Goal: Contribute content

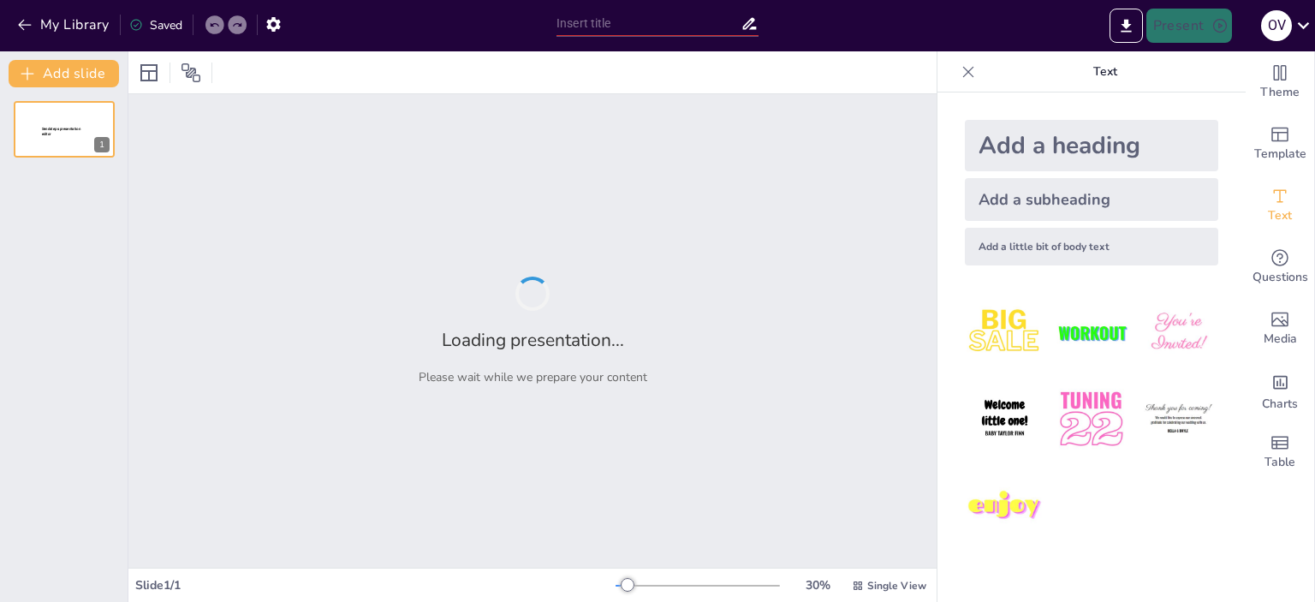
scroll to position [442, 0]
type input "Перспективи розвитку адміністративного менеджменту в умовах трансформацій украї…"
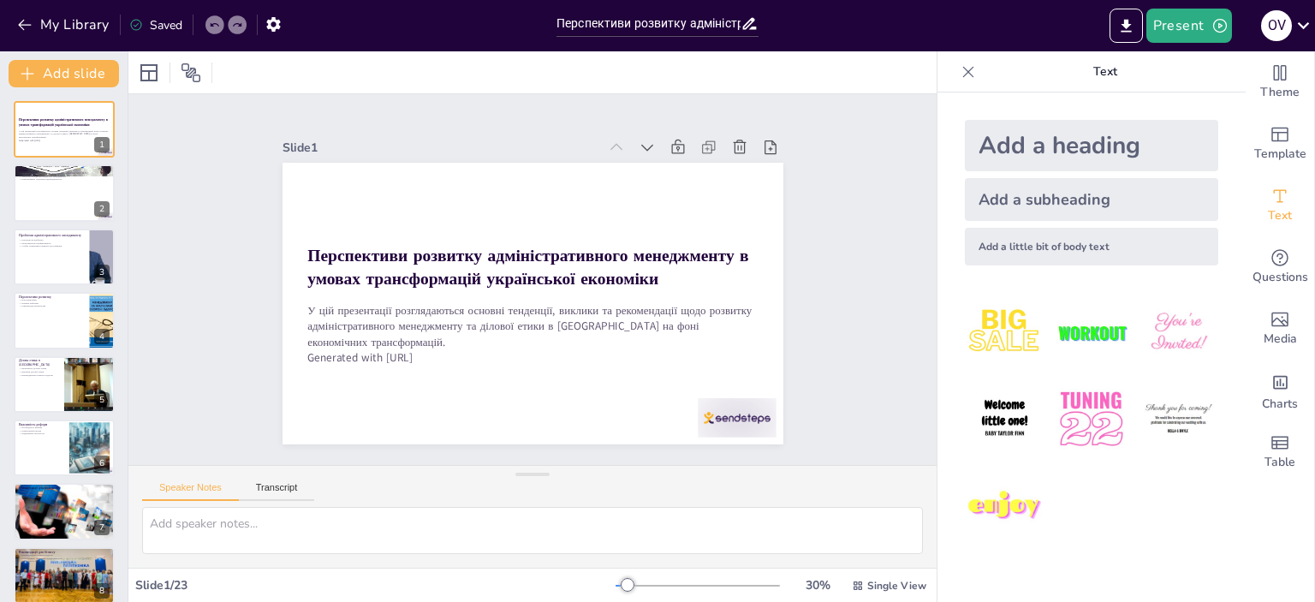
checkbox input "true"
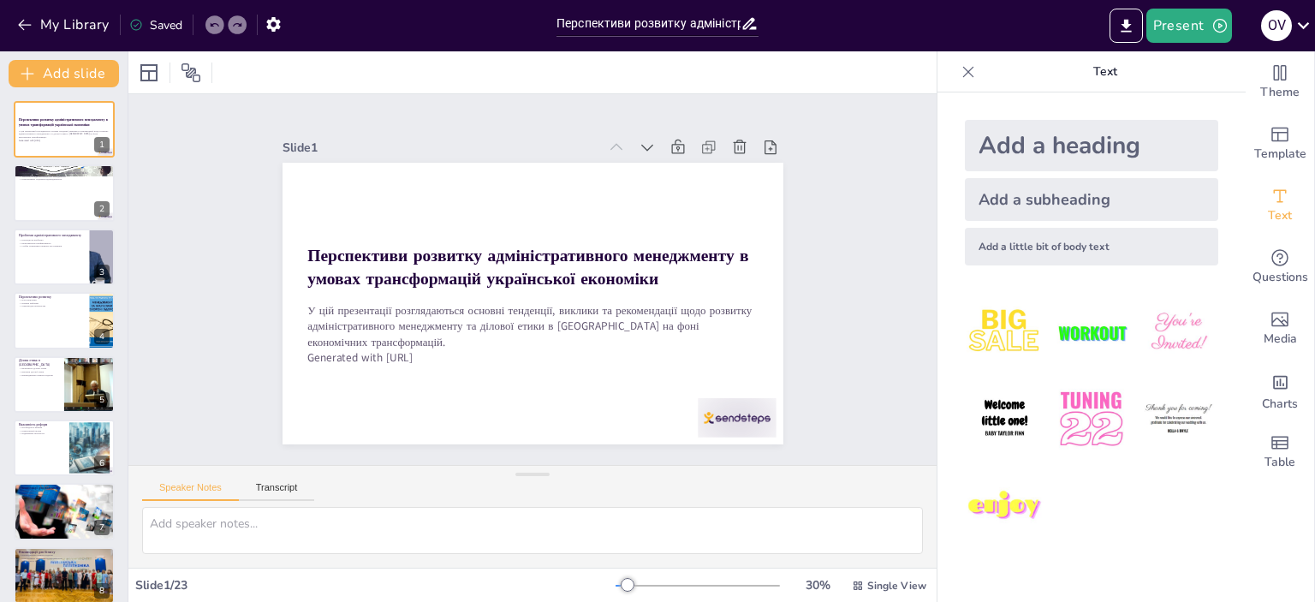
checkbox input "true"
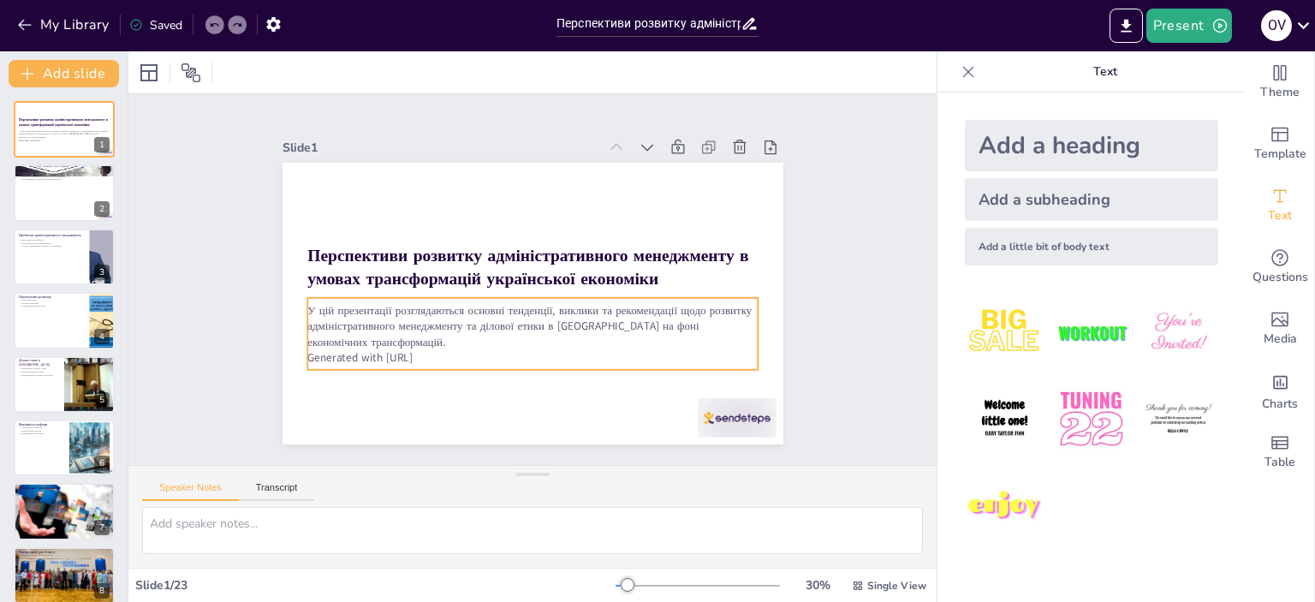
checkbox input "true"
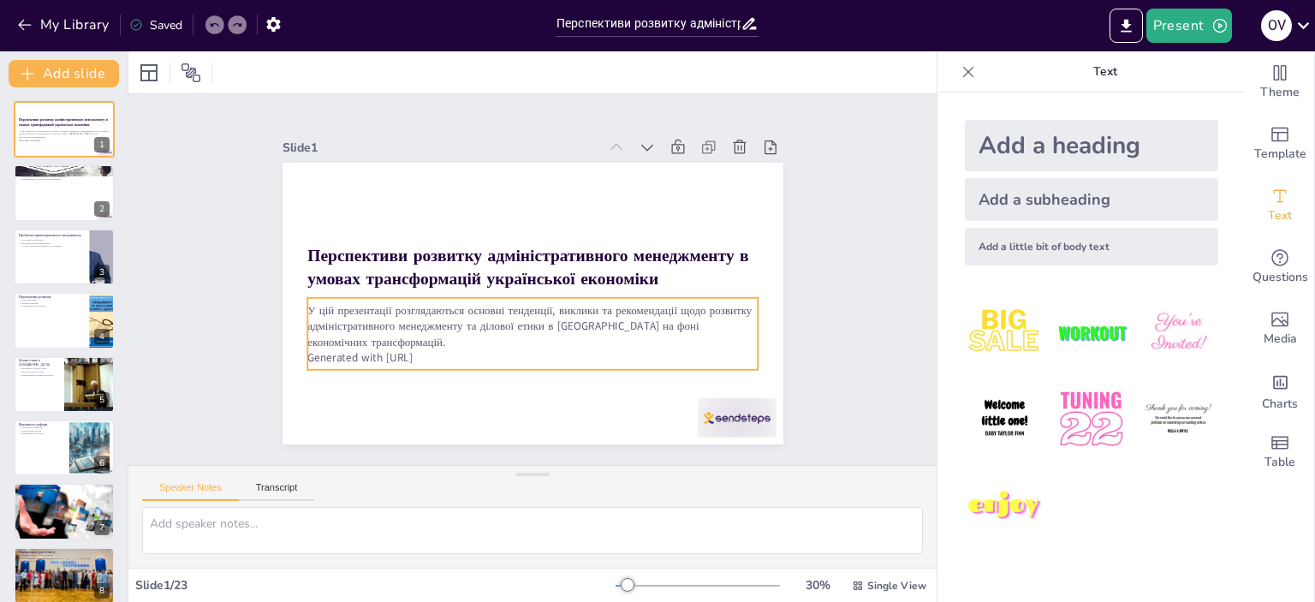
checkbox input "true"
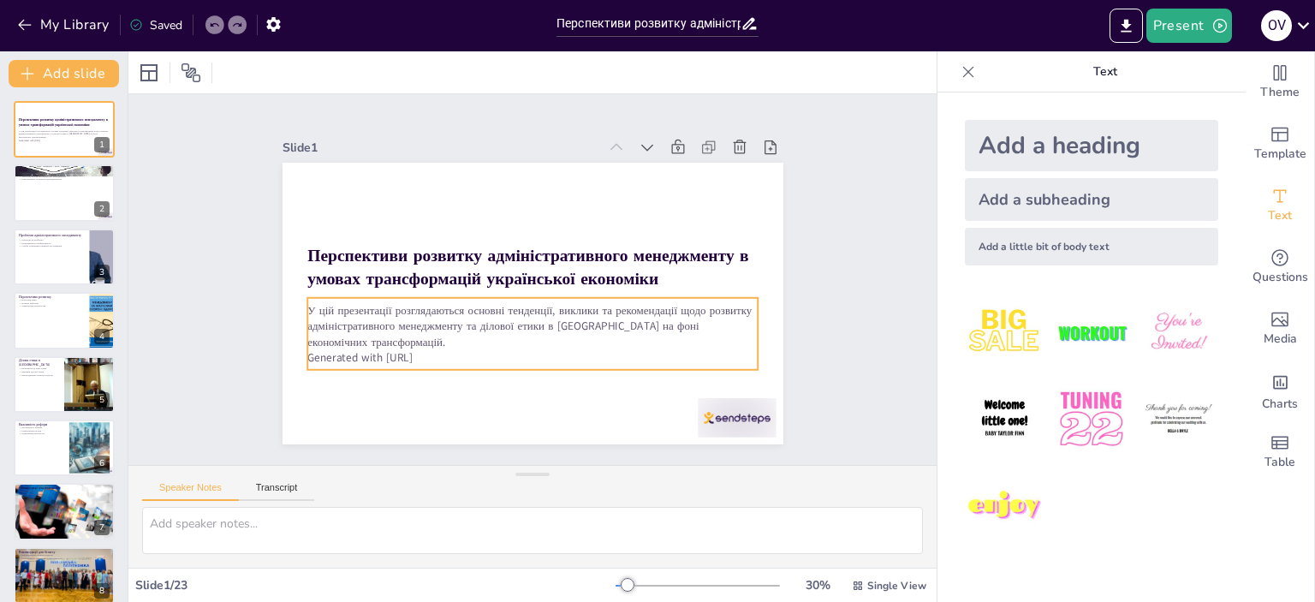
checkbox input "true"
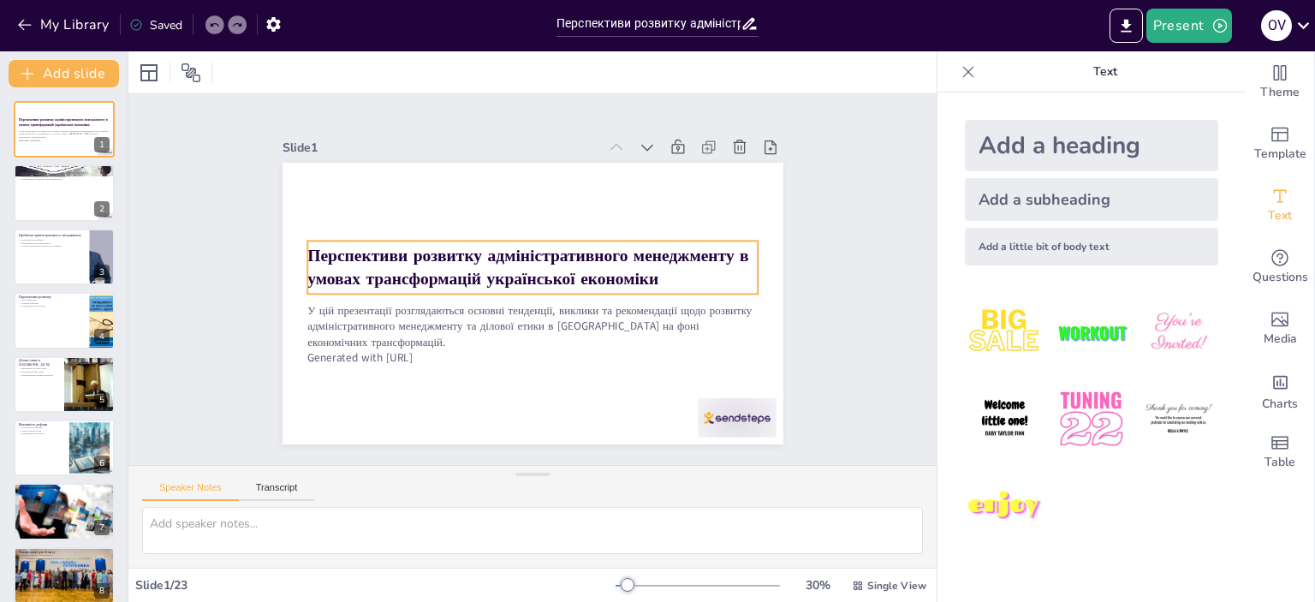
checkbox input "true"
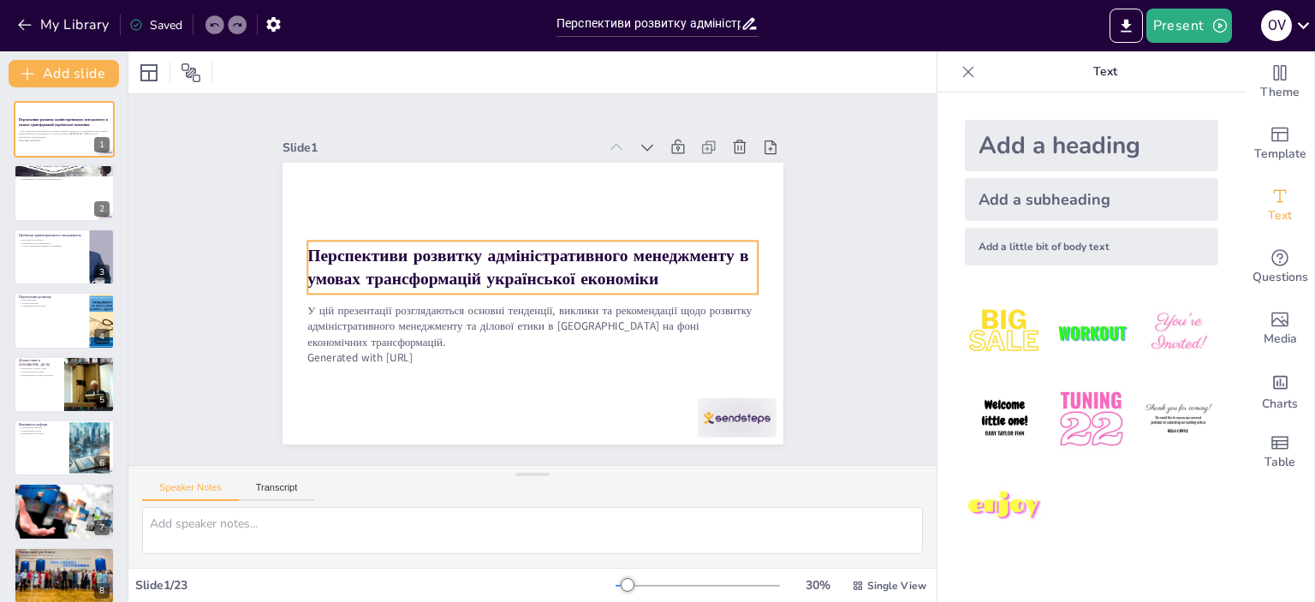
checkbox input "true"
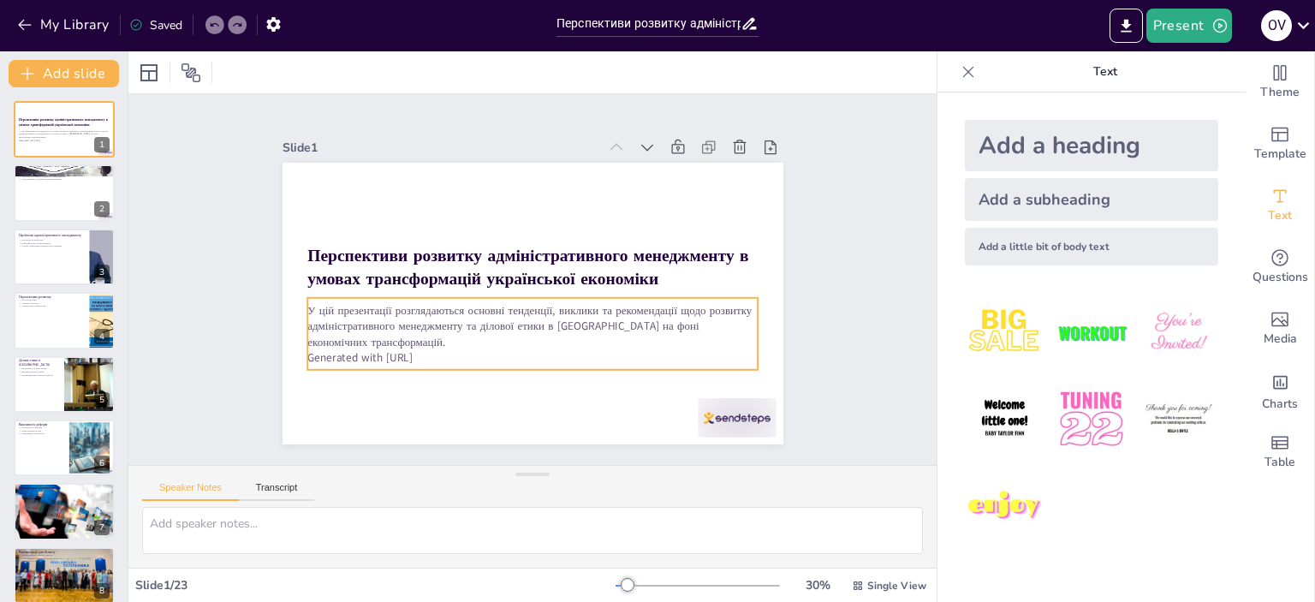
checkbox input "true"
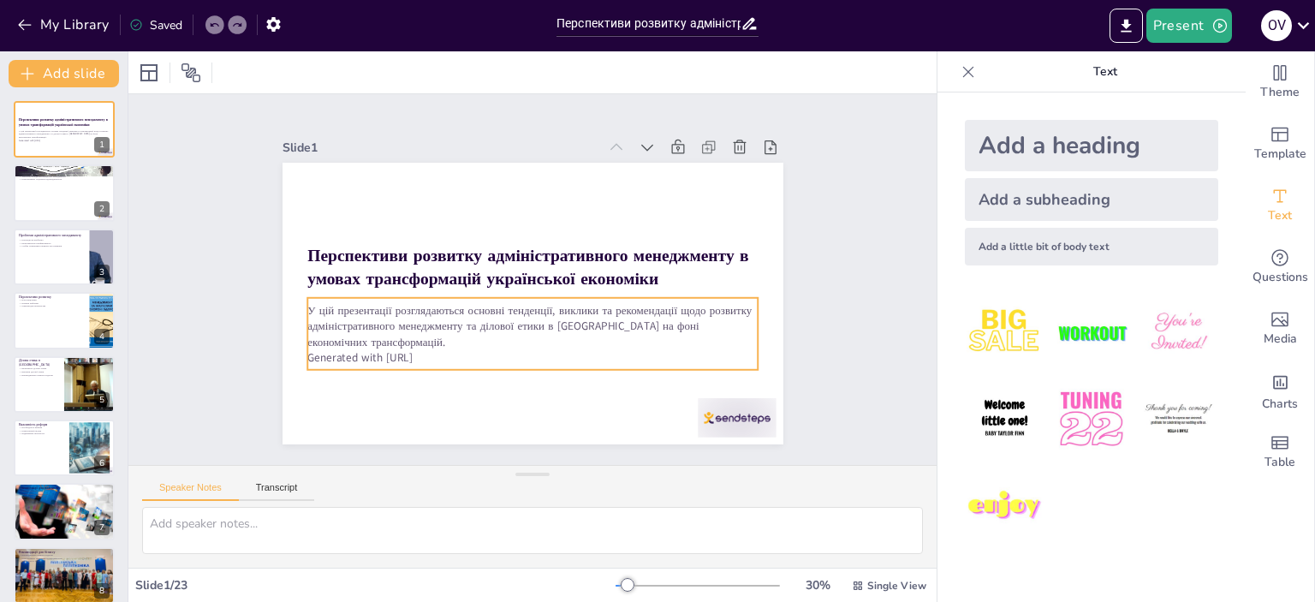
click at [452, 353] on p "Generated with [URL]" at bounding box center [501, 351] width 418 height 198
checkbox input "true"
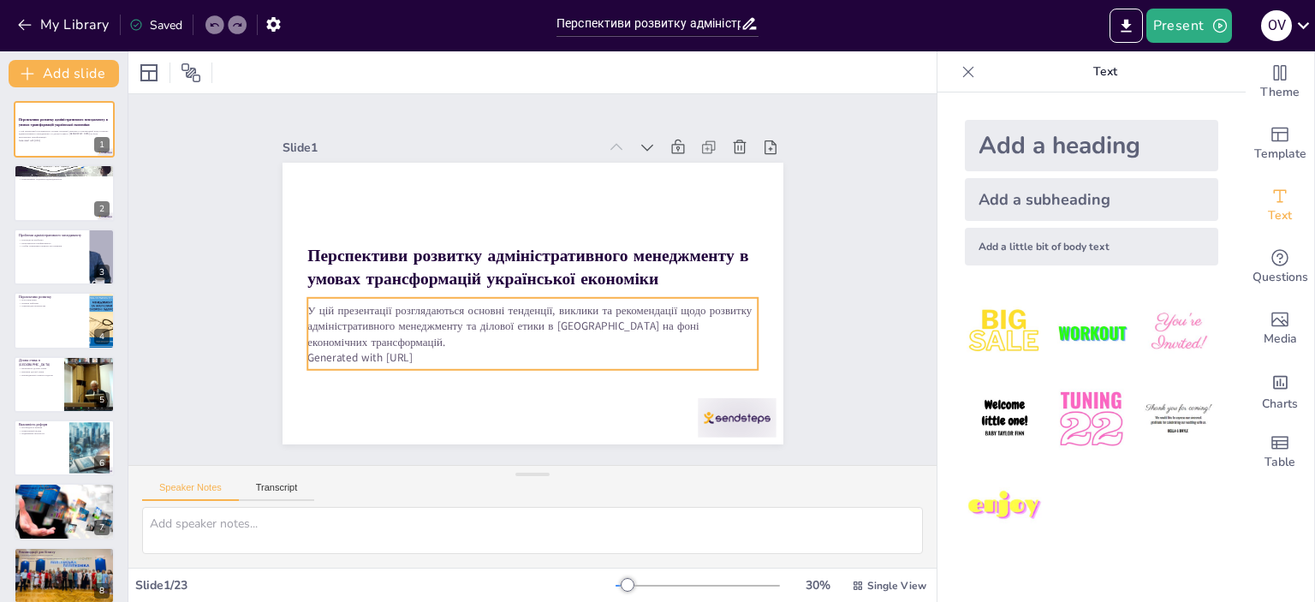
checkbox input "true"
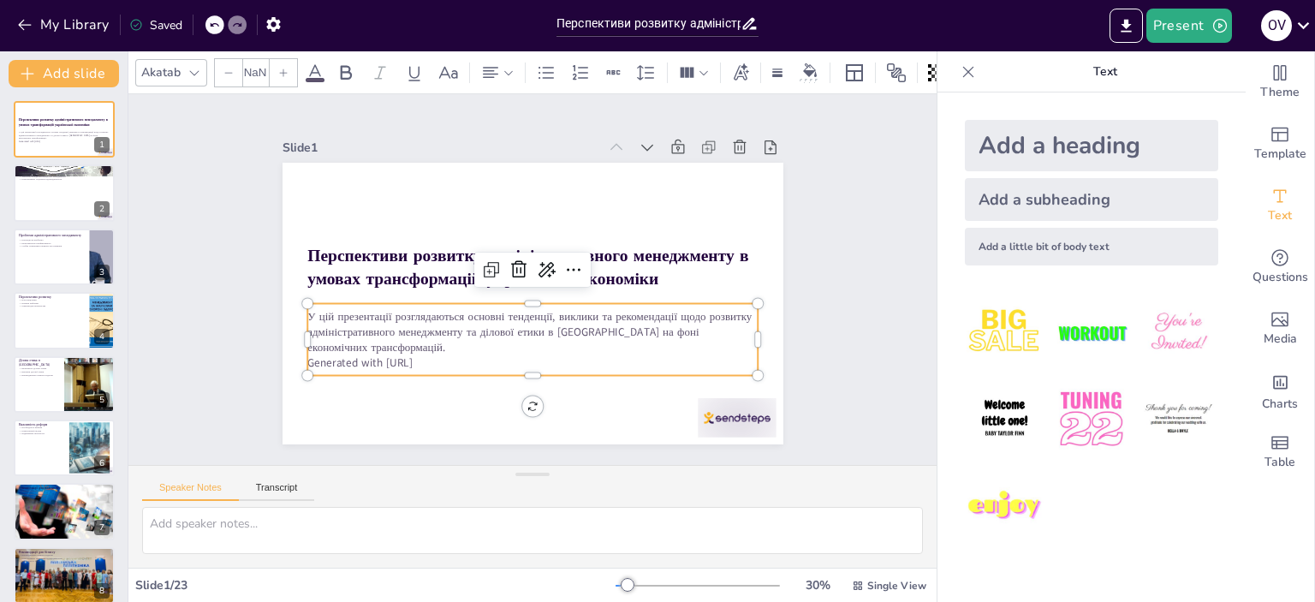
type input "32"
click at [442, 353] on p "Generated with [URL]" at bounding box center [506, 359] width 433 height 154
checkbox input "true"
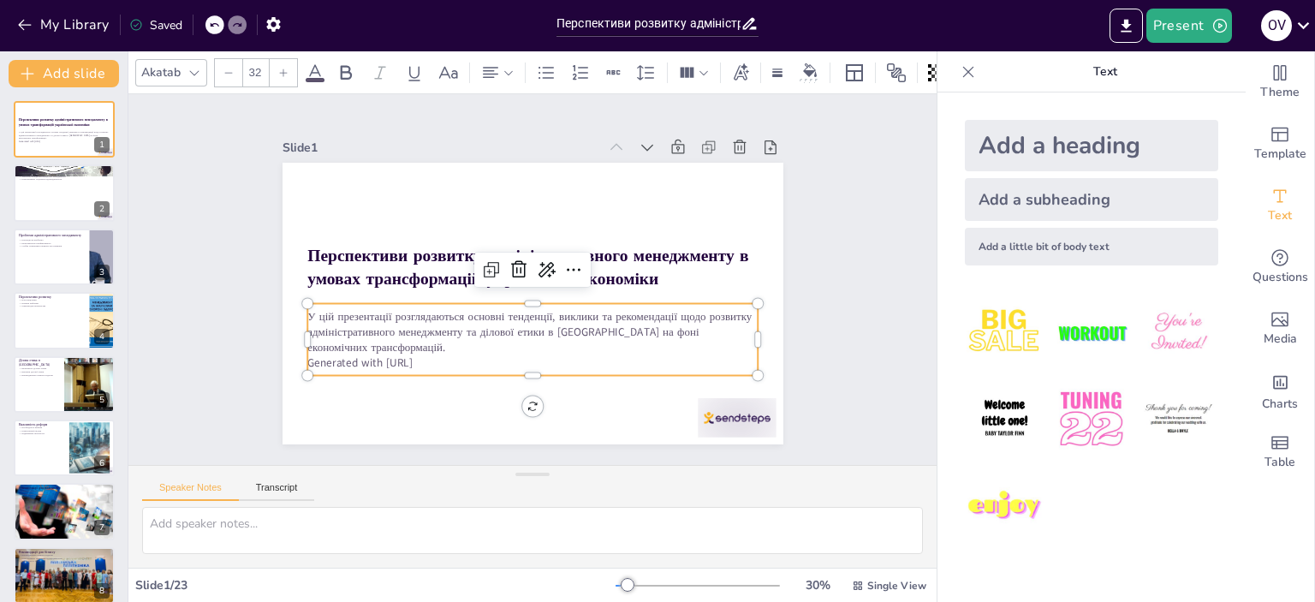
checkbox input "true"
click at [442, 353] on p "Generated with [URL]" at bounding box center [464, 329] width 277 height 374
checkbox input "true"
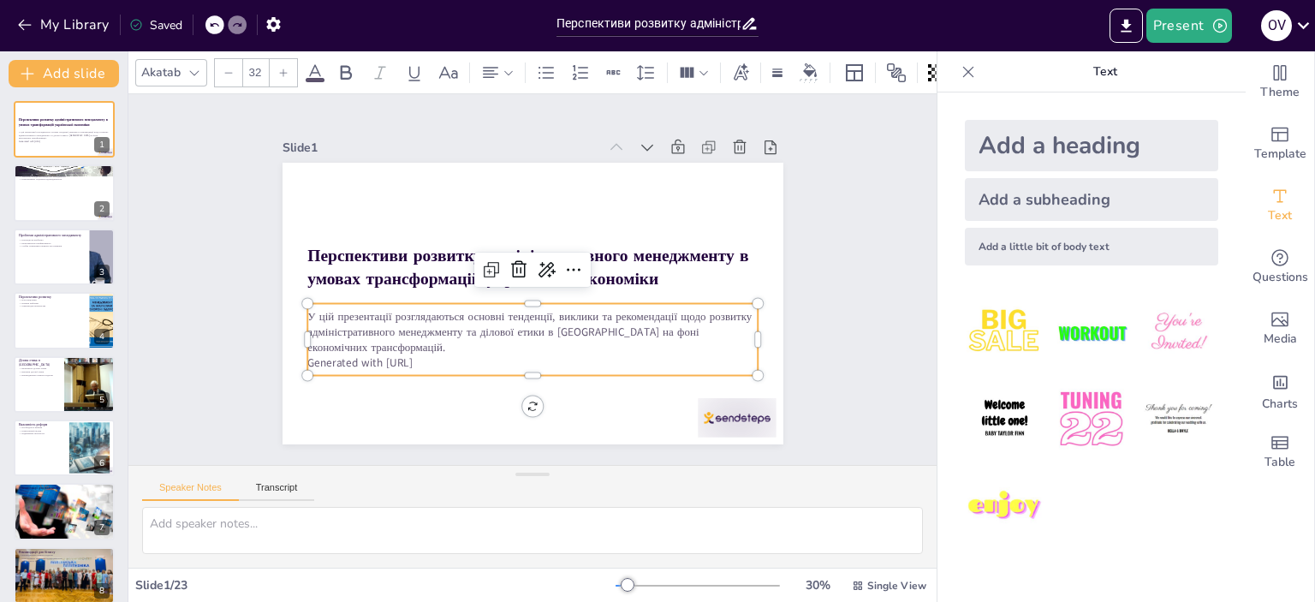
checkbox input "true"
drag, startPoint x: 442, startPoint y: 353, endPoint x: 411, endPoint y: 355, distance: 30.9
type textarea "Generated with [URL]"
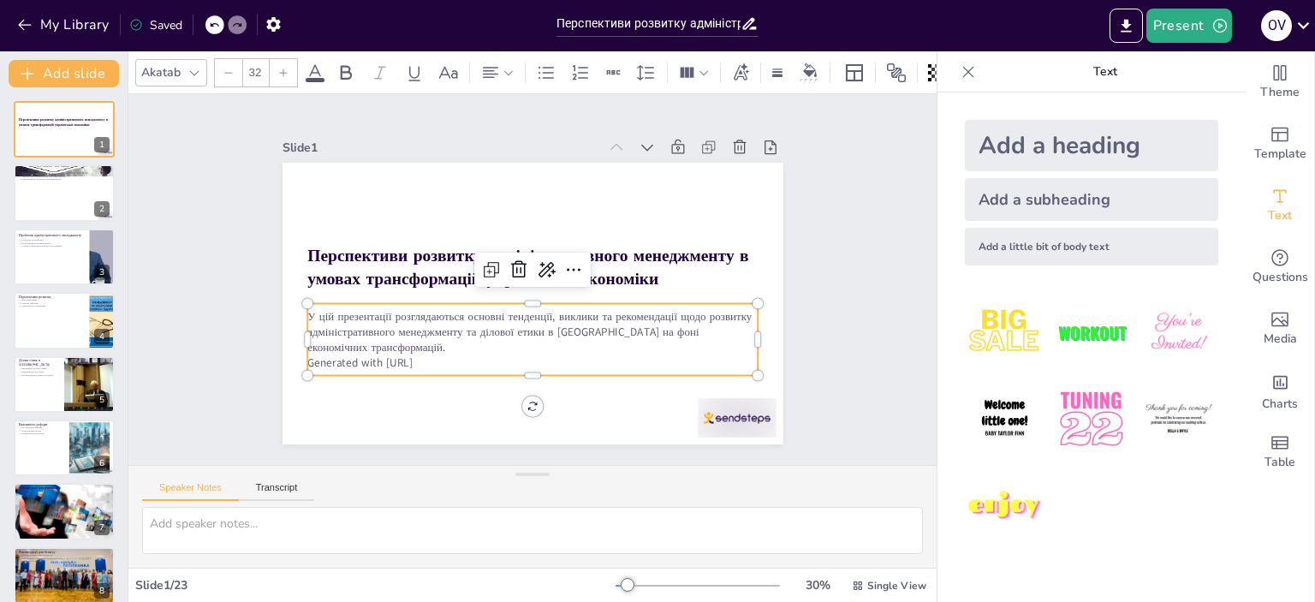
click at [411, 355] on p "Generated with [URL]" at bounding box center [498, 356] width 418 height 198
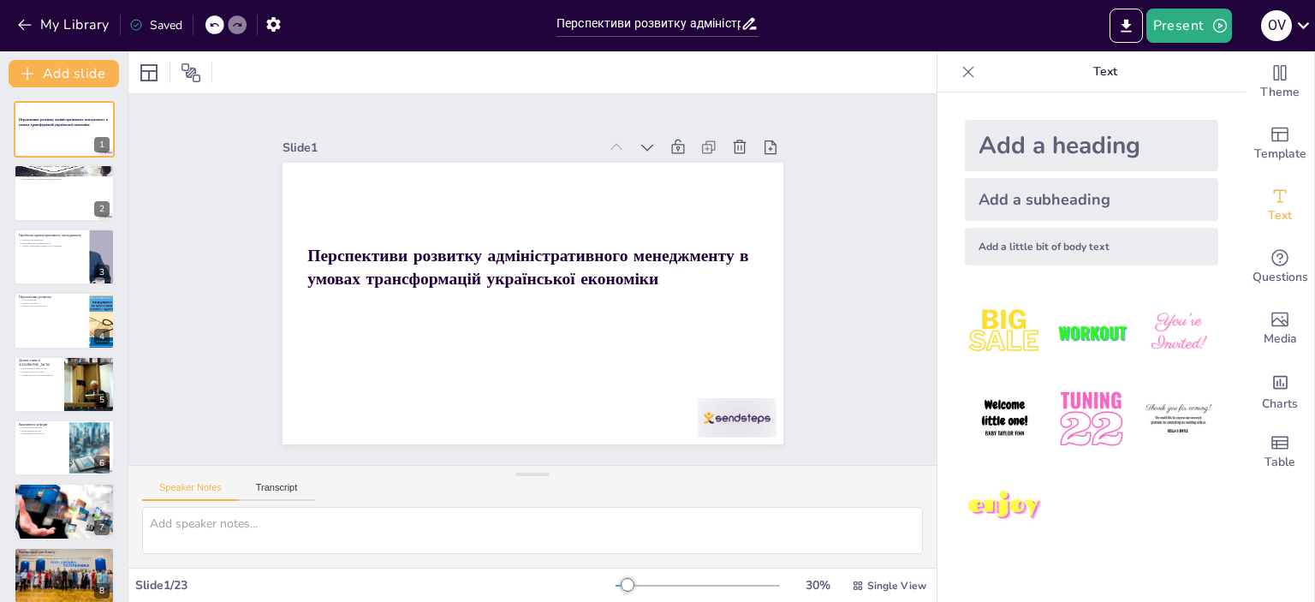
checkbox input "true"
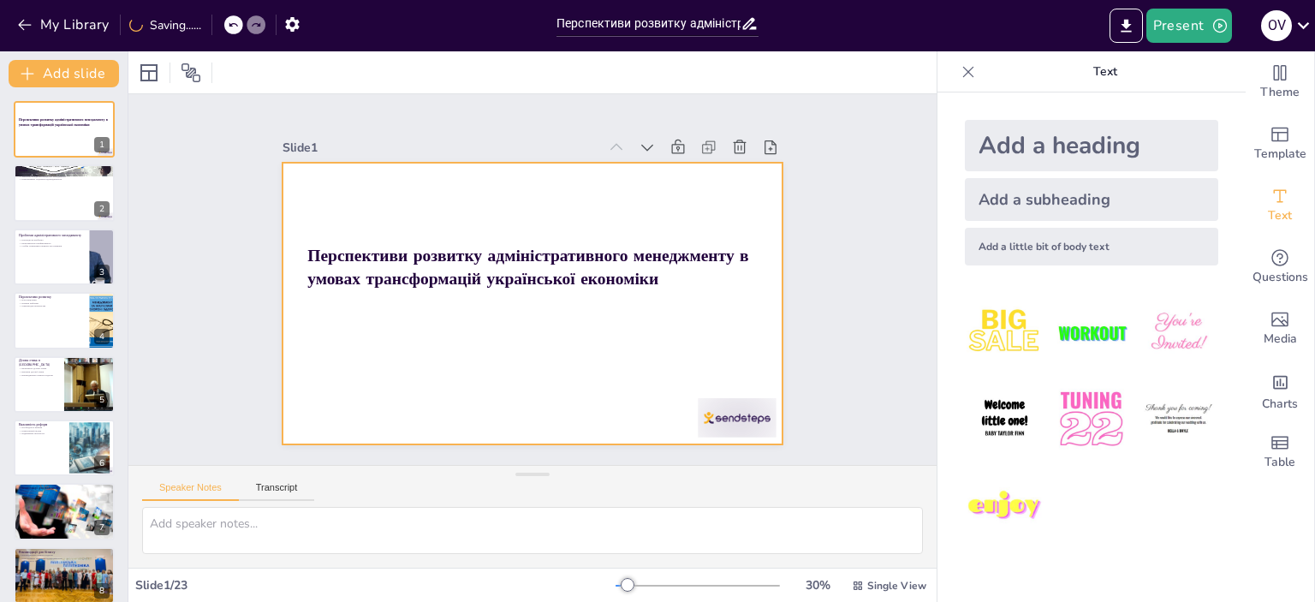
checkbox input "true"
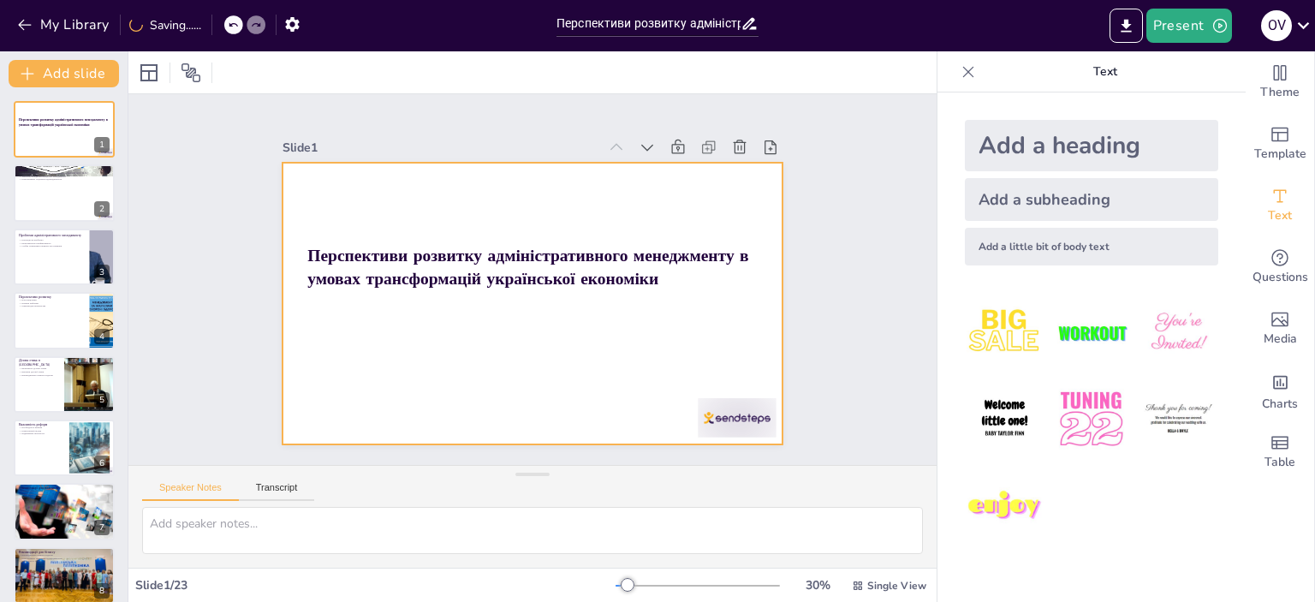
click at [510, 302] on div at bounding box center [516, 297] width 561 height 544
checkbox input "true"
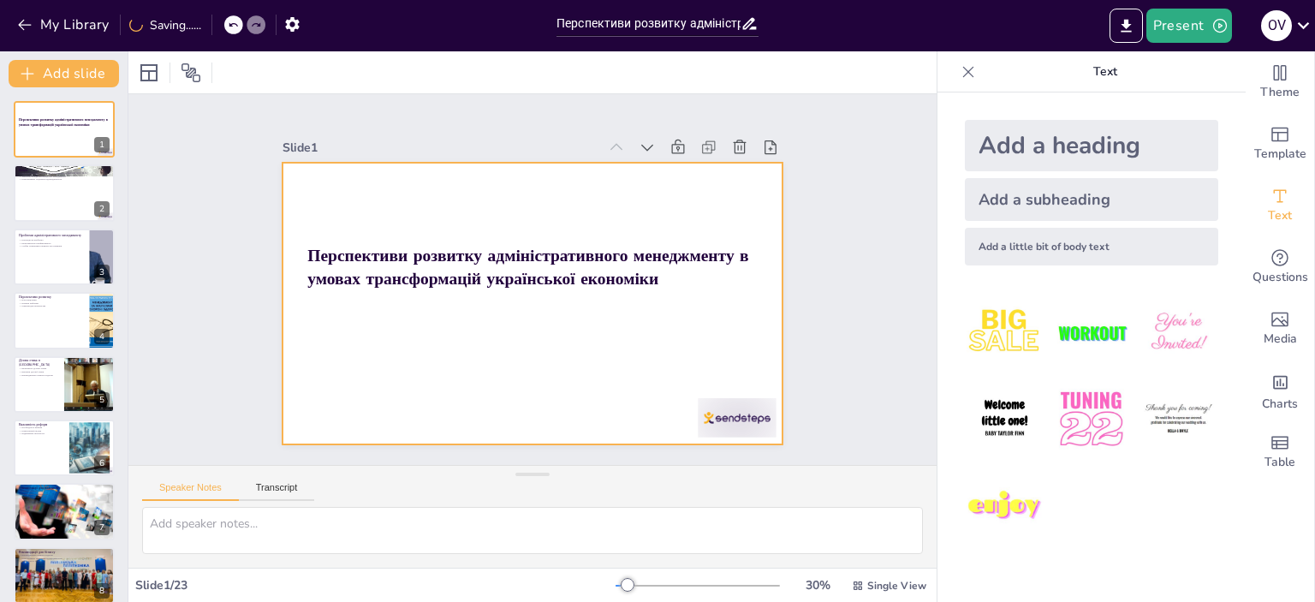
checkbox input "true"
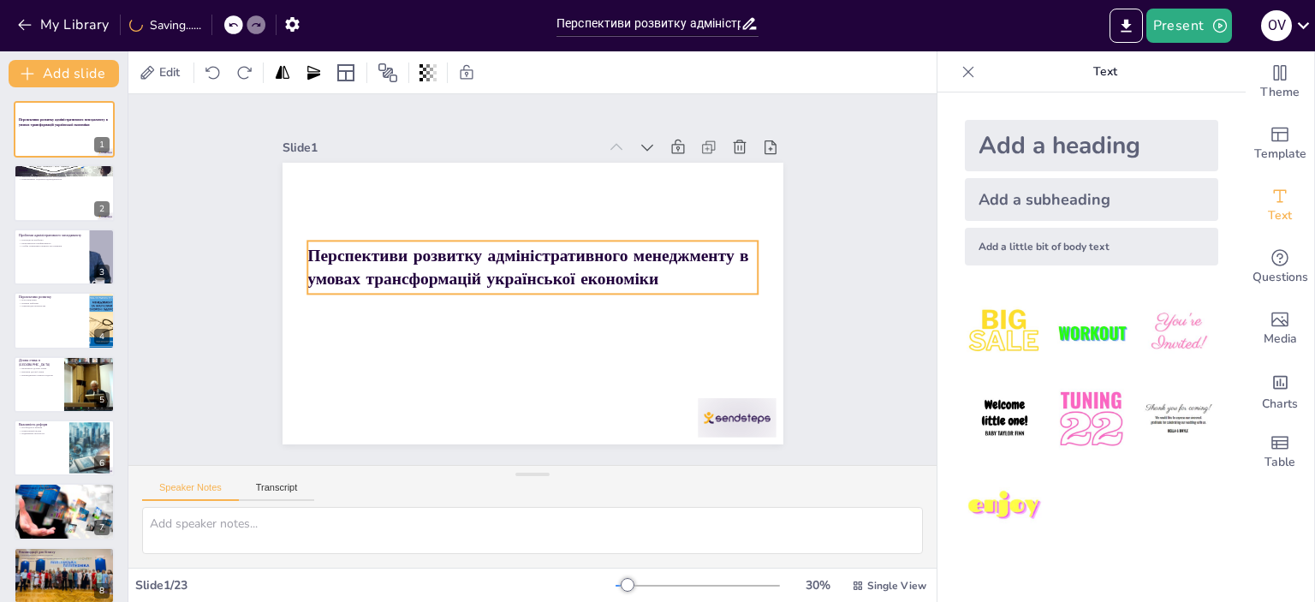
checkbox input "true"
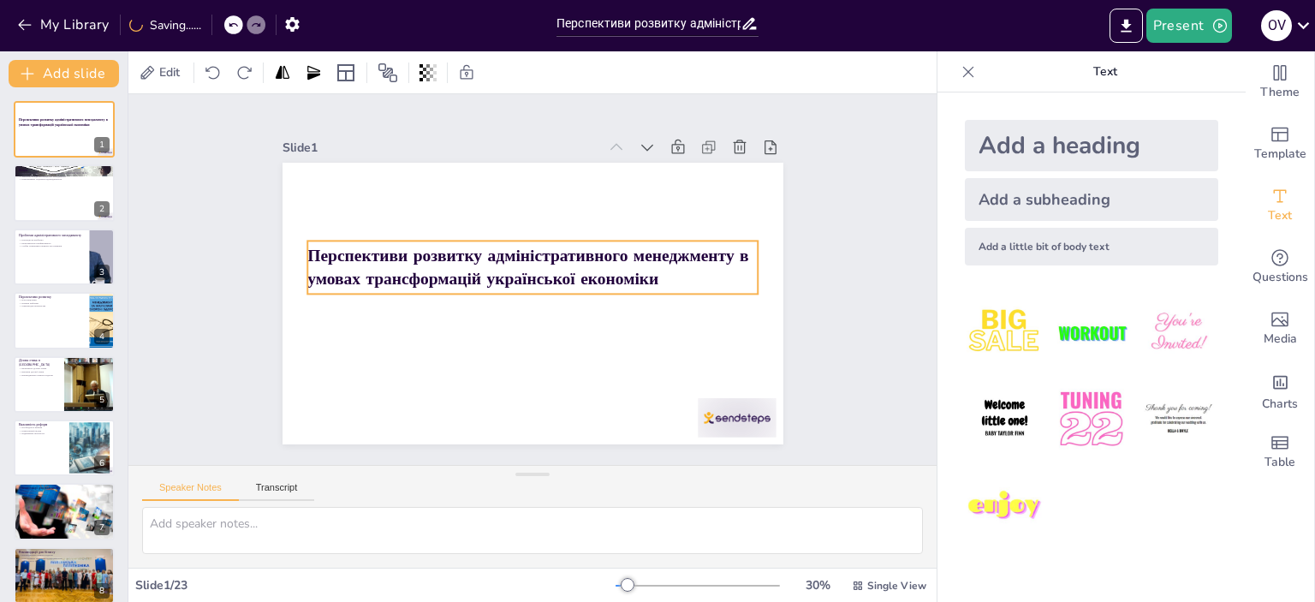
click at [530, 257] on strong "Перспективи розвитку адміністративного менеджменту в умовах трансформацій украї…" at bounding box center [530, 257] width 441 height 118
checkbox input "true"
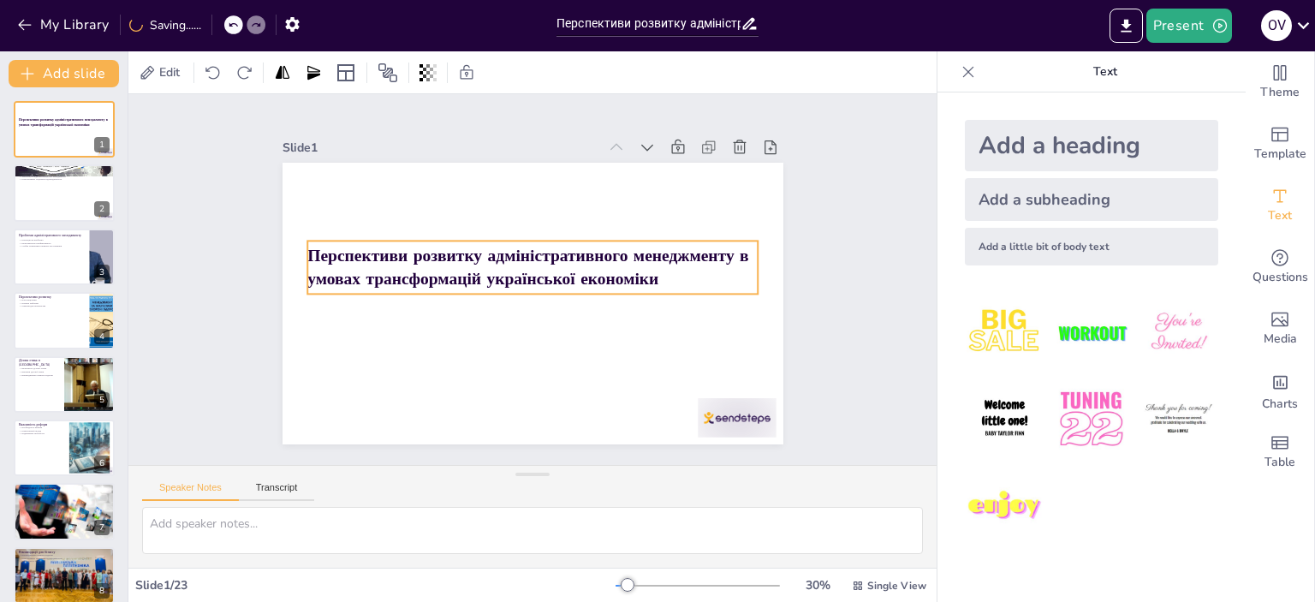
checkbox input "true"
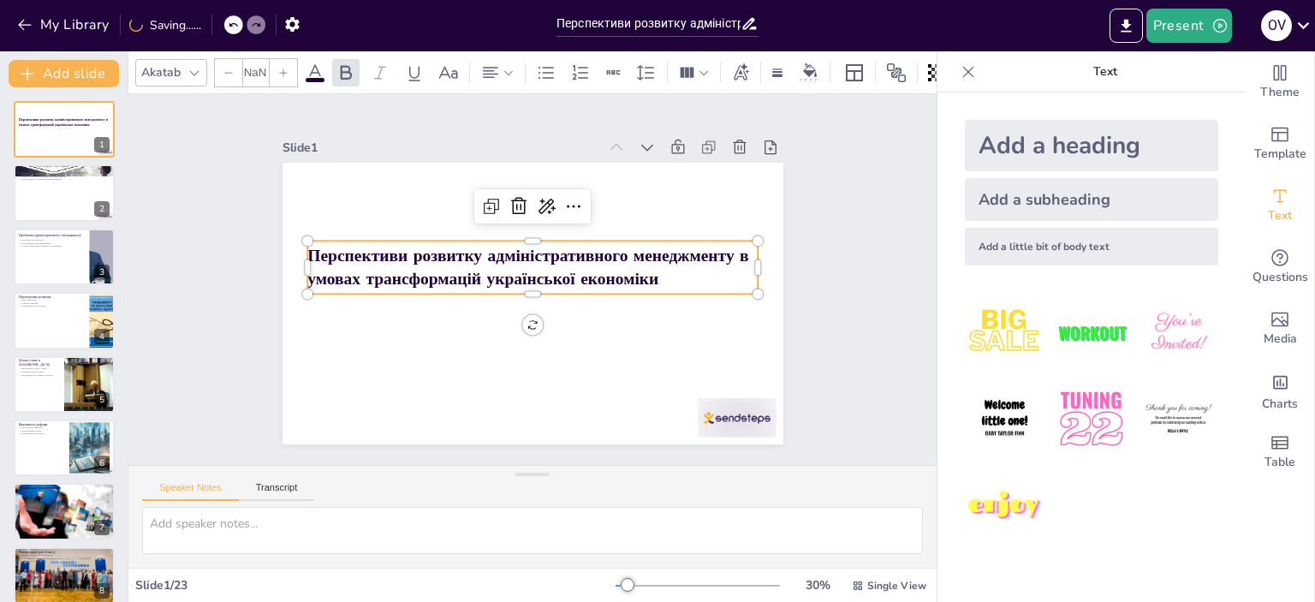
type input "48"
checkbox input "true"
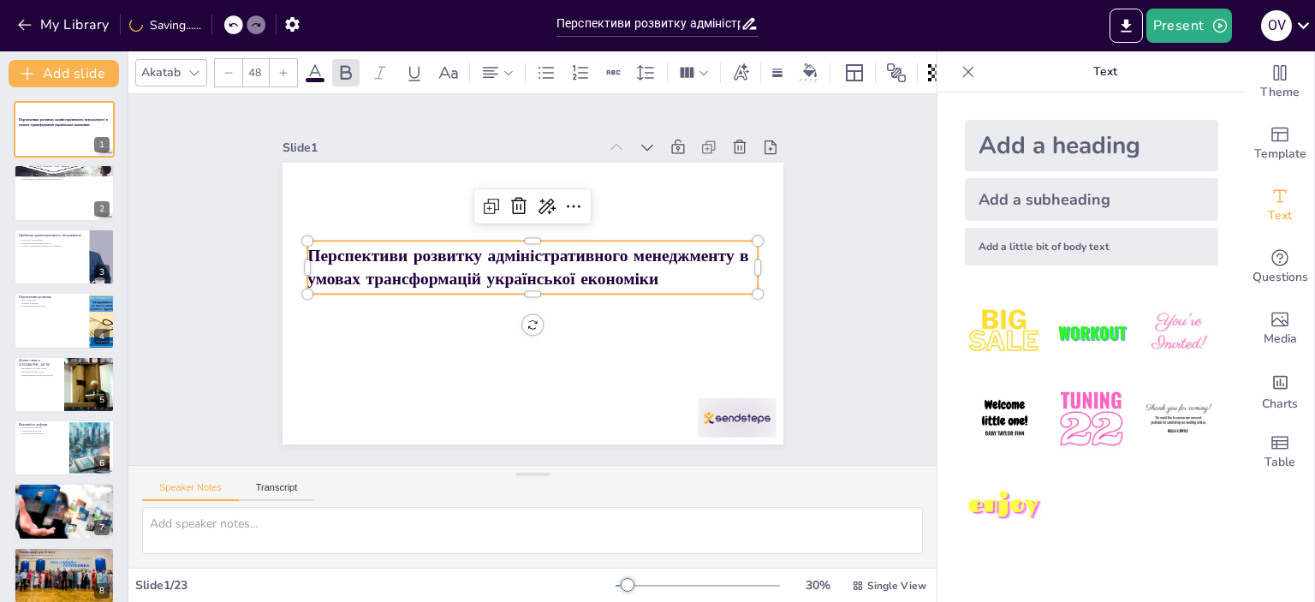
checkbox input "true"
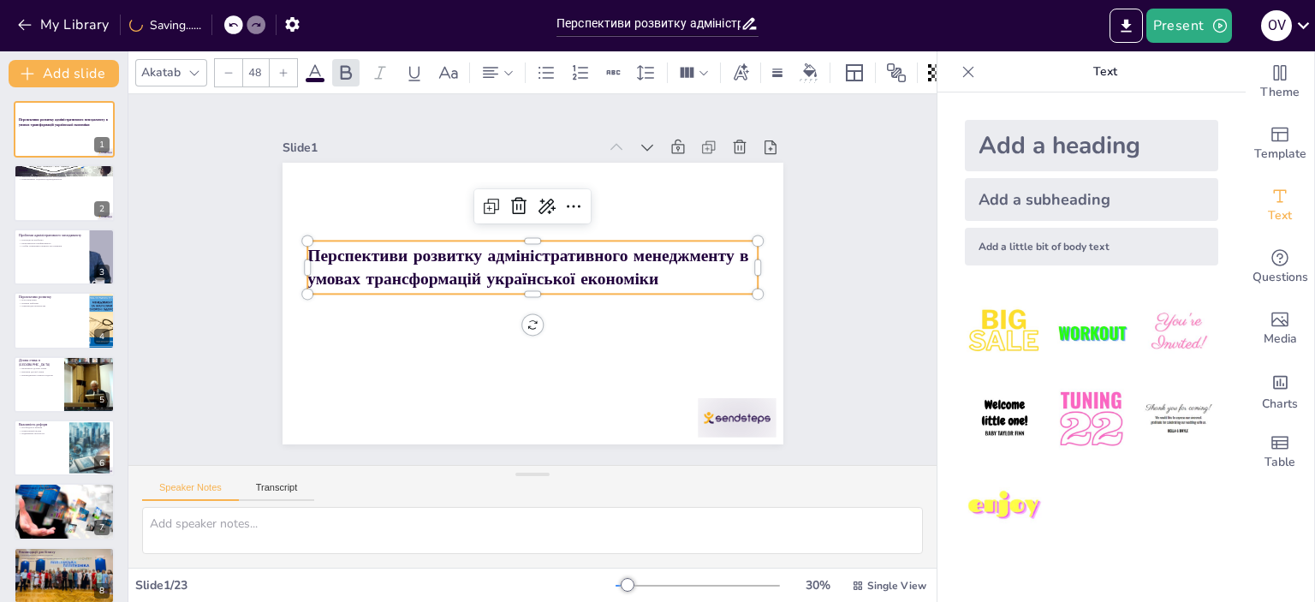
checkbox input "true"
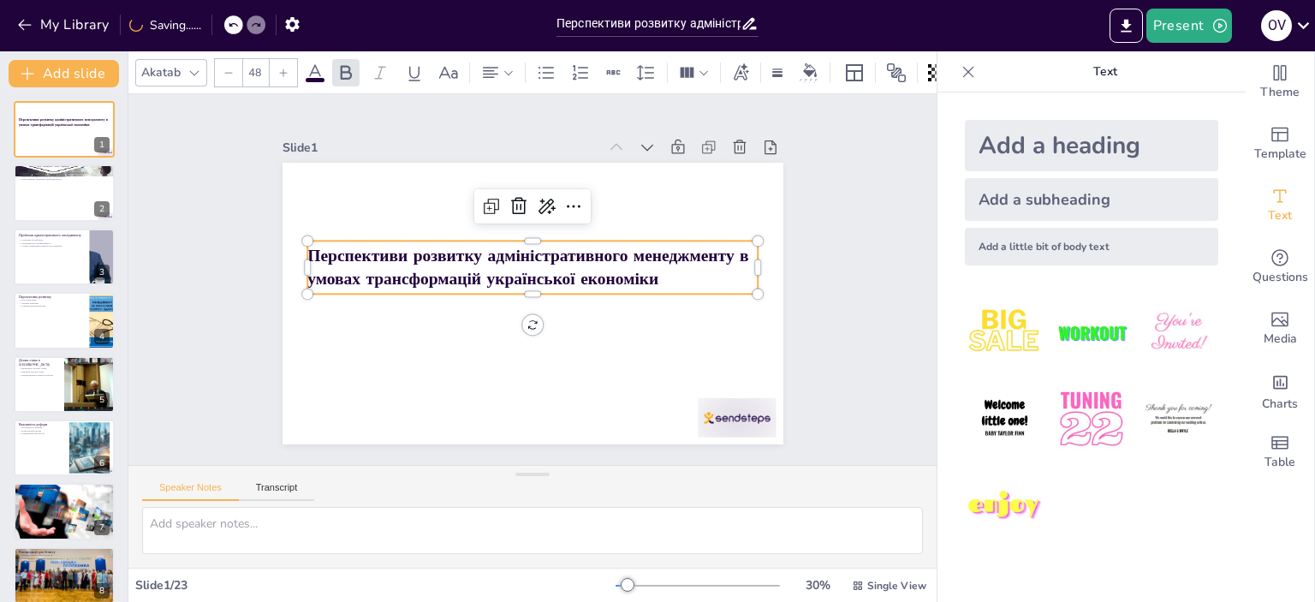
checkbox input "true"
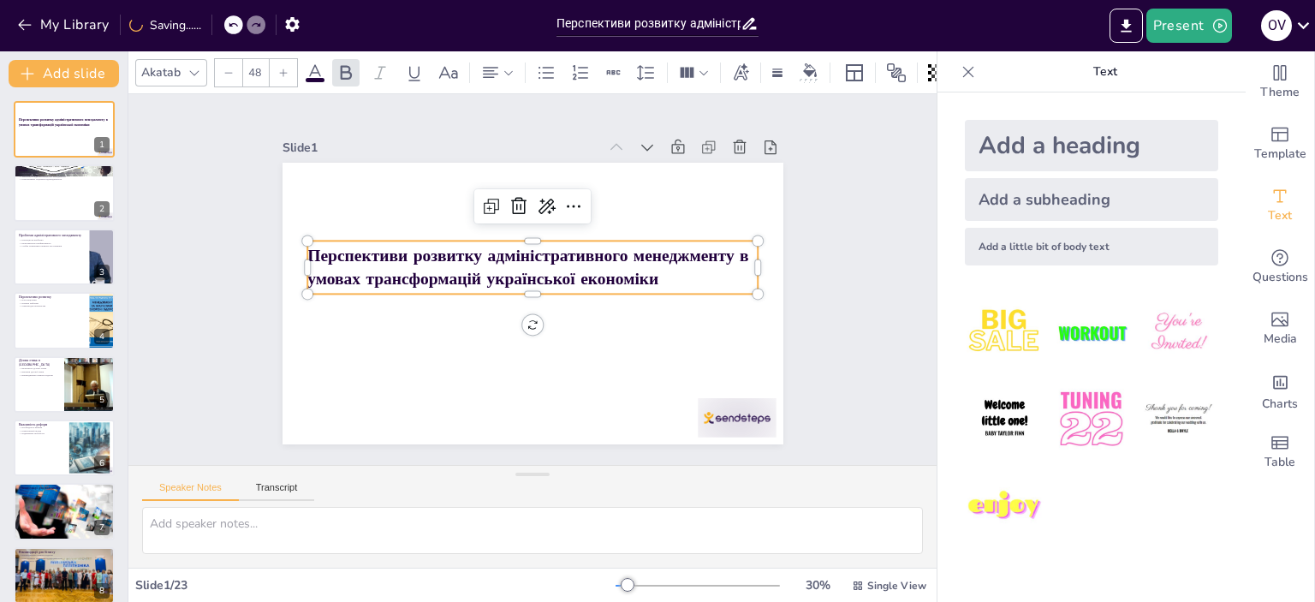
checkbox input "true"
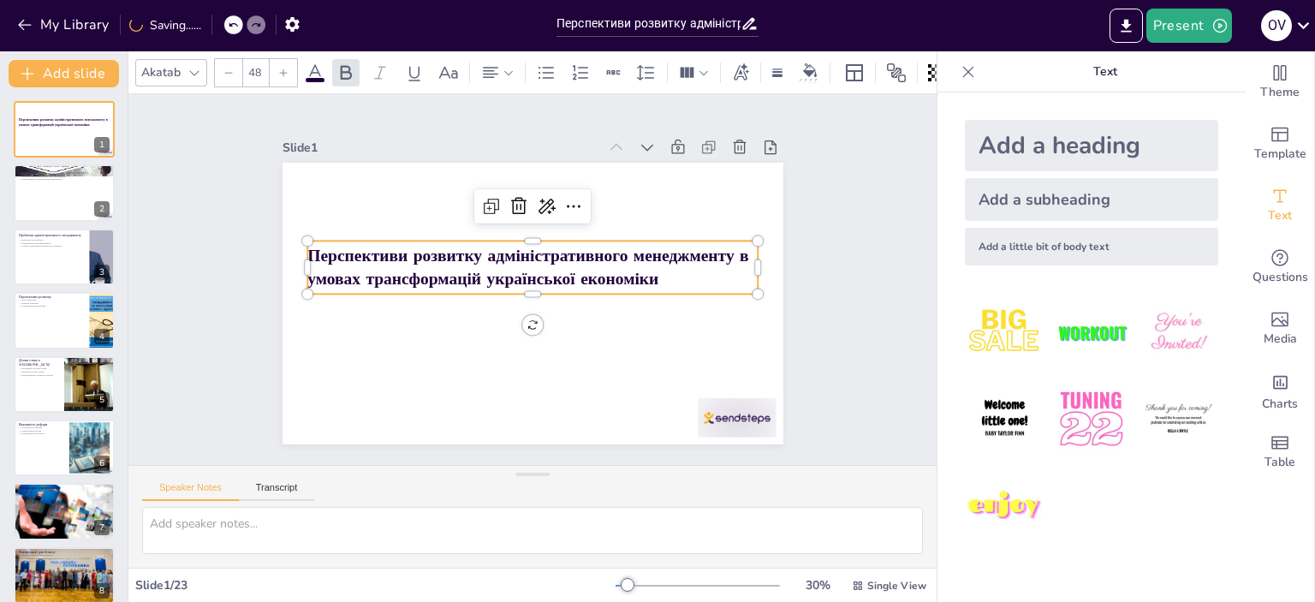
checkbox input "true"
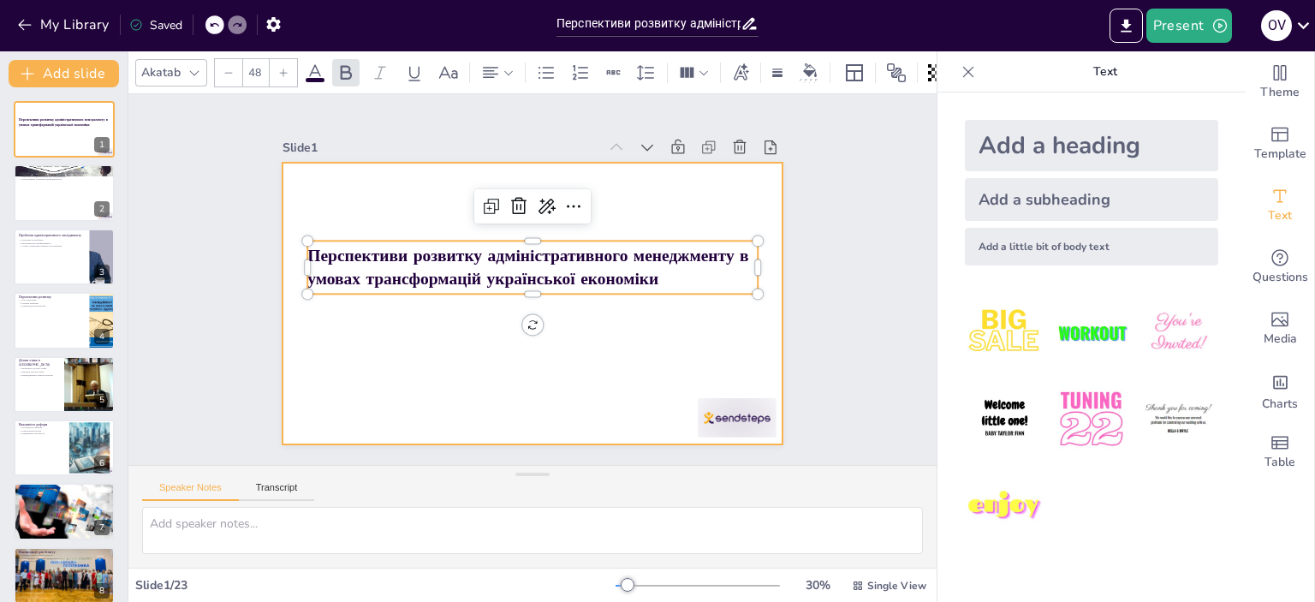
checkbox input "true"
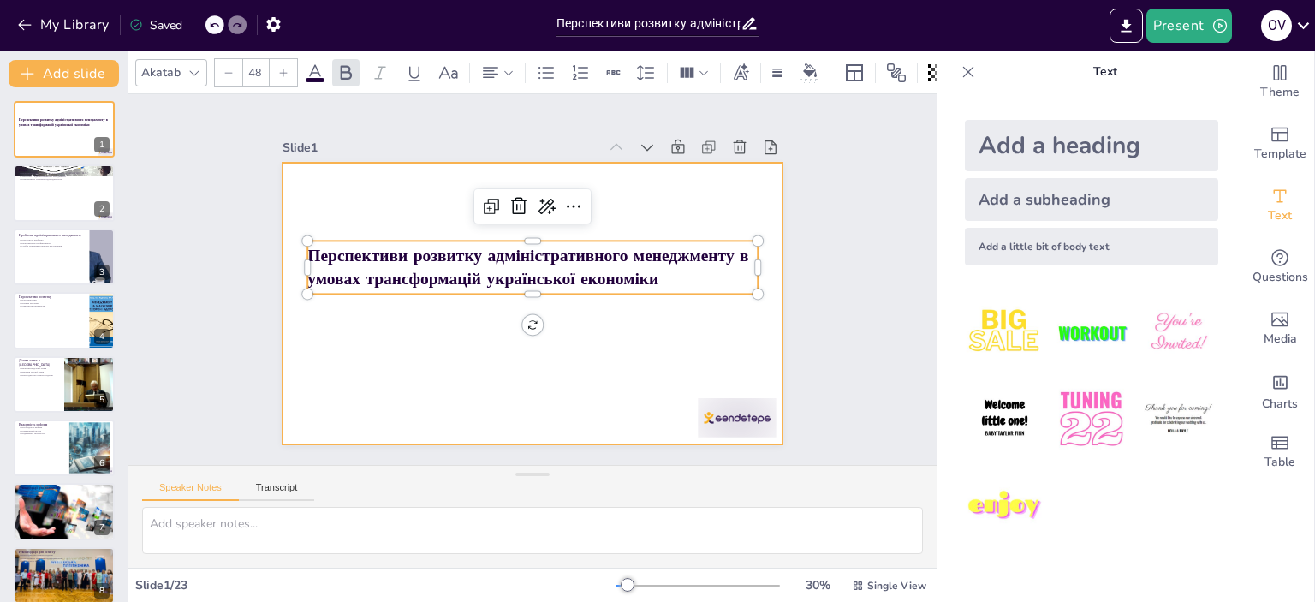
checkbox input "true"
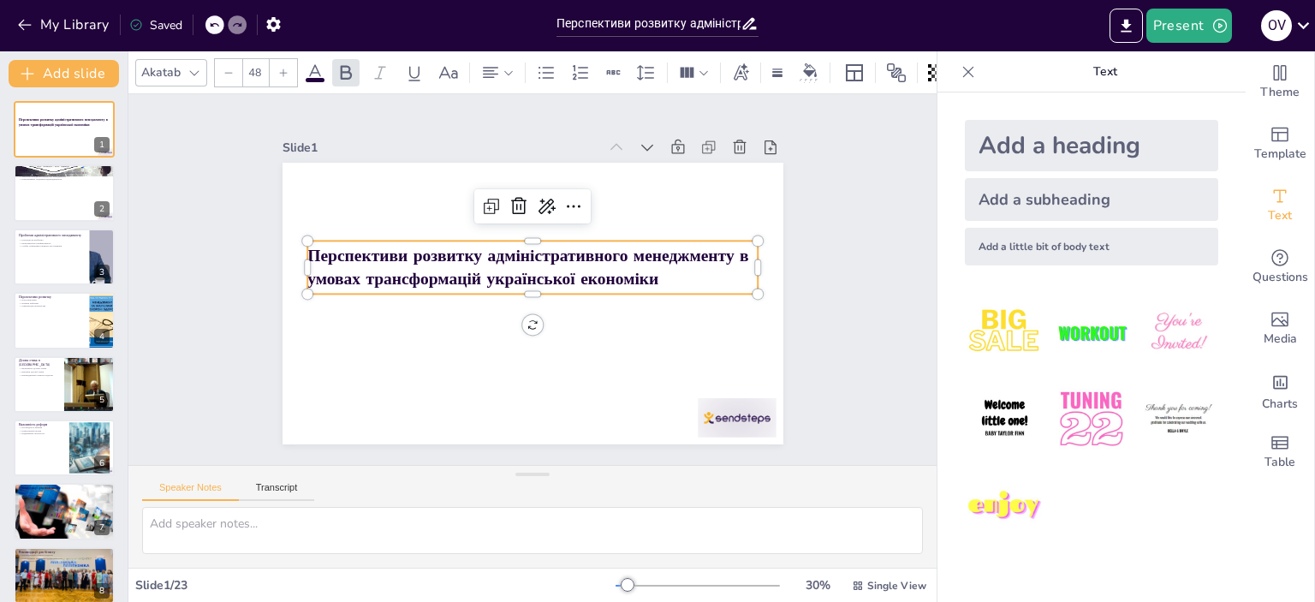
checkbox input "true"
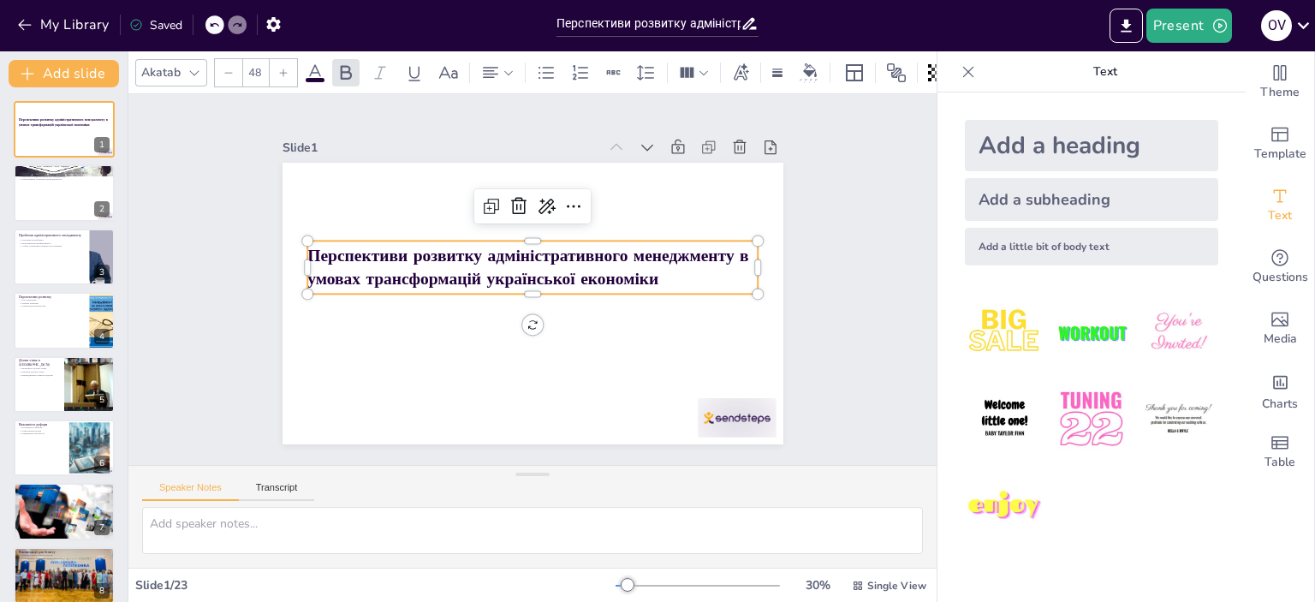
checkbox input "true"
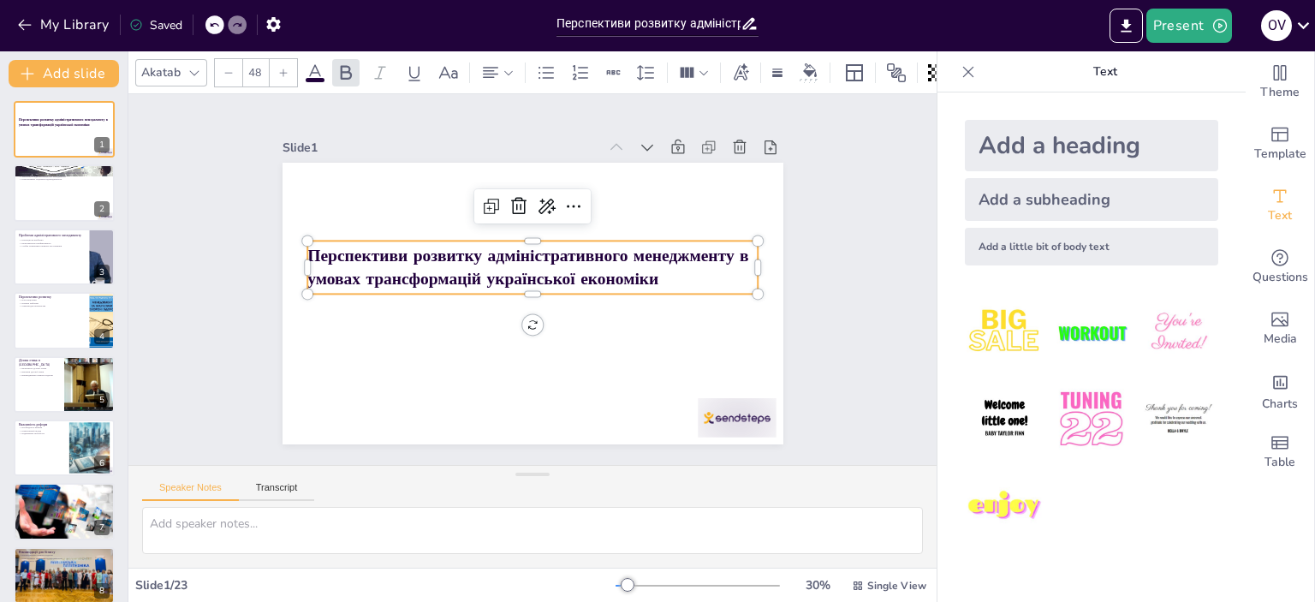
checkbox input "true"
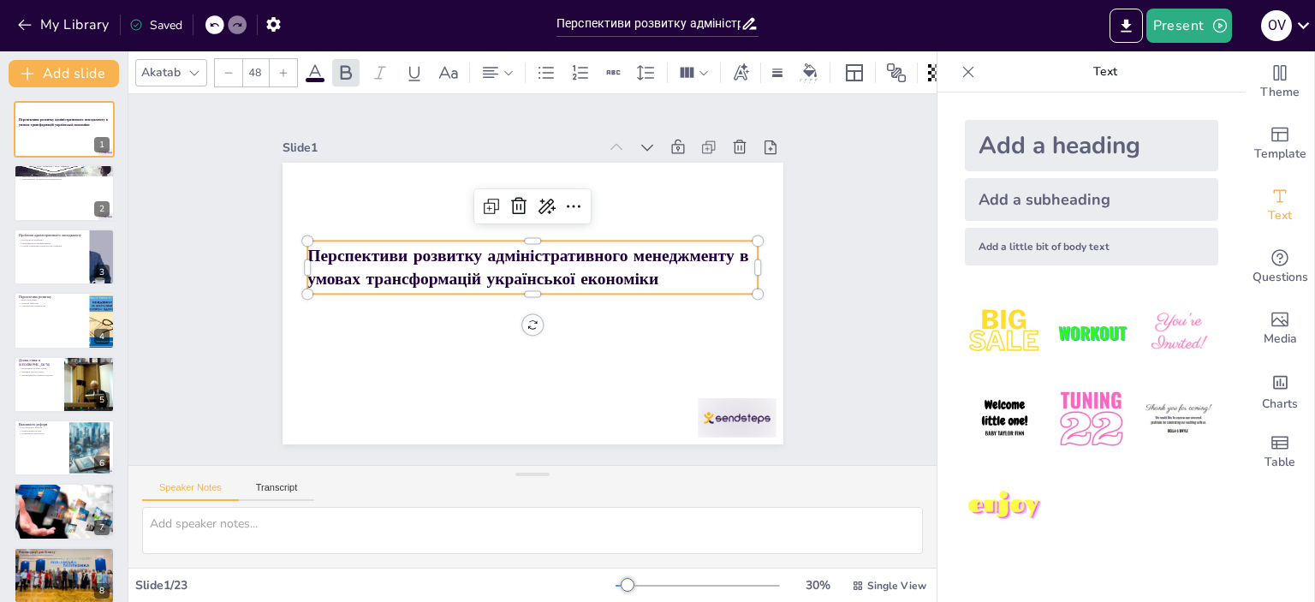
click at [658, 268] on p "Перспективи розвитку адміністративного менеджменту в умовах трансформацій украї…" at bounding box center [542, 273] width 265 height 413
checkbox input "true"
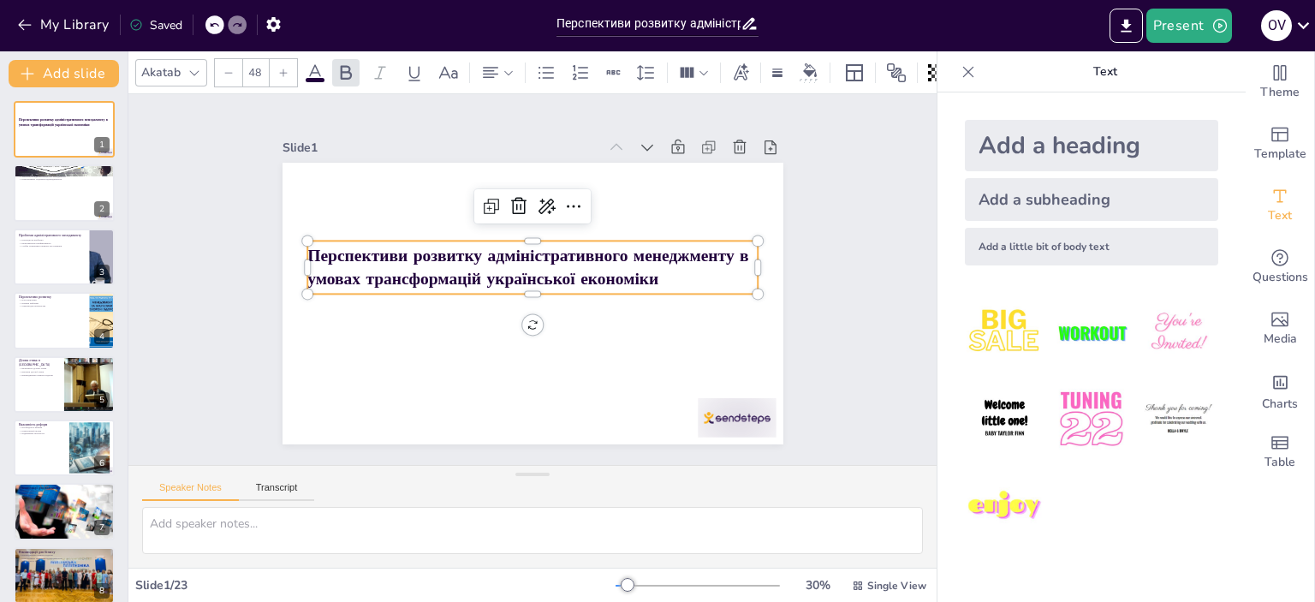
checkbox input "true"
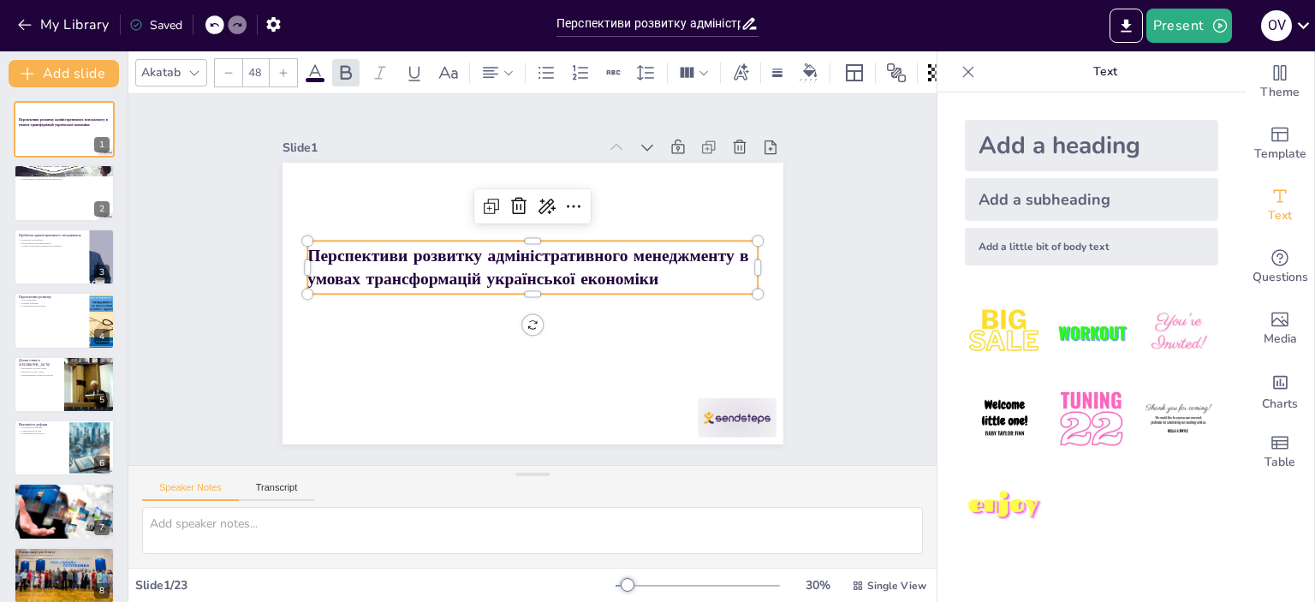
checkbox input "true"
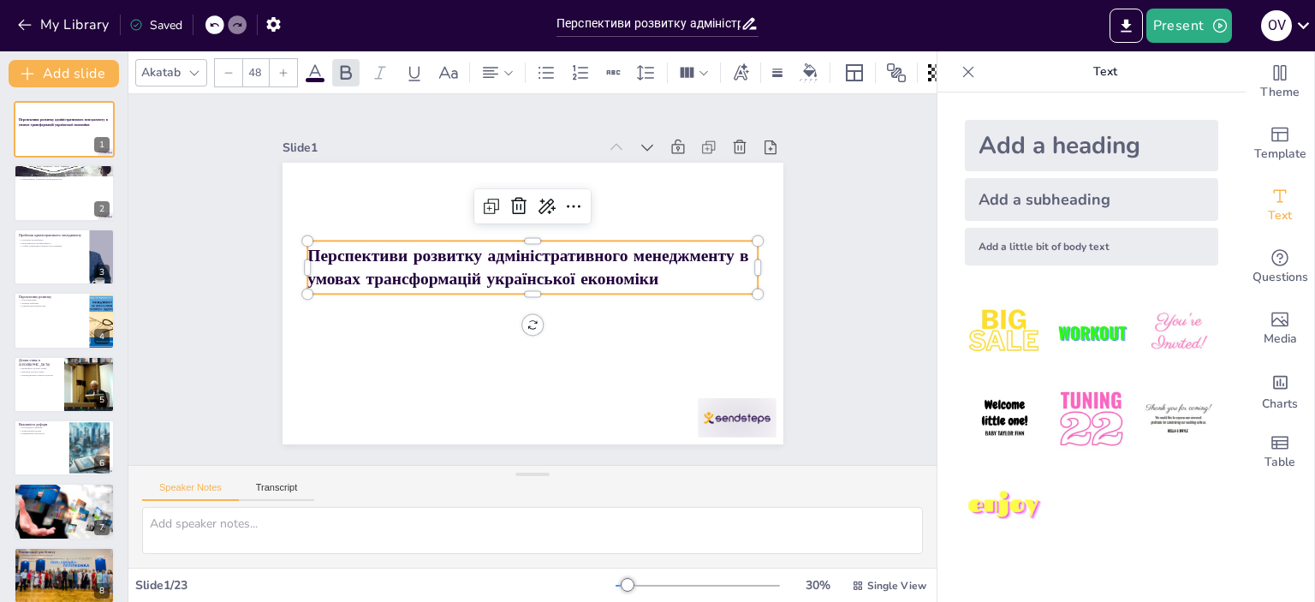
checkbox input "true"
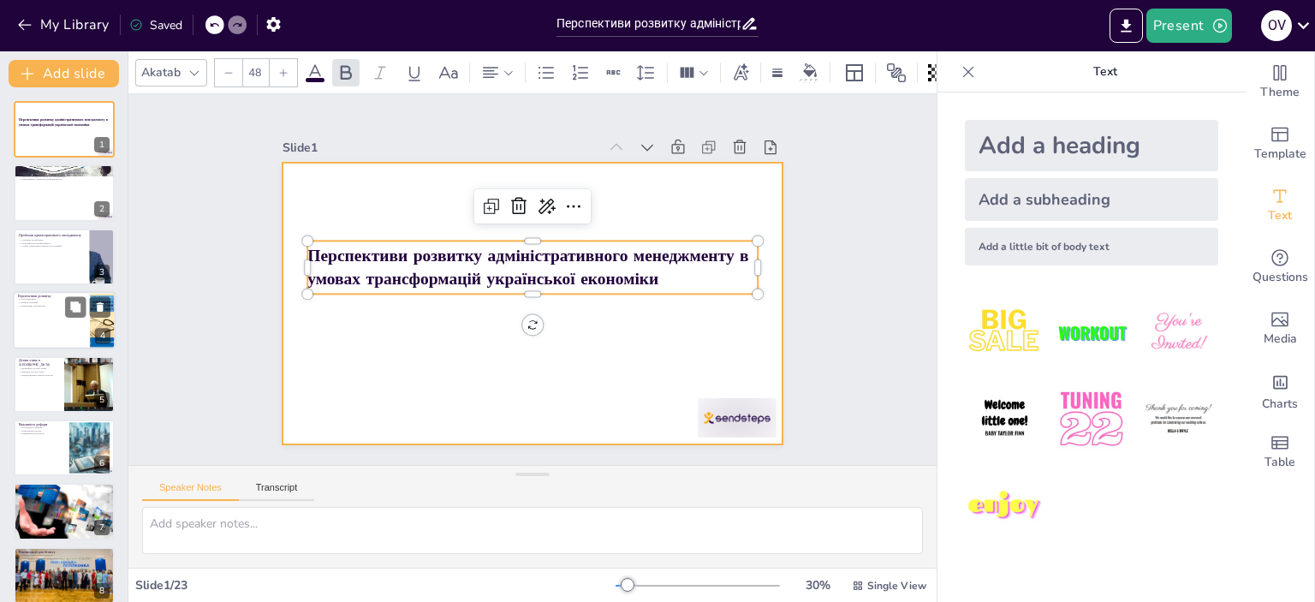
checkbox input "true"
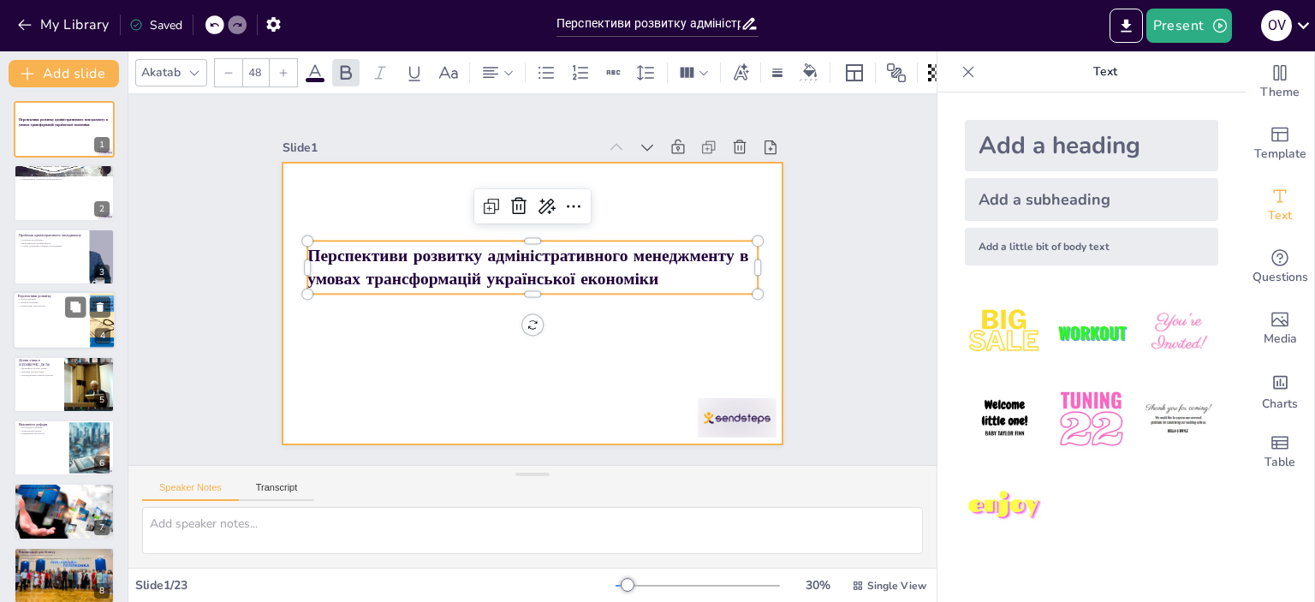
checkbox input "true"
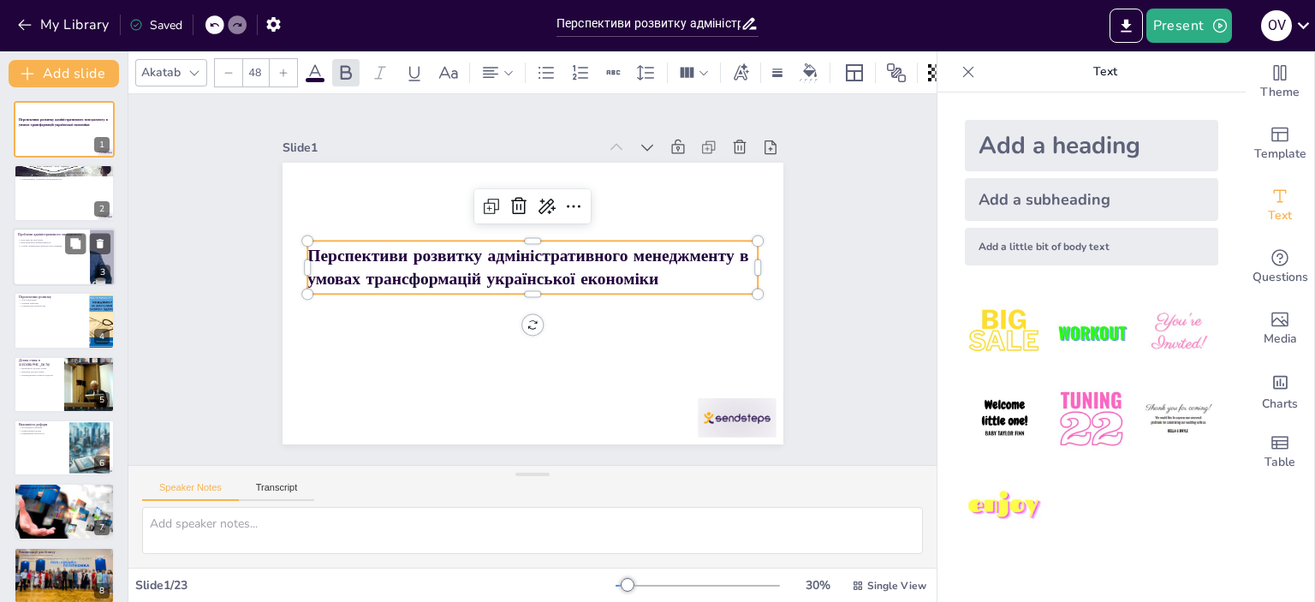
checkbox input "true"
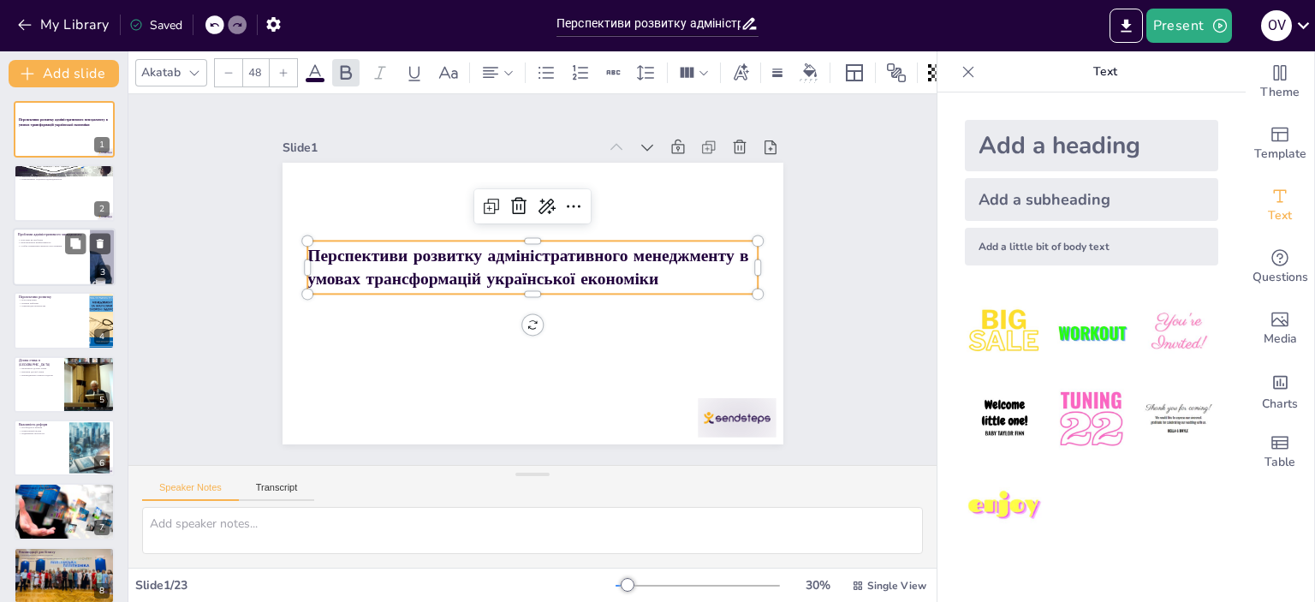
checkbox input "true"
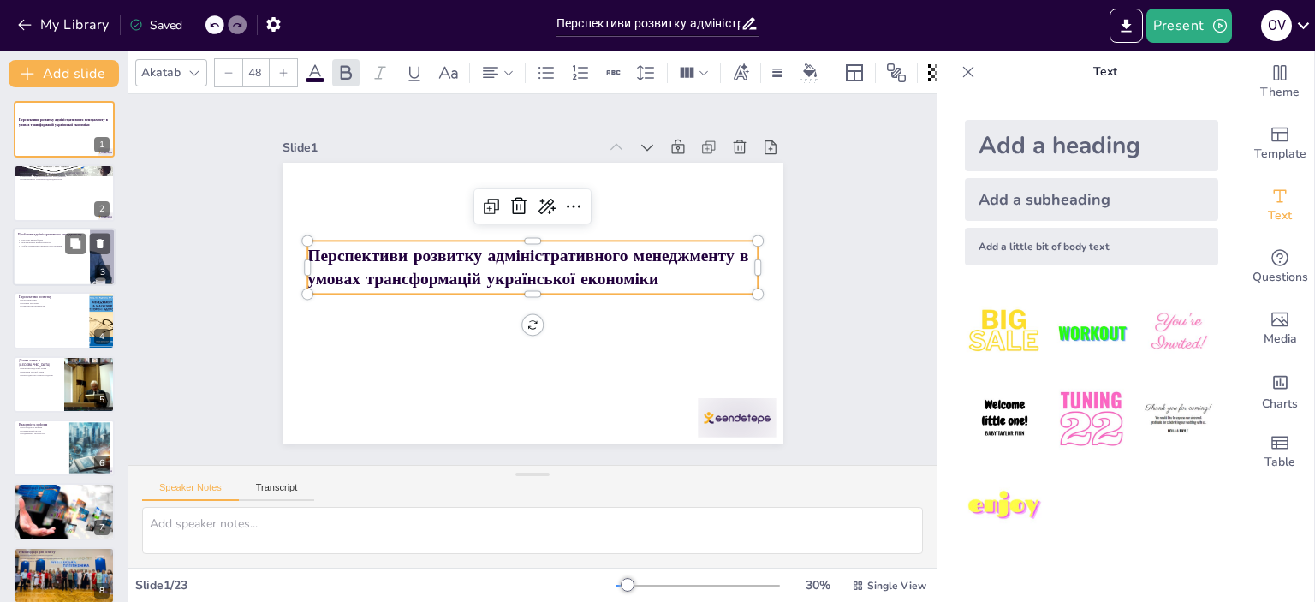
checkbox input "true"
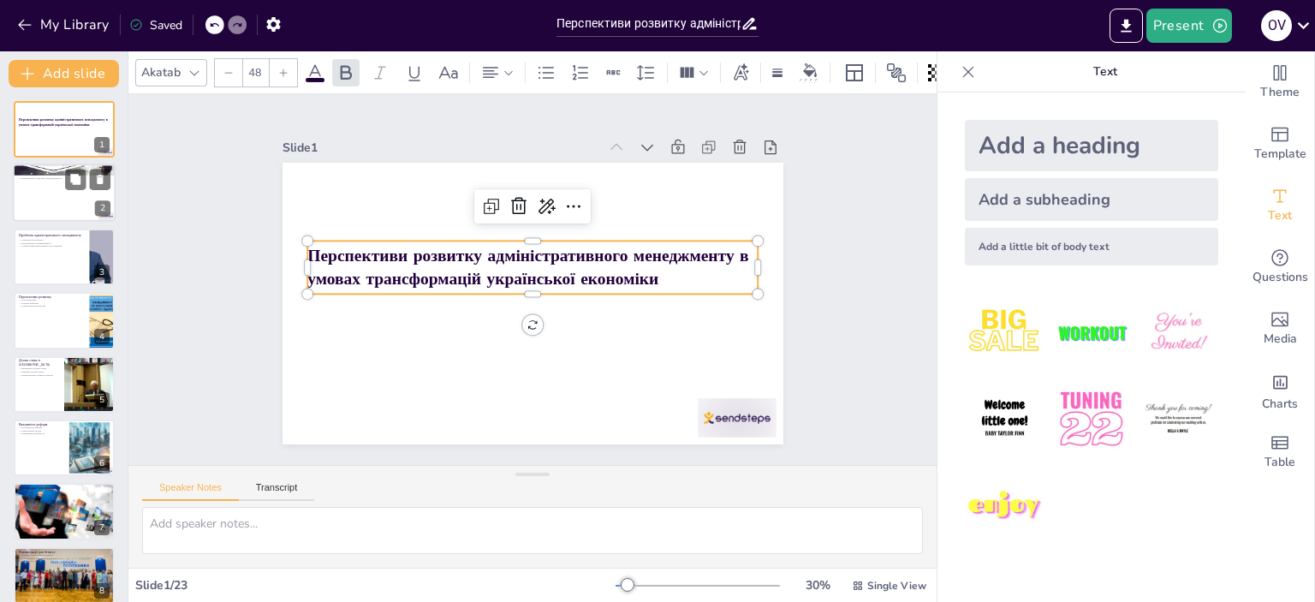
checkbox input "true"
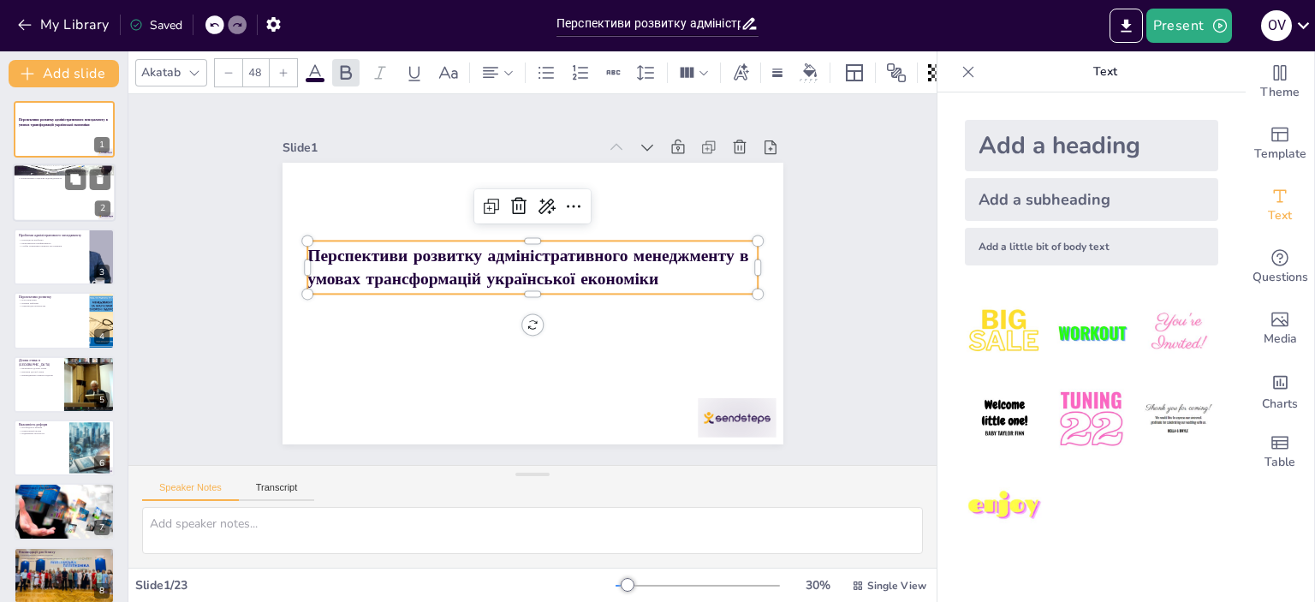
checkbox input "true"
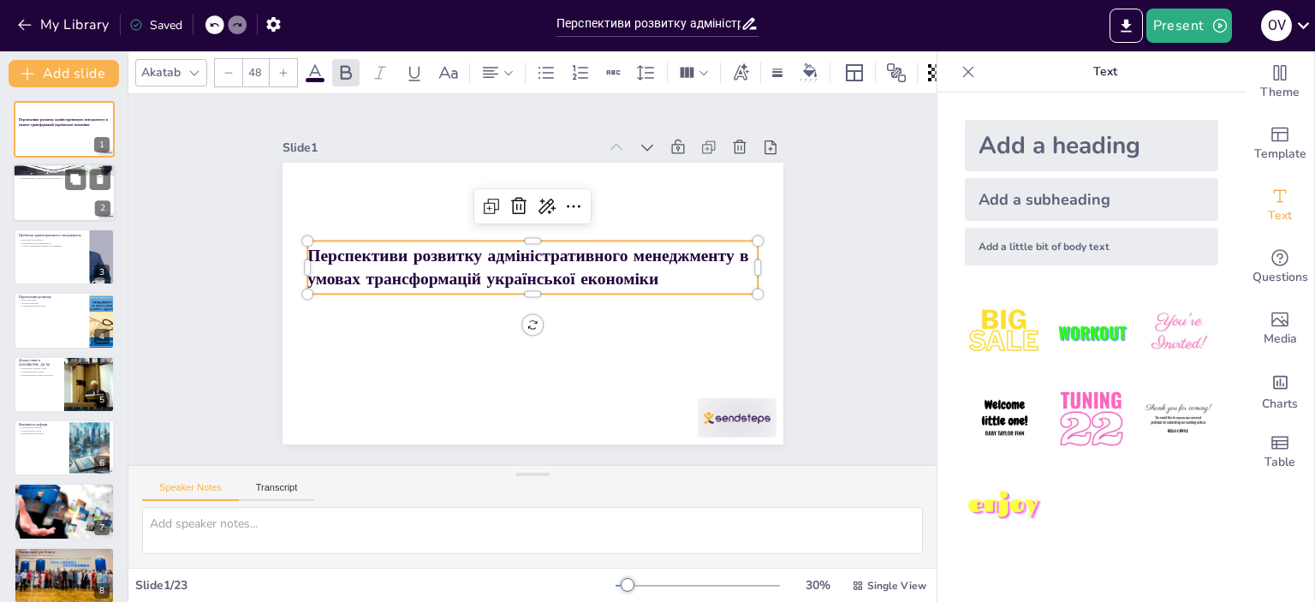
checkbox input "true"
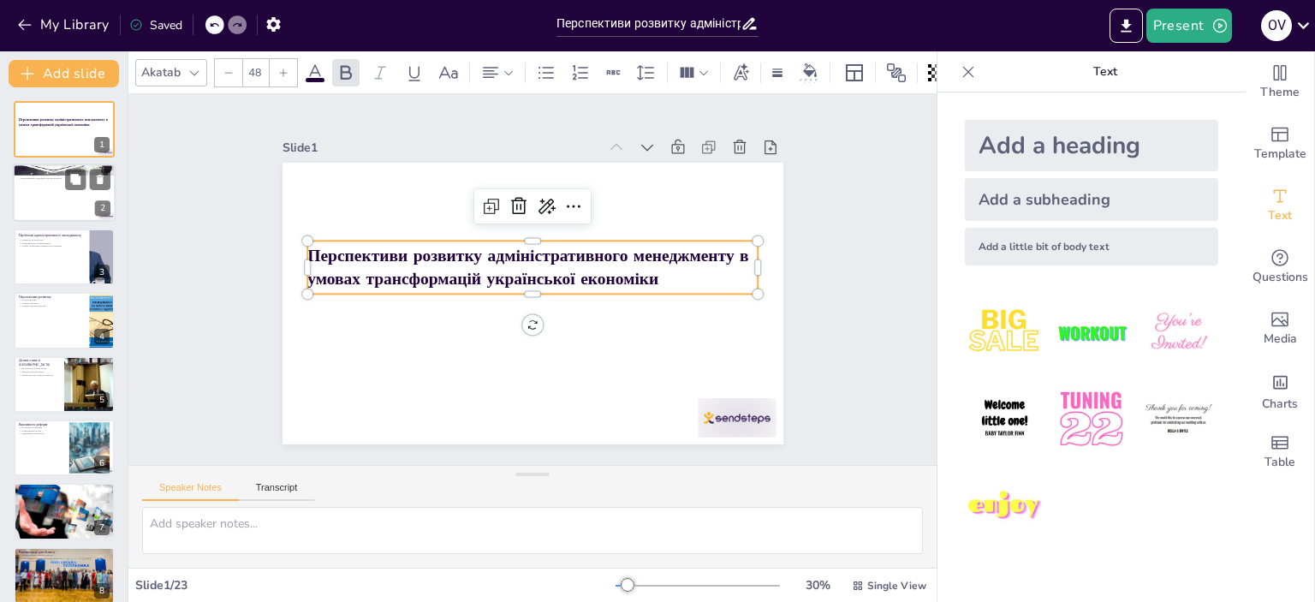
click at [60, 185] on div at bounding box center [64, 193] width 103 height 58
type textarea "Loremipsumdolors ametconsec adipiscing elitseddoeiu temporinci u laboreetd m al…"
checkbox input "true"
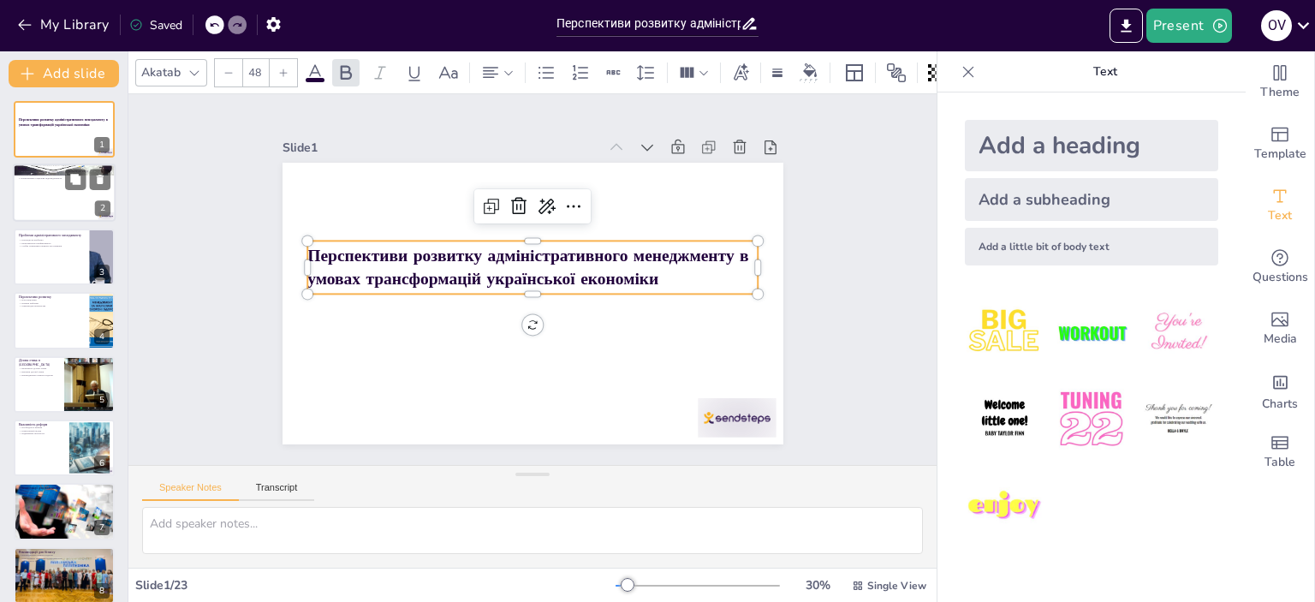
checkbox input "true"
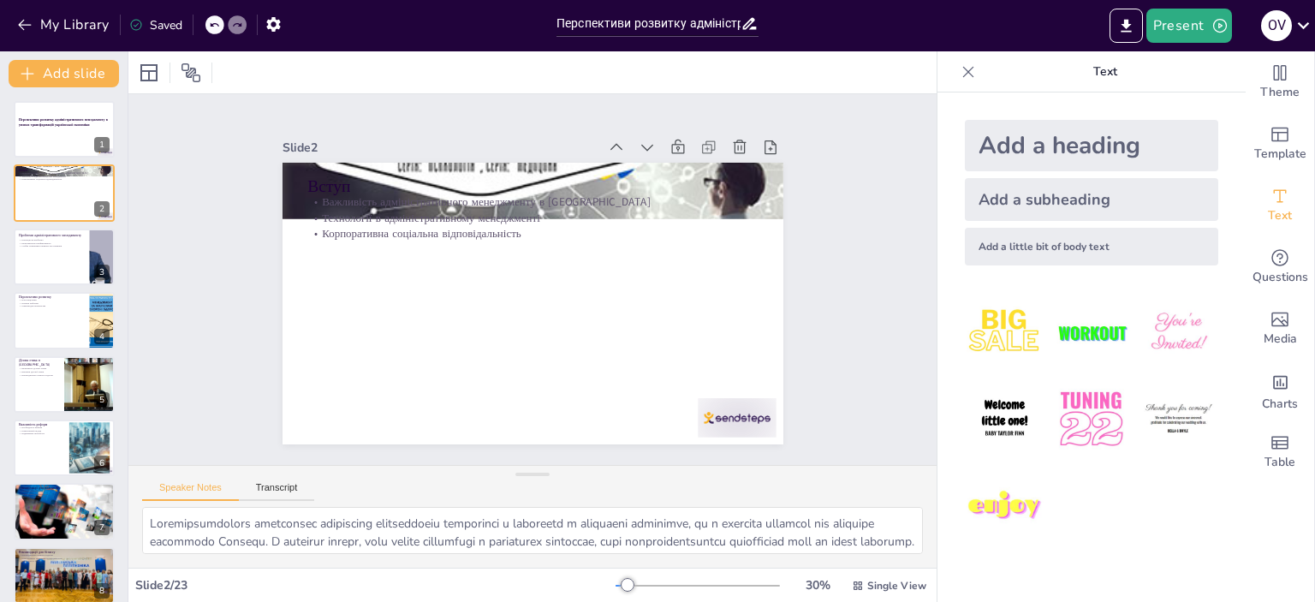
checkbox input "true"
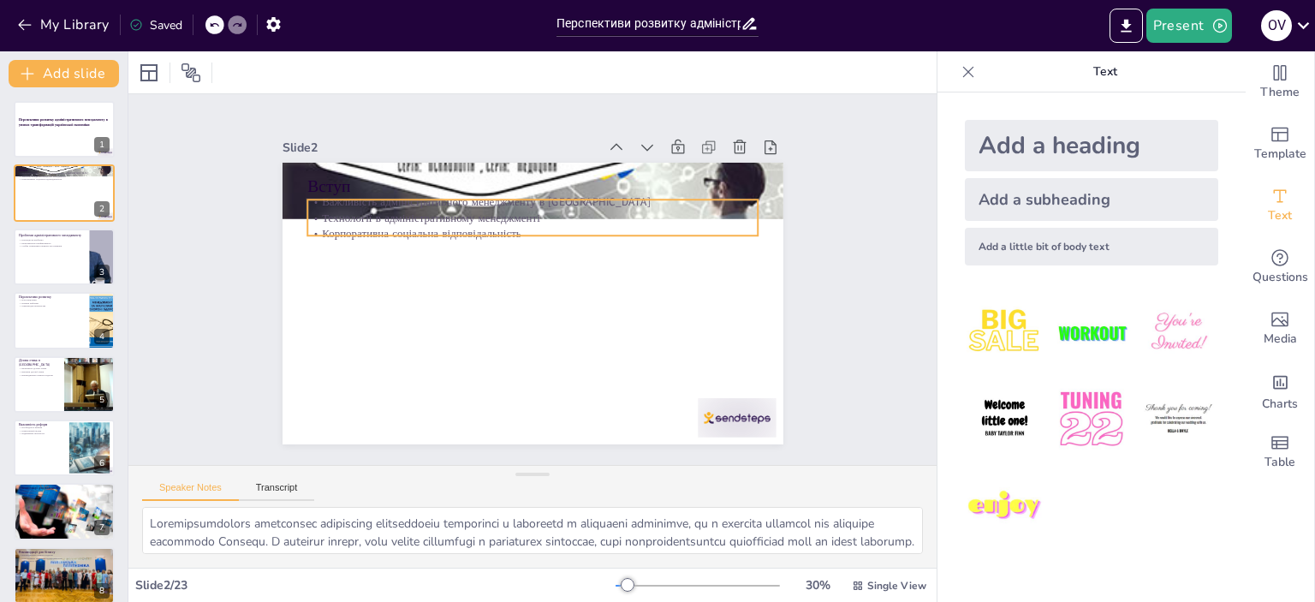
click at [407, 205] on p "Технології в адміністративному менеджменті" at bounding box center [538, 218] width 449 height 62
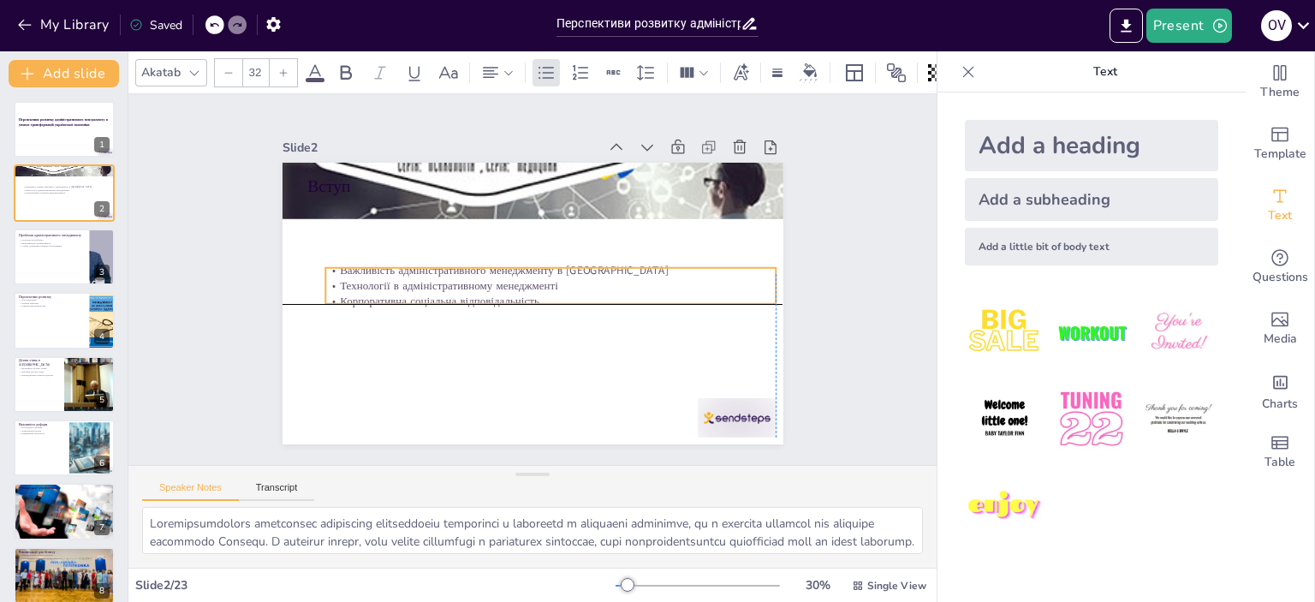
drag, startPoint x: 407, startPoint y: 198, endPoint x: 414, endPoint y: 282, distance: 84.1
click at [418, 272] on div "Важливість адміністративного менеджменту в [GEOGRAPHIC_DATA] Технології в адмін…" at bounding box center [548, 288] width 450 height 139
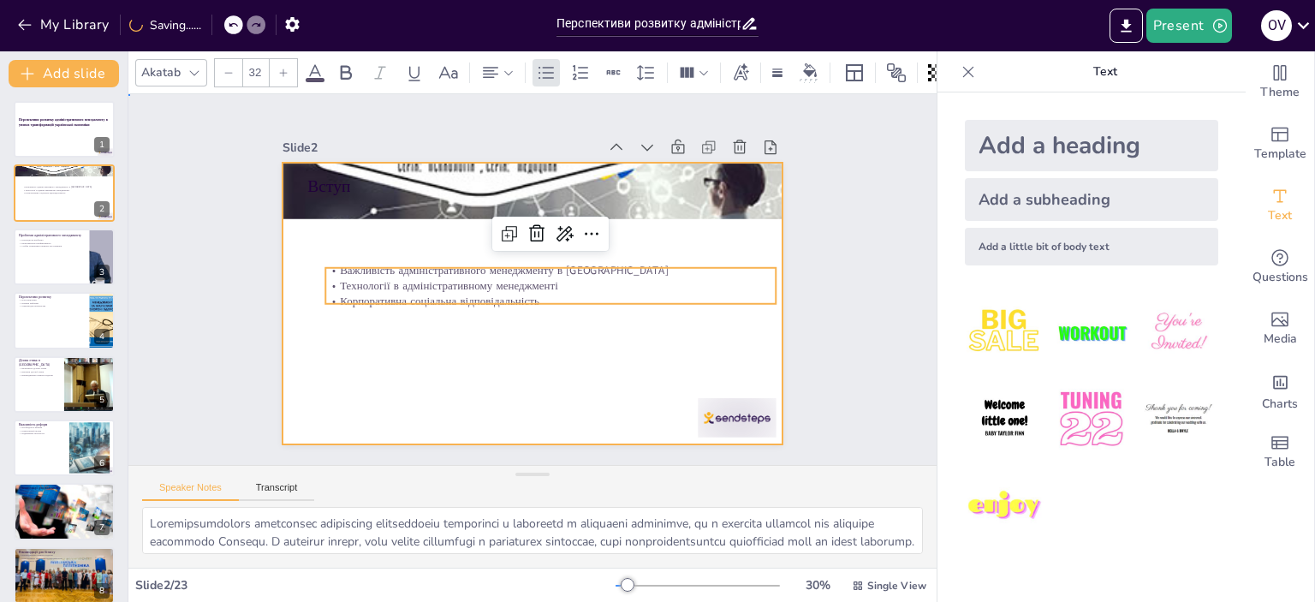
click at [380, 335] on div at bounding box center [527, 303] width 549 height 380
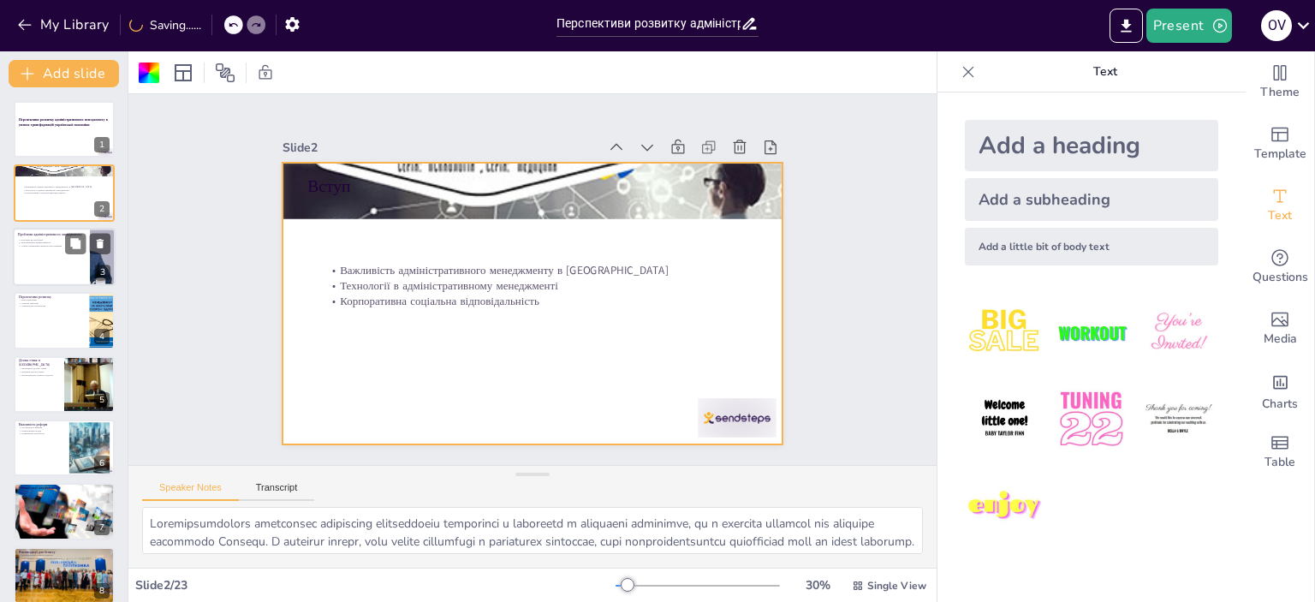
click at [41, 244] on p "Слабке нормативно-правове регулювання" at bounding box center [51, 245] width 67 height 3
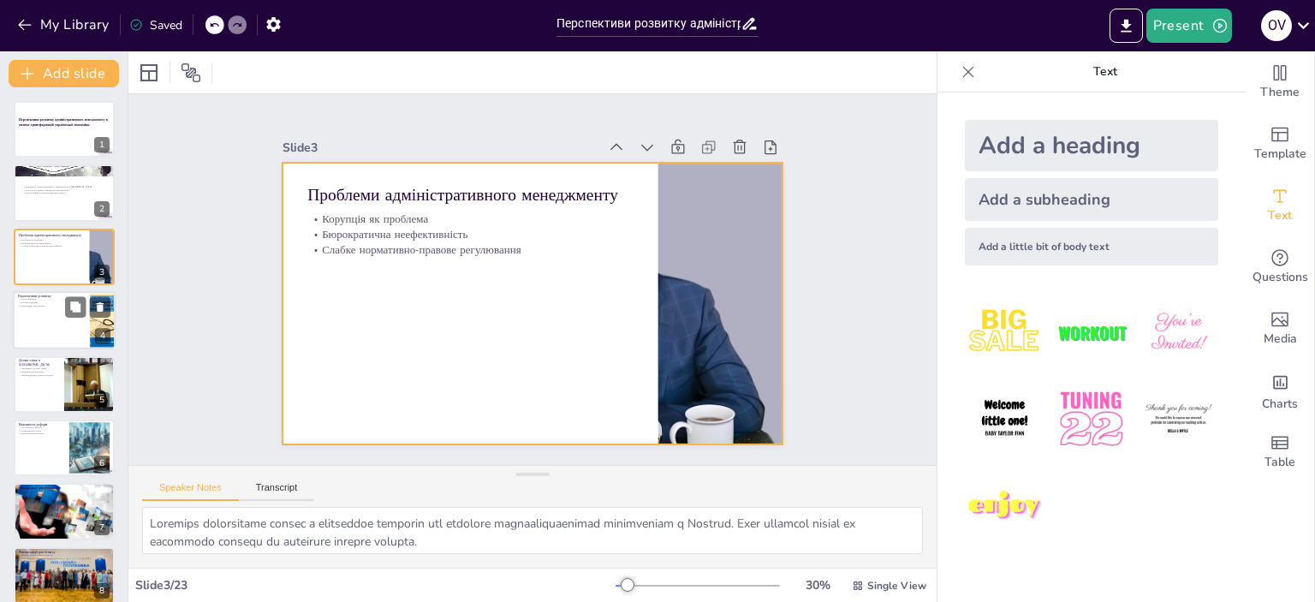
click at [49, 314] on div at bounding box center [64, 320] width 103 height 58
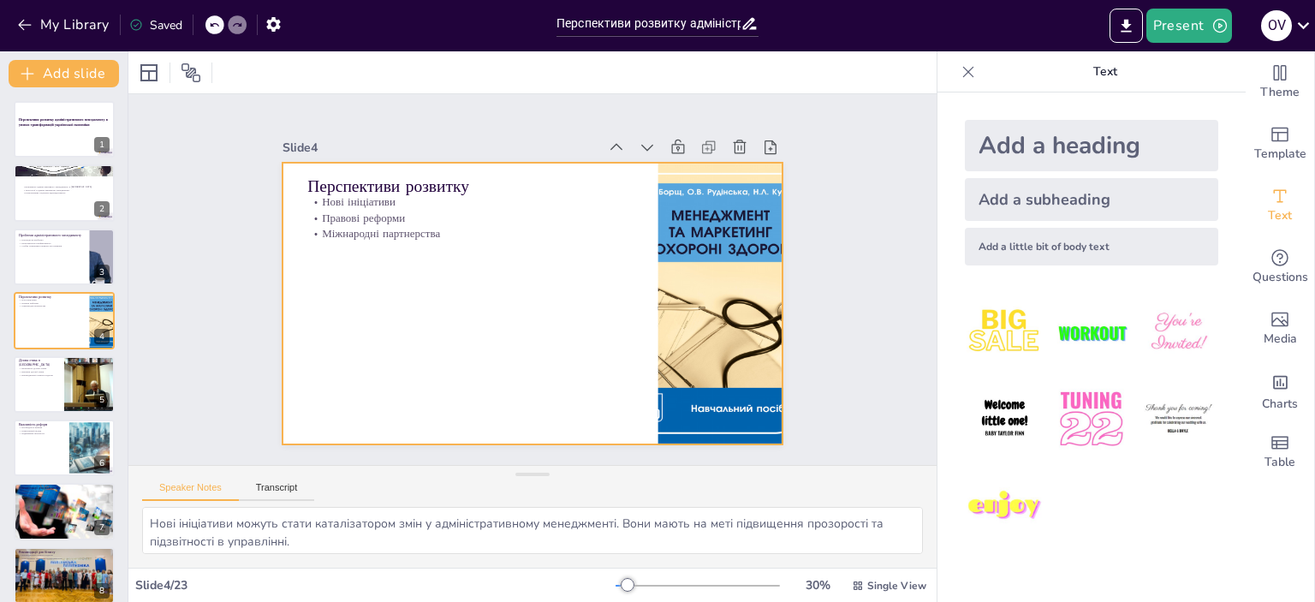
click at [638, 263] on div at bounding box center [529, 303] width 527 height 332
click at [725, 262] on div at bounding box center [717, 323] width 240 height 302
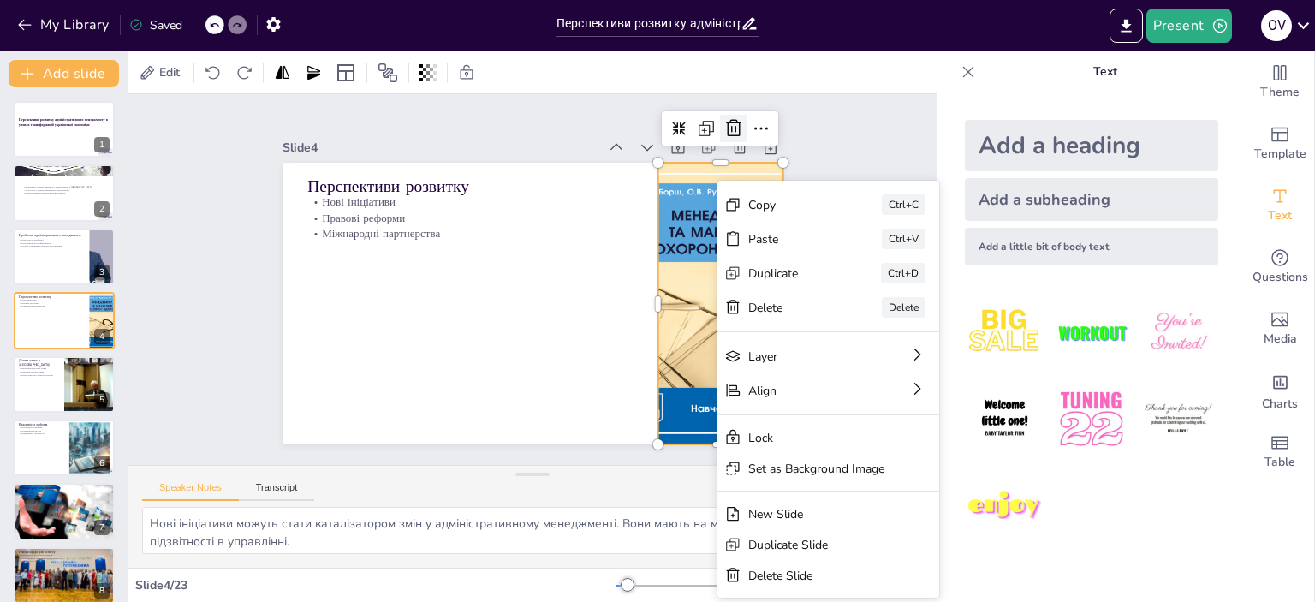
click at [749, 162] on icon at bounding box center [761, 174] width 24 height 24
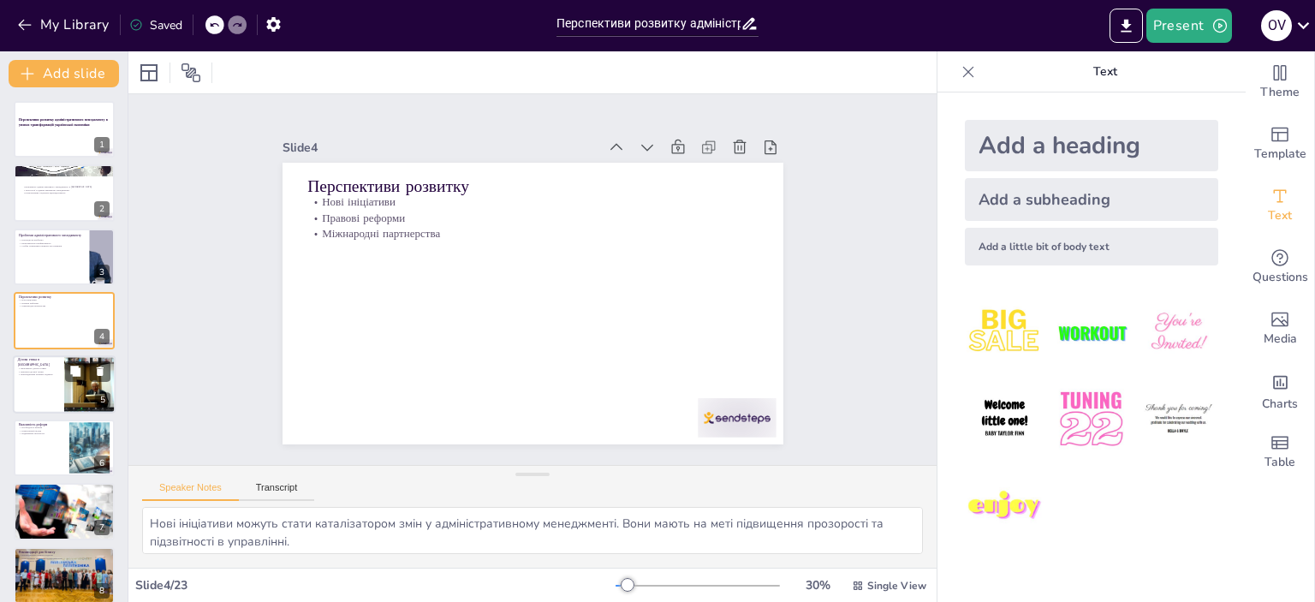
click at [61, 389] on div at bounding box center [64, 384] width 103 height 58
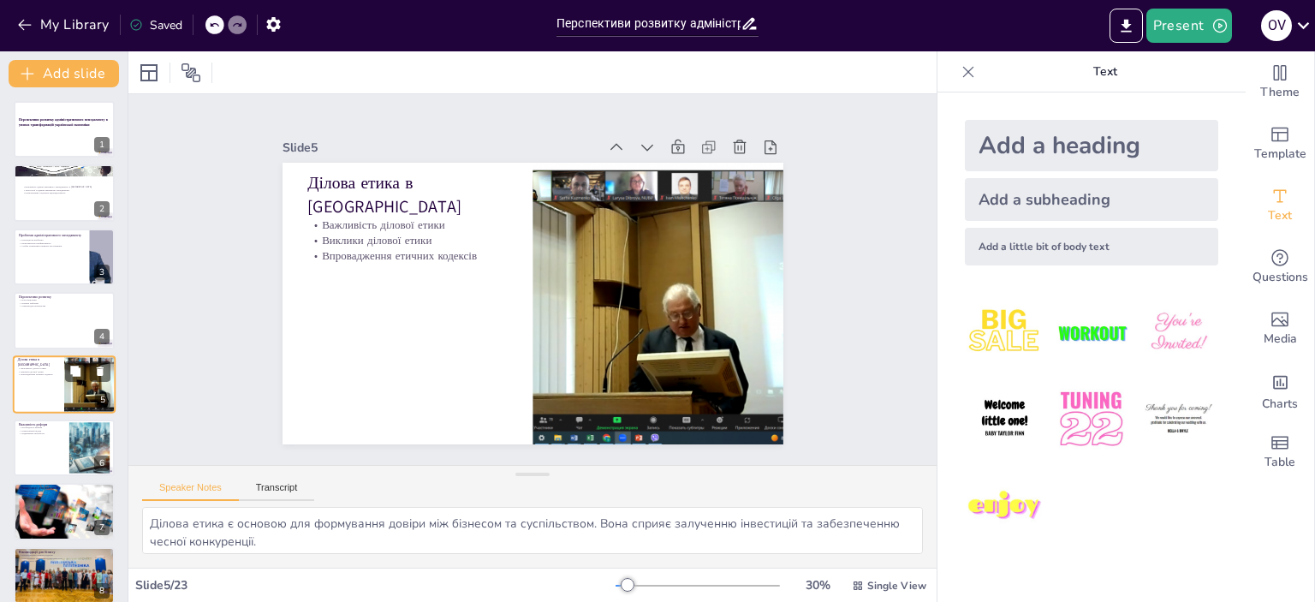
scroll to position [39, 0]
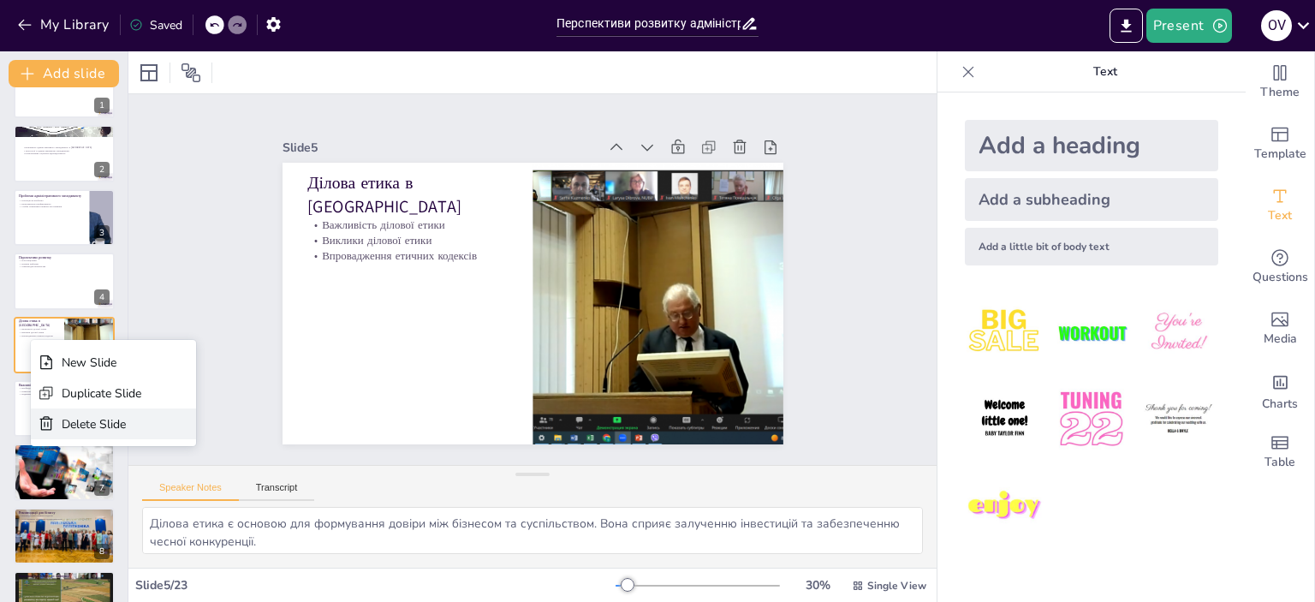
click at [92, 425] on div "Delete Slide" at bounding box center [102, 424] width 80 height 16
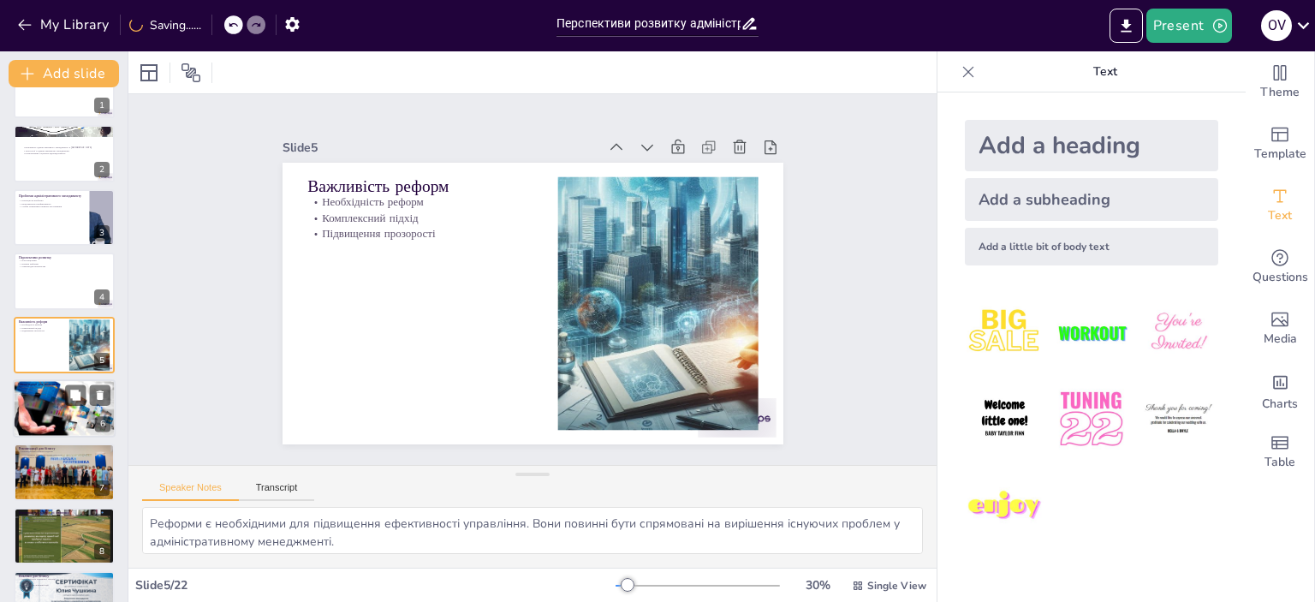
click at [68, 406] on div at bounding box center [64, 408] width 103 height 68
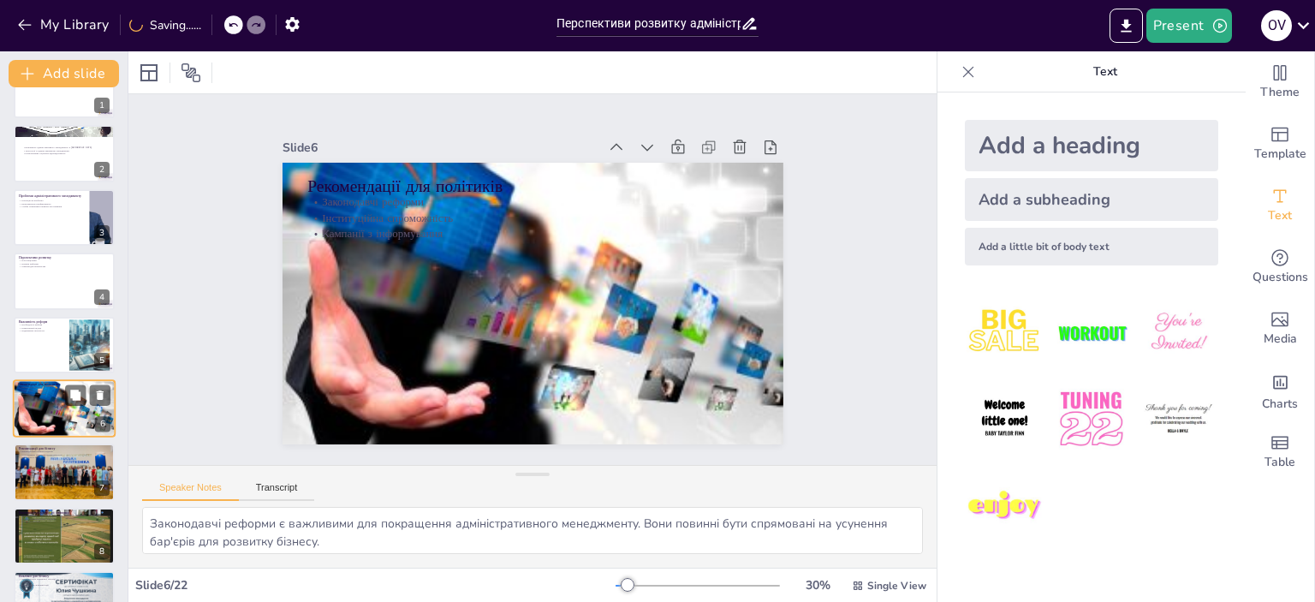
scroll to position [103, 0]
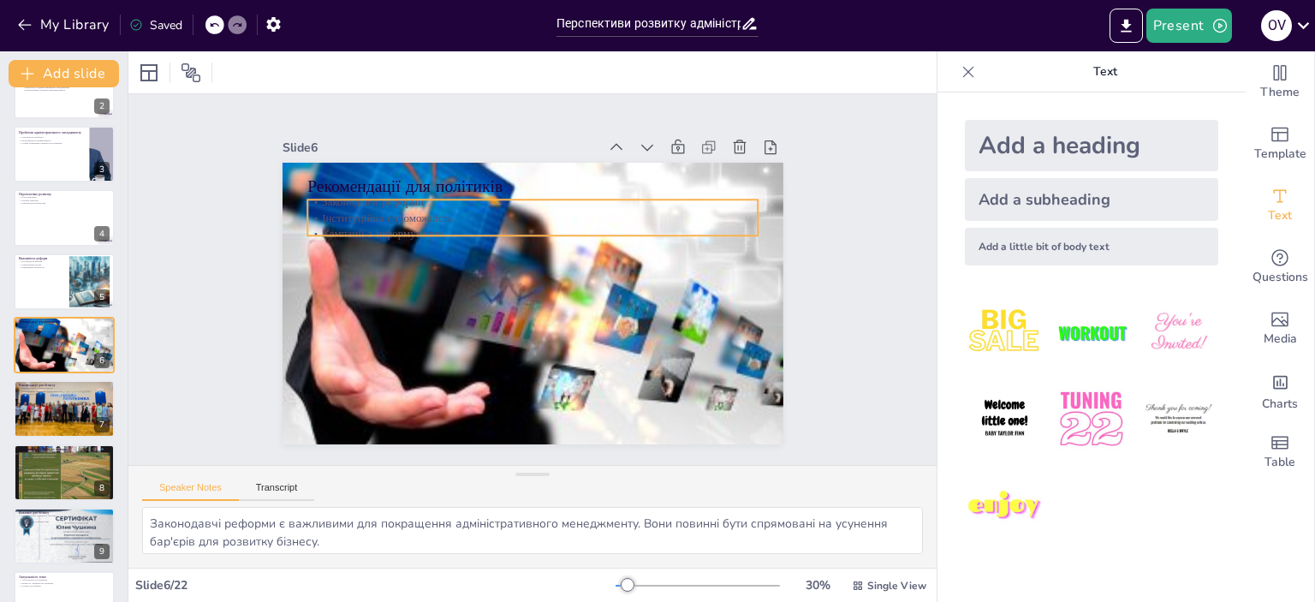
click at [406, 197] on p "Законодавчі реформи" at bounding box center [540, 202] width 449 height 62
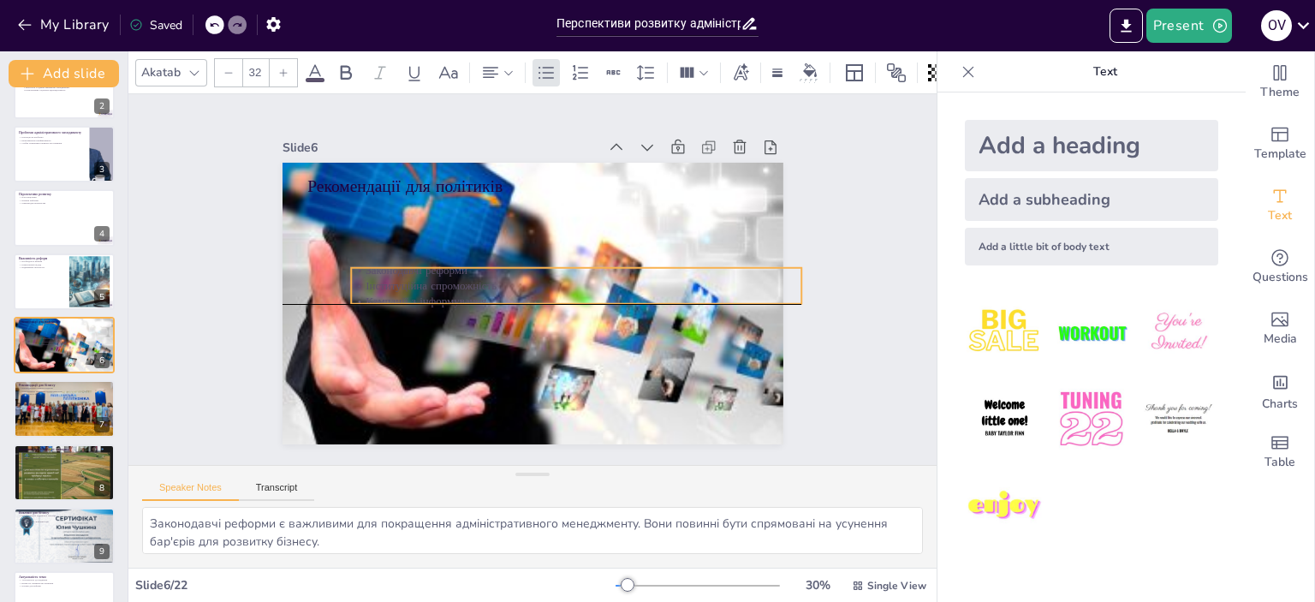
drag, startPoint x: 406, startPoint y: 197, endPoint x: 449, endPoint y: 258, distance: 75.5
click at [449, 258] on p "Законодавчі реформи" at bounding box center [576, 274] width 449 height 62
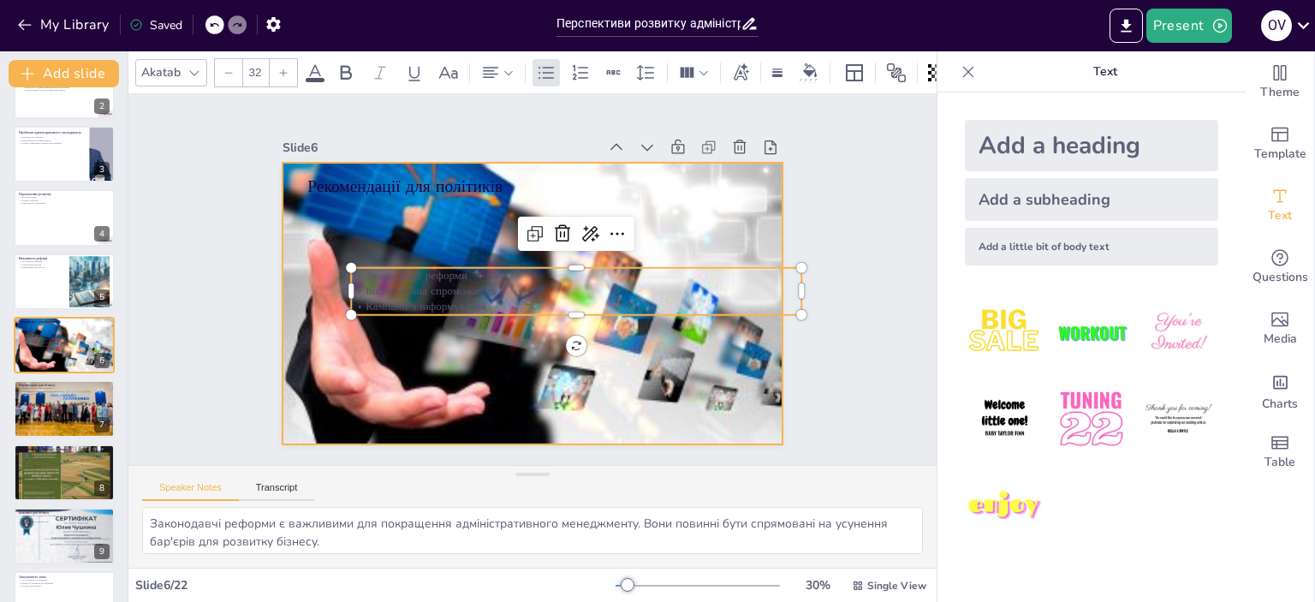
click at [401, 199] on div at bounding box center [530, 303] width 532 height 384
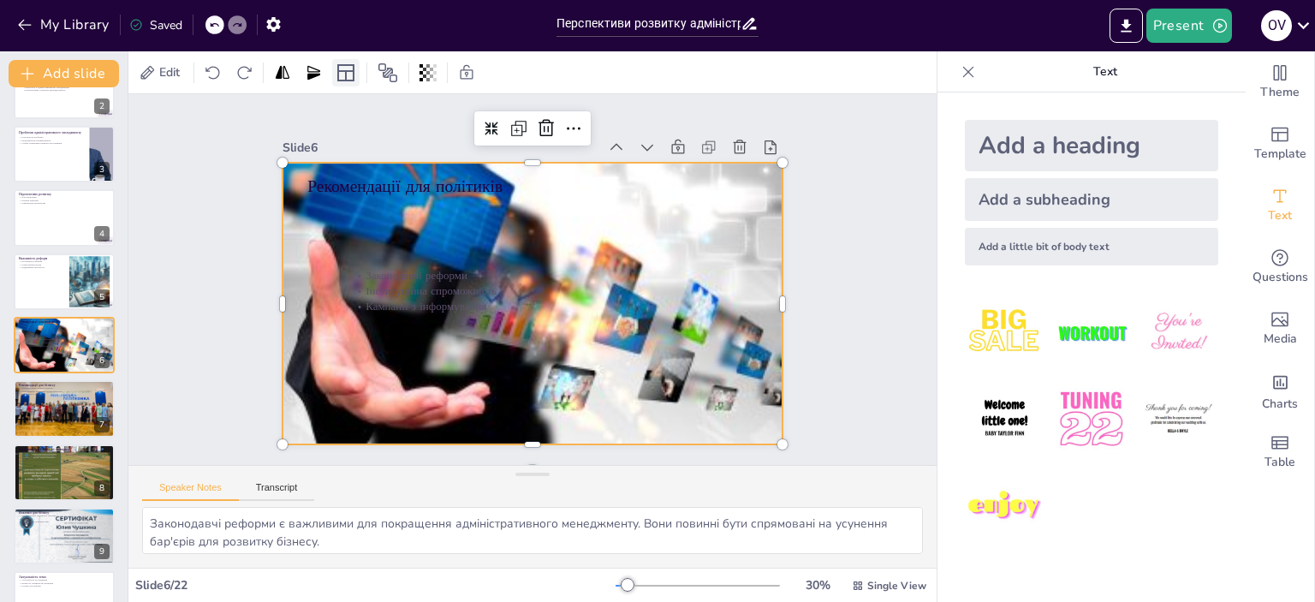
click at [350, 71] on icon at bounding box center [345, 72] width 17 height 17
click at [404, 227] on div at bounding box center [524, 302] width 579 height 472
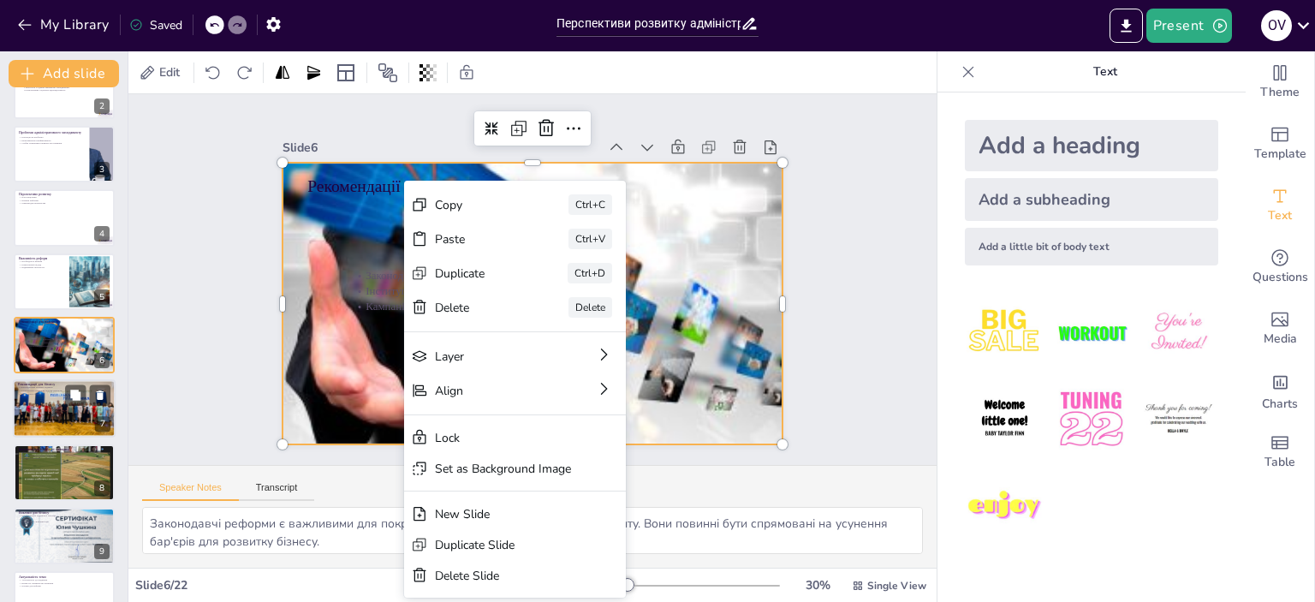
click at [47, 405] on div at bounding box center [64, 408] width 103 height 62
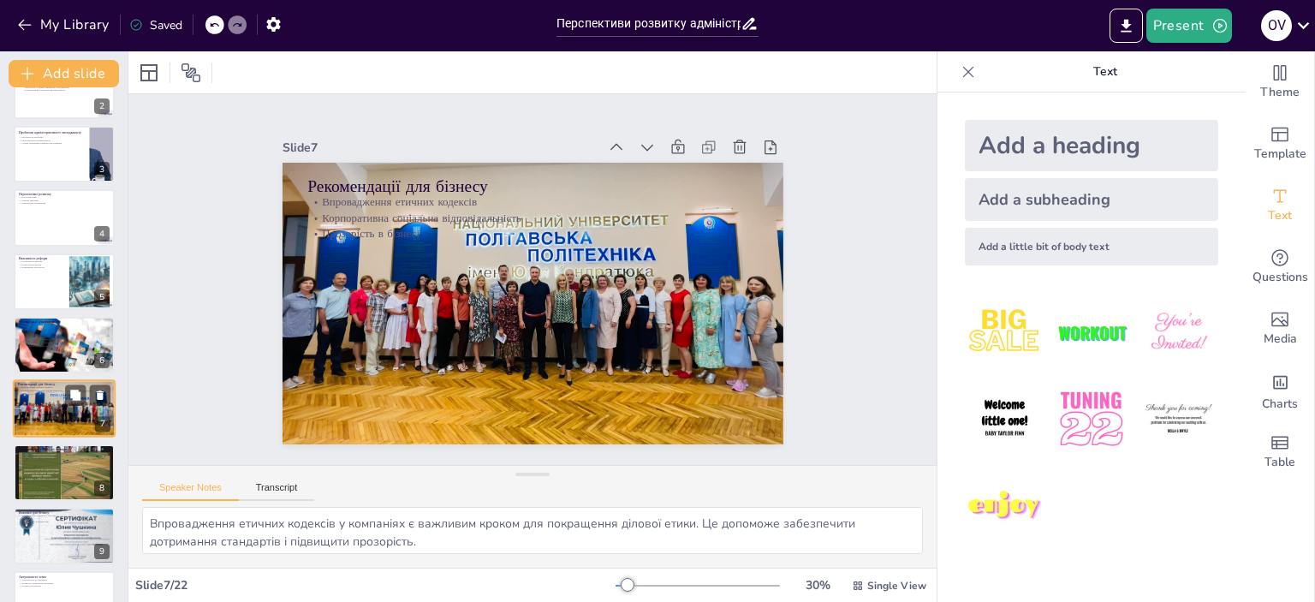
scroll to position [167, 0]
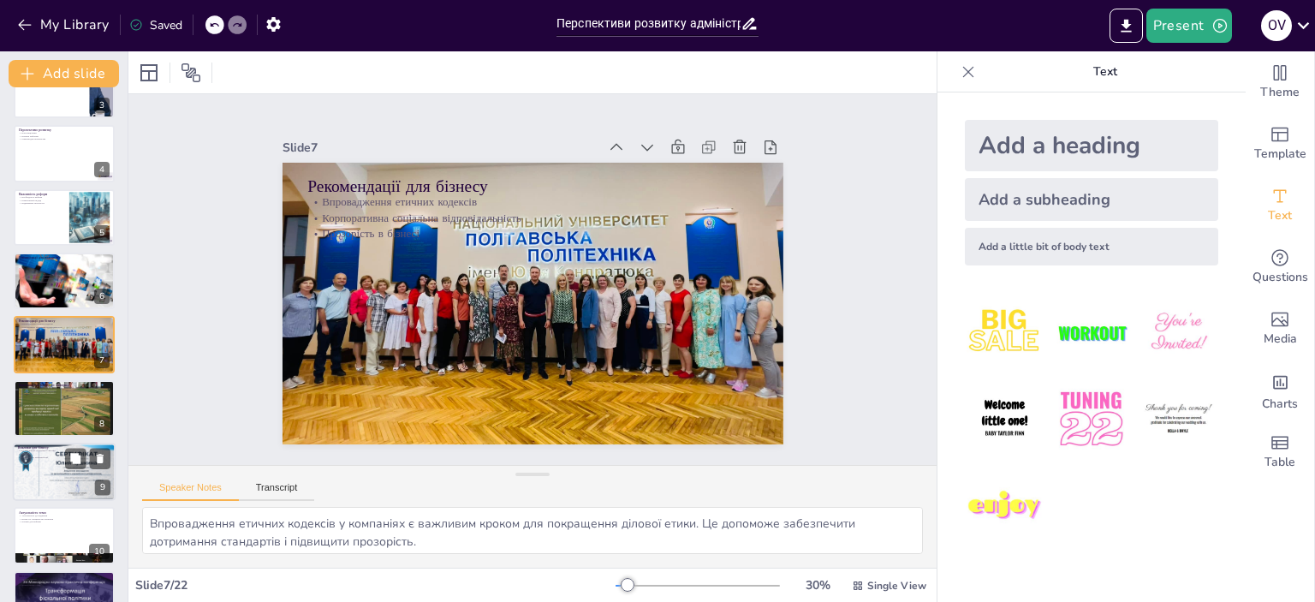
click at [55, 457] on p "Пошук нових можливостей" at bounding box center [64, 456] width 92 height 3
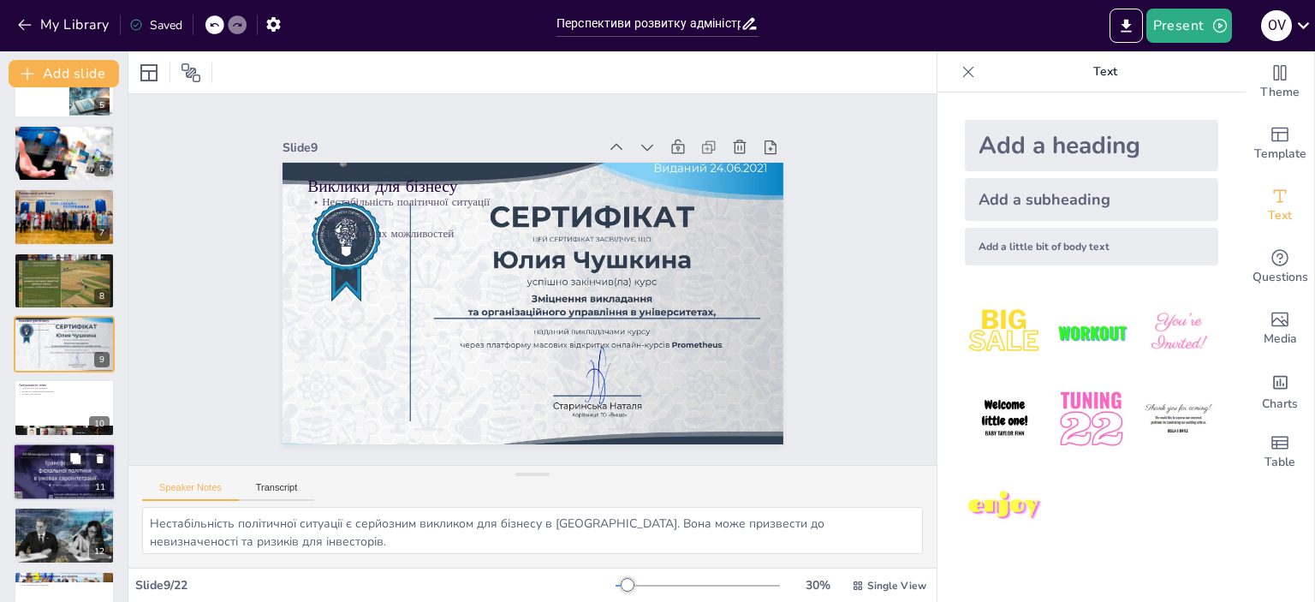
click at [51, 485] on div at bounding box center [64, 471] width 103 height 77
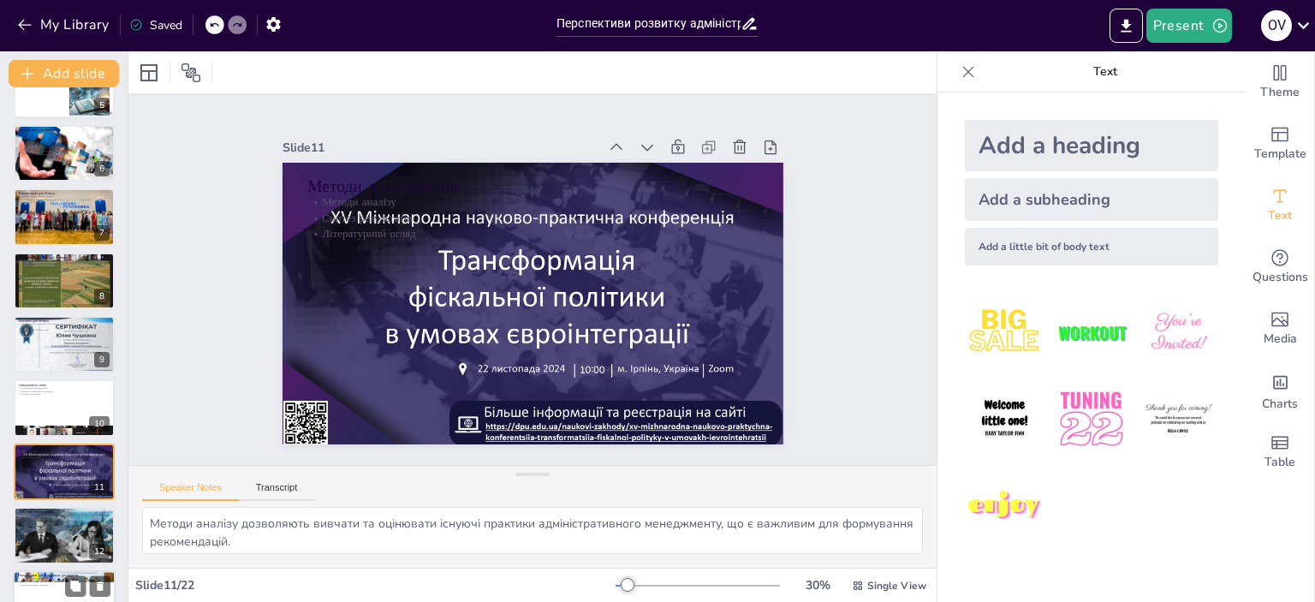
scroll to position [421, 0]
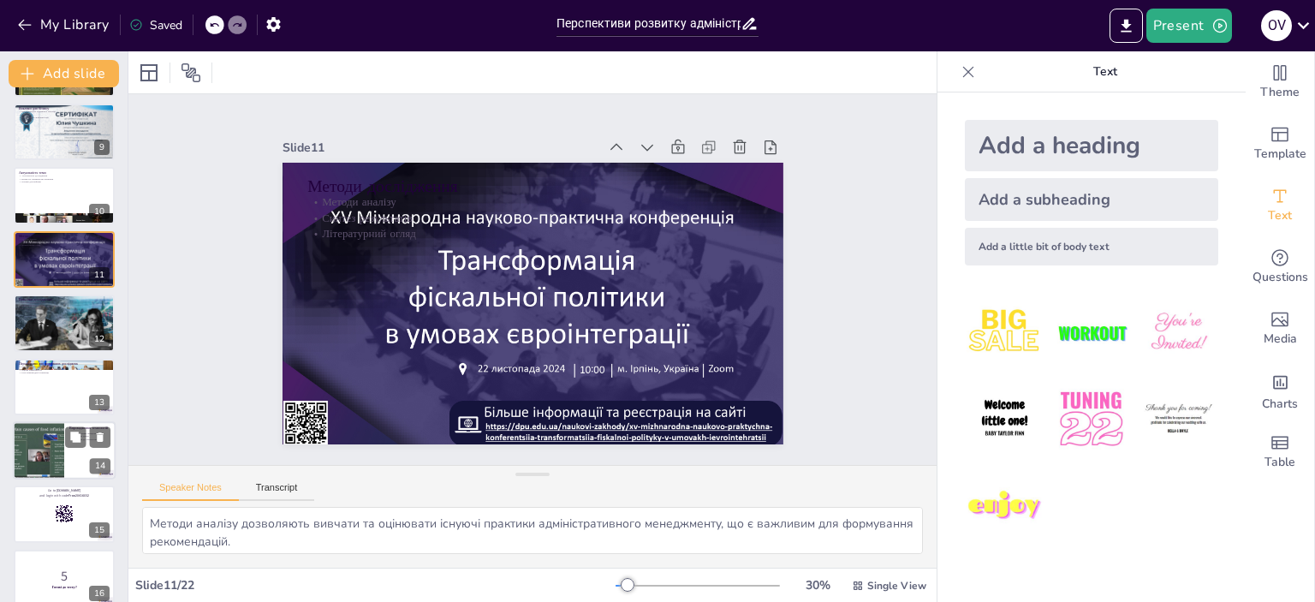
click at [72, 458] on div at bounding box center [64, 450] width 103 height 58
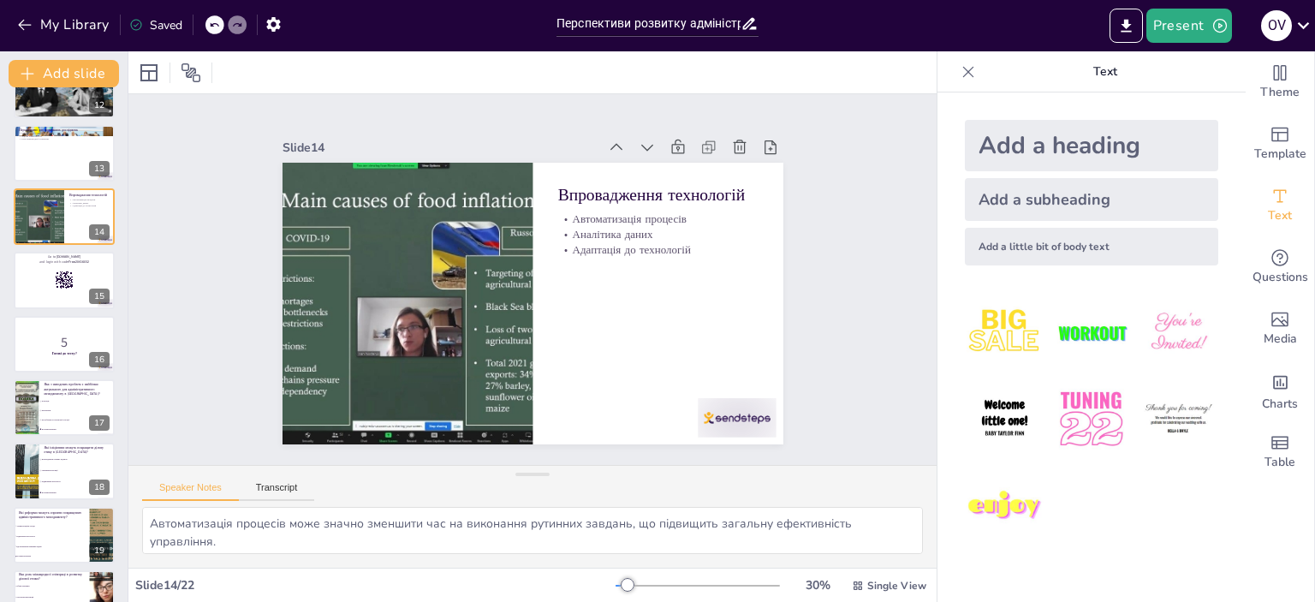
scroll to position [783, 0]
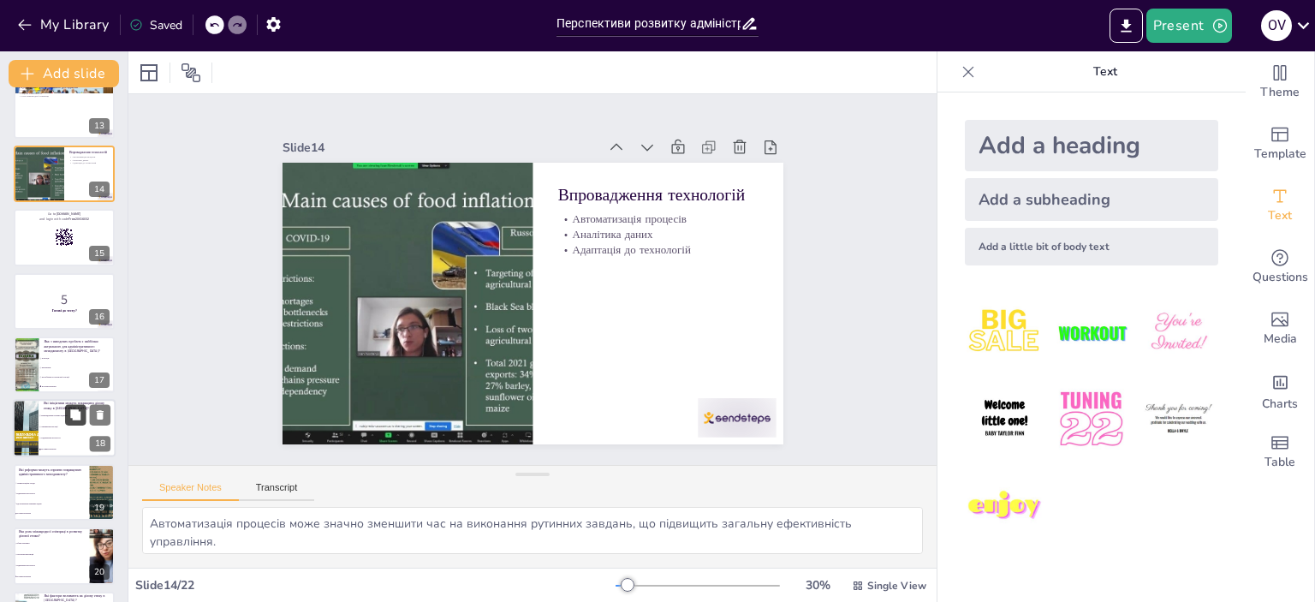
click at [65, 422] on button at bounding box center [75, 415] width 21 height 21
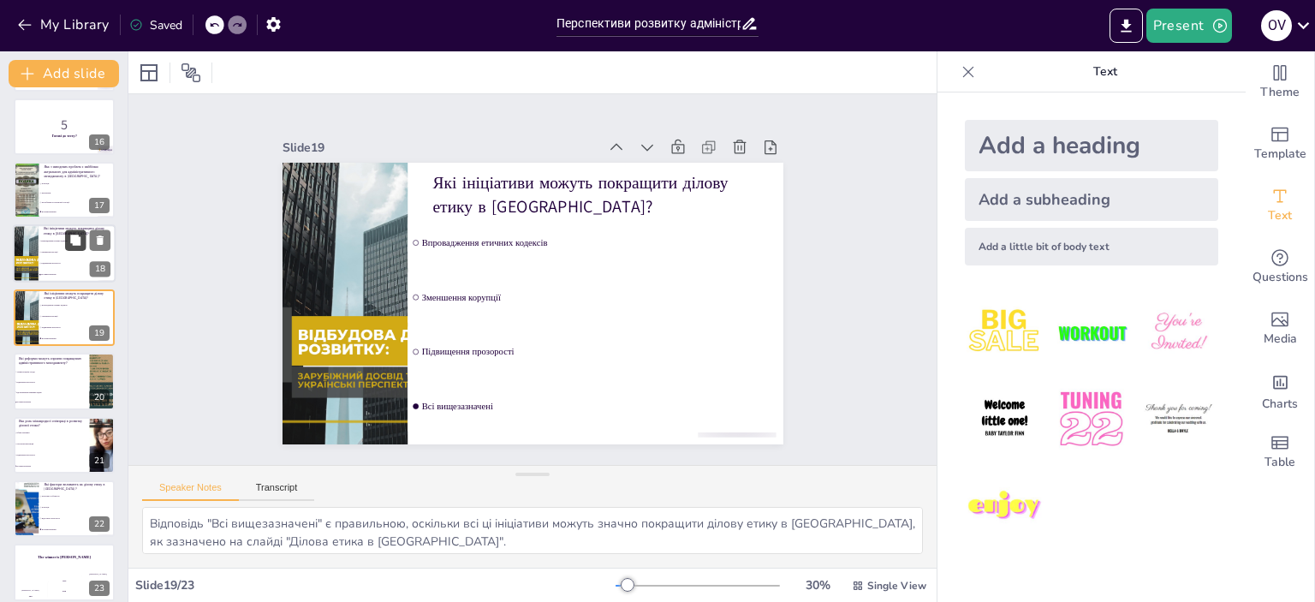
scroll to position [970, 0]
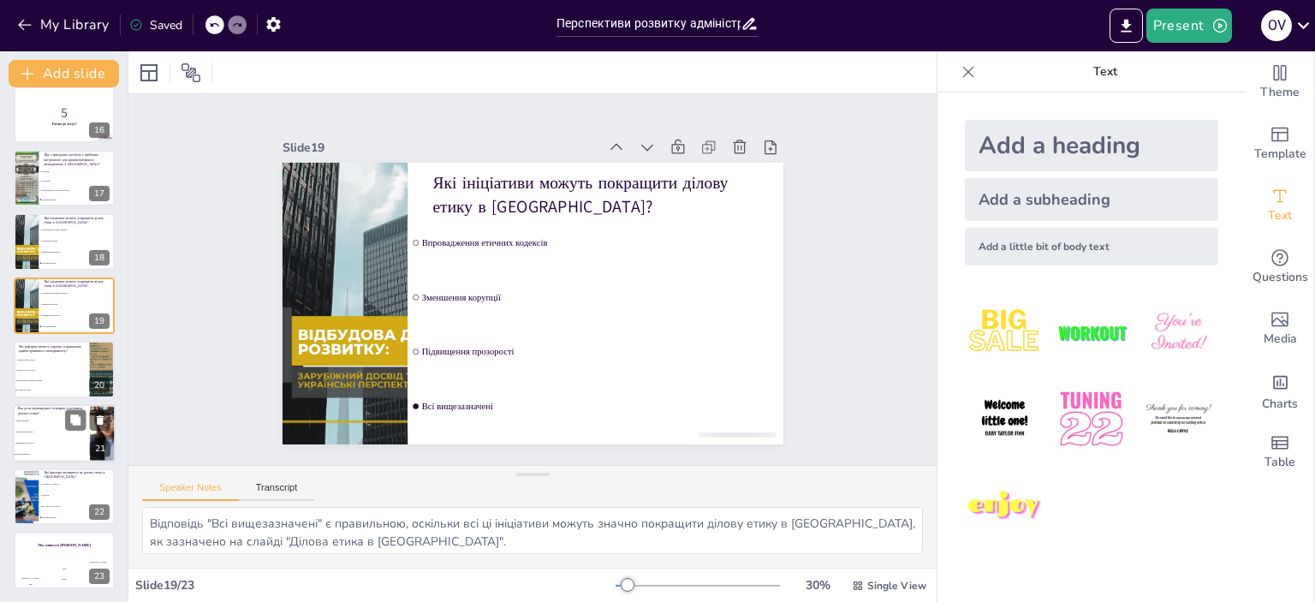
click at [67, 432] on li "Залучення інвестицій" at bounding box center [51, 431] width 77 height 11
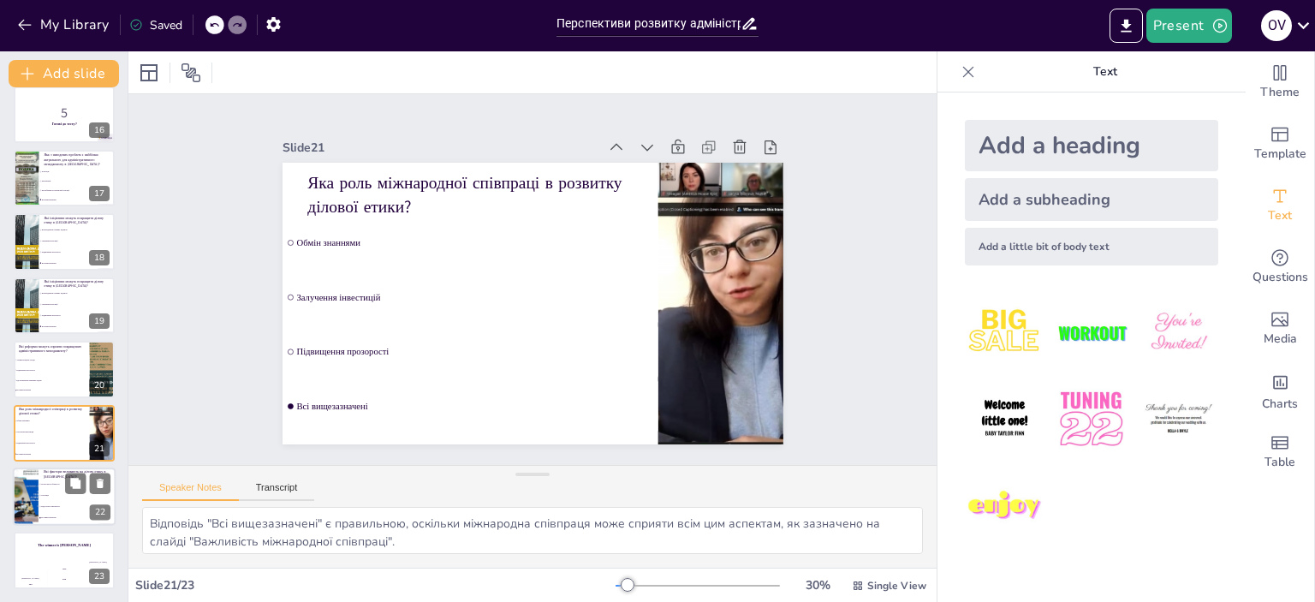
click at [83, 508] on li "Відсутність прозорості" at bounding box center [77, 506] width 77 height 11
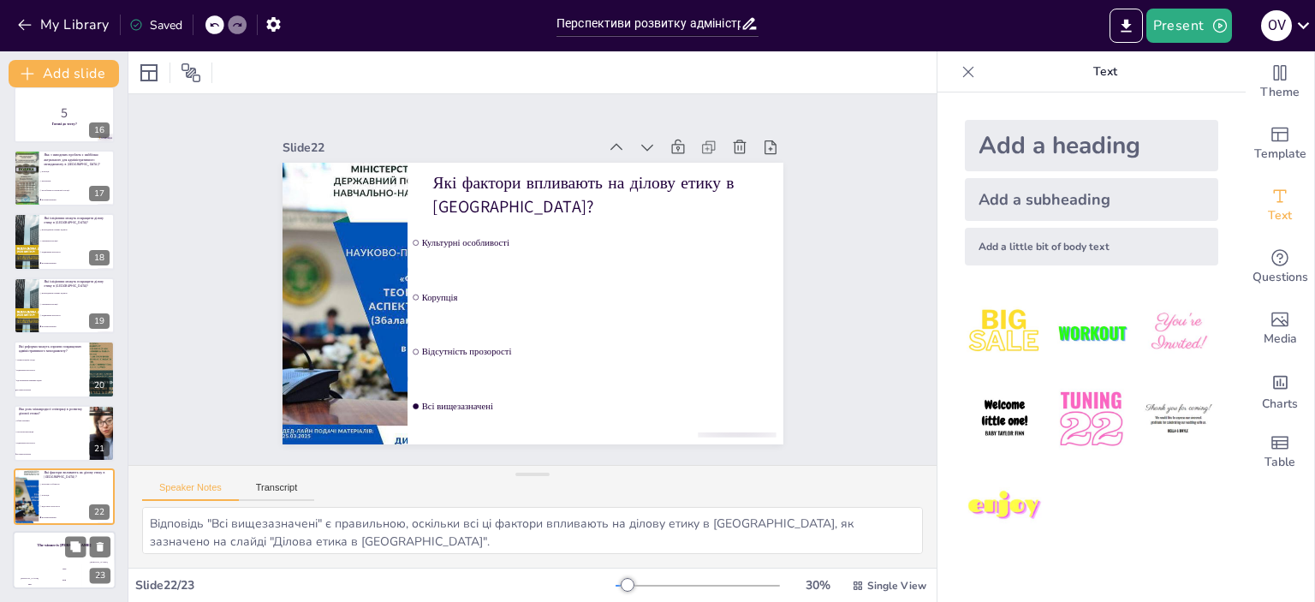
click at [65, 556] on div at bounding box center [87, 547] width 45 height 21
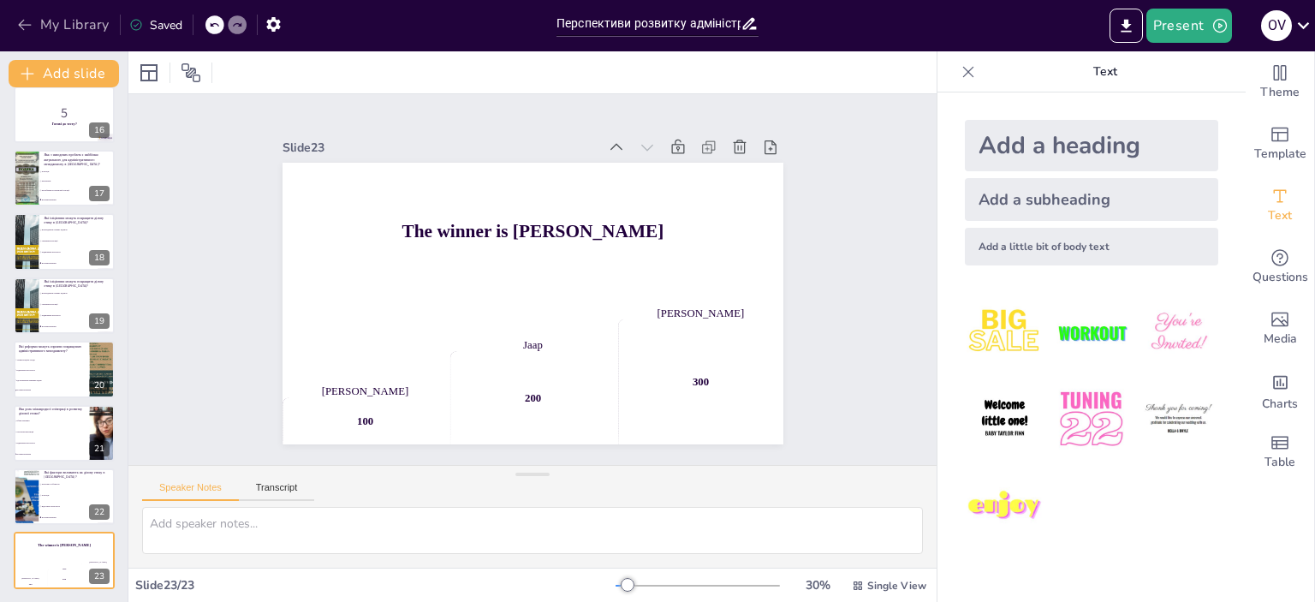
click at [18, 21] on icon "button" at bounding box center [24, 24] width 17 height 17
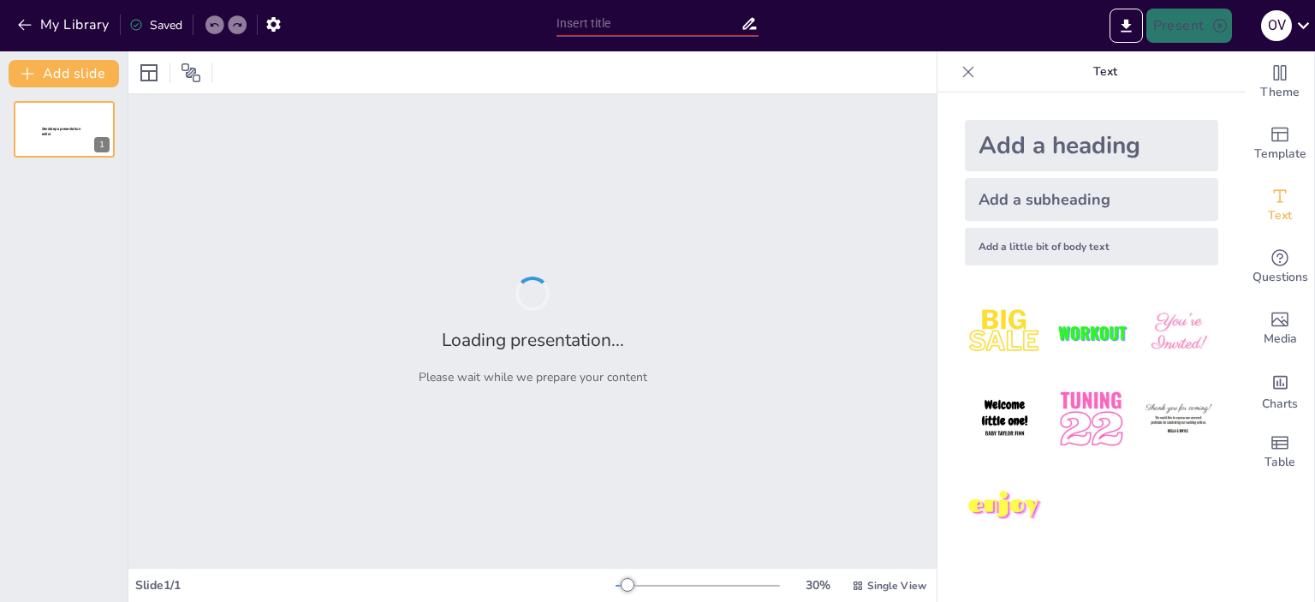
scroll to position [442, 0]
type input "Перспективи розвитку адміністративного менеджменту в умовах цифровізації"
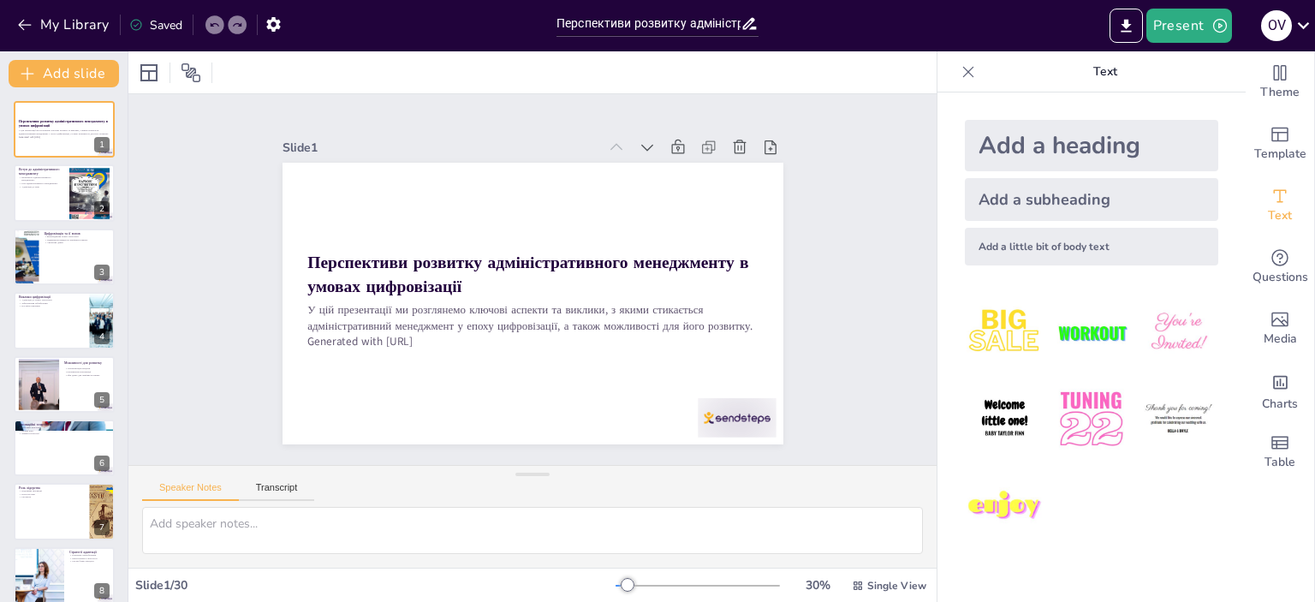
checkbox input "true"
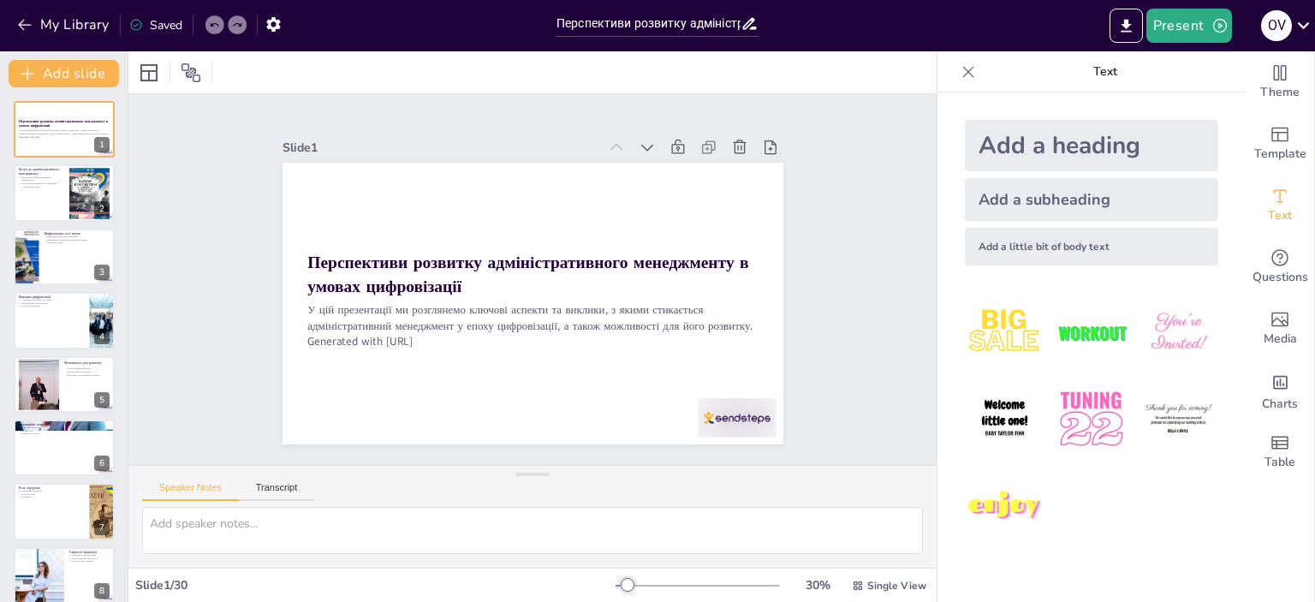
checkbox input "true"
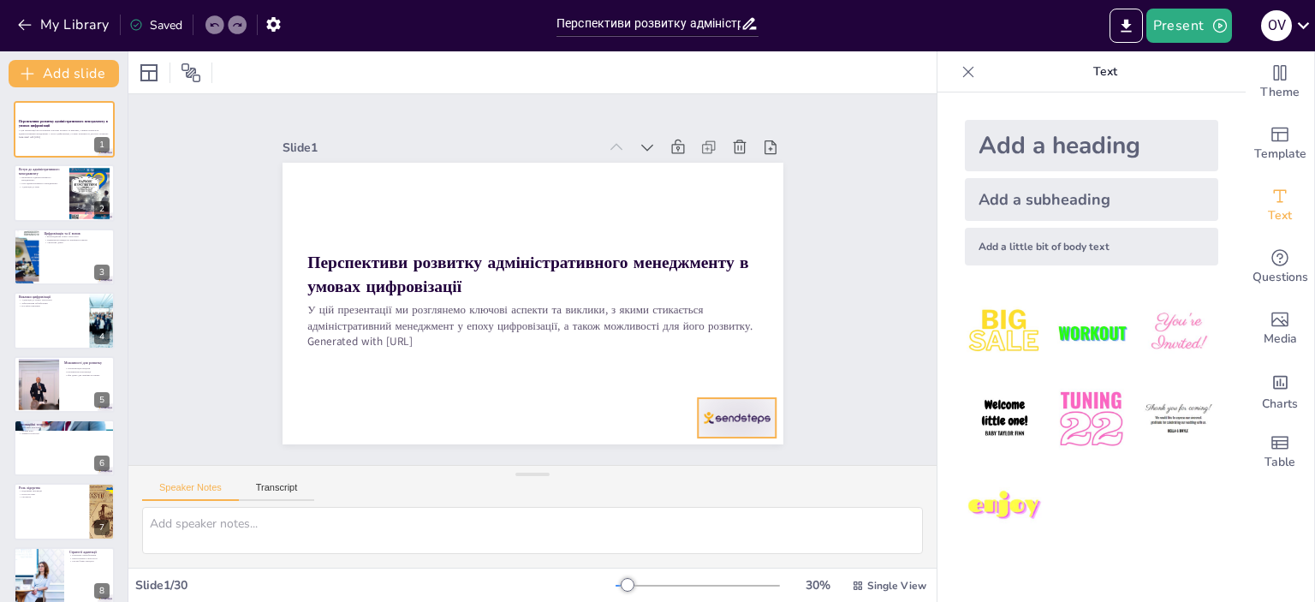
checkbox input "true"
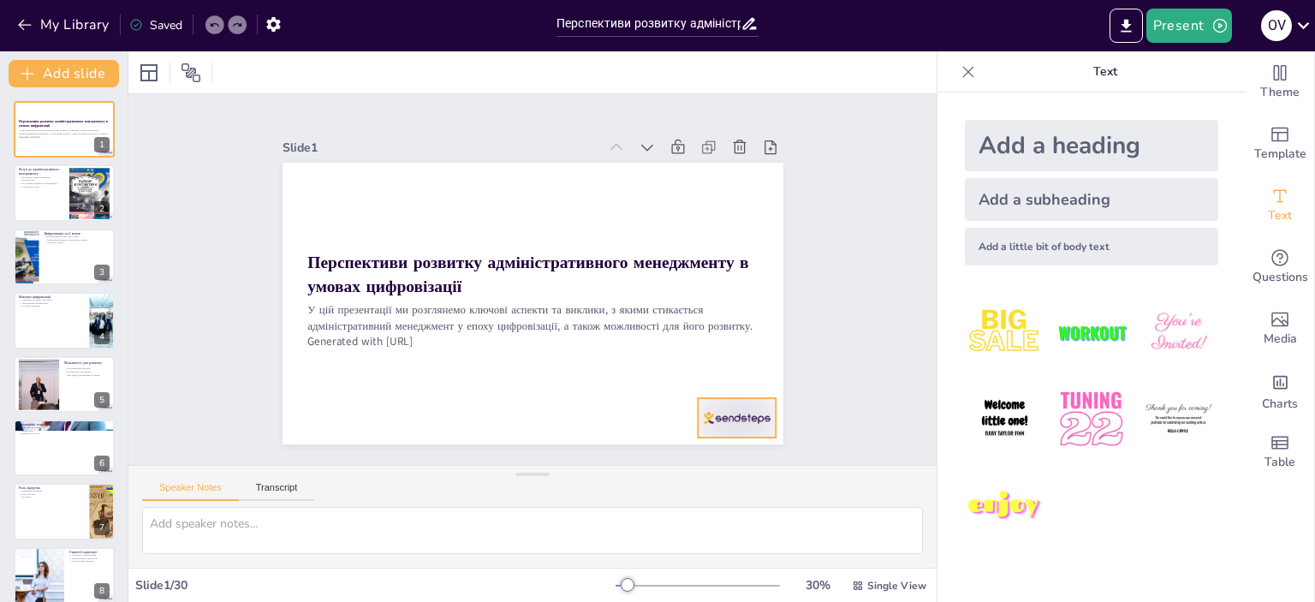
checkbox input "true"
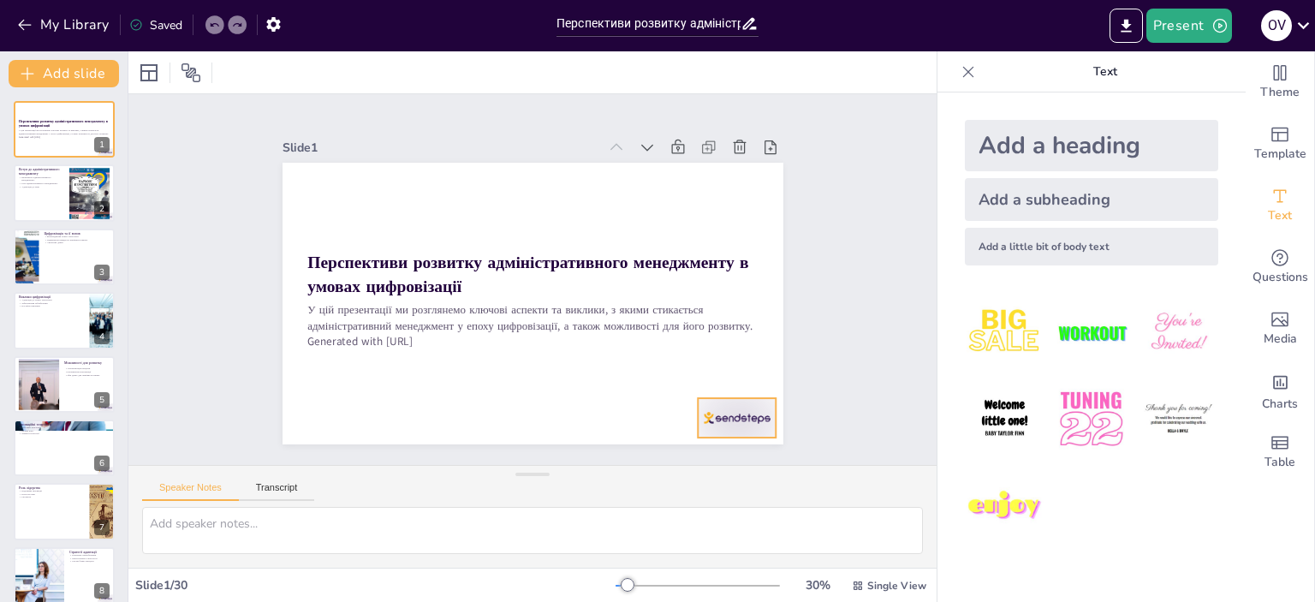
checkbox input "true"
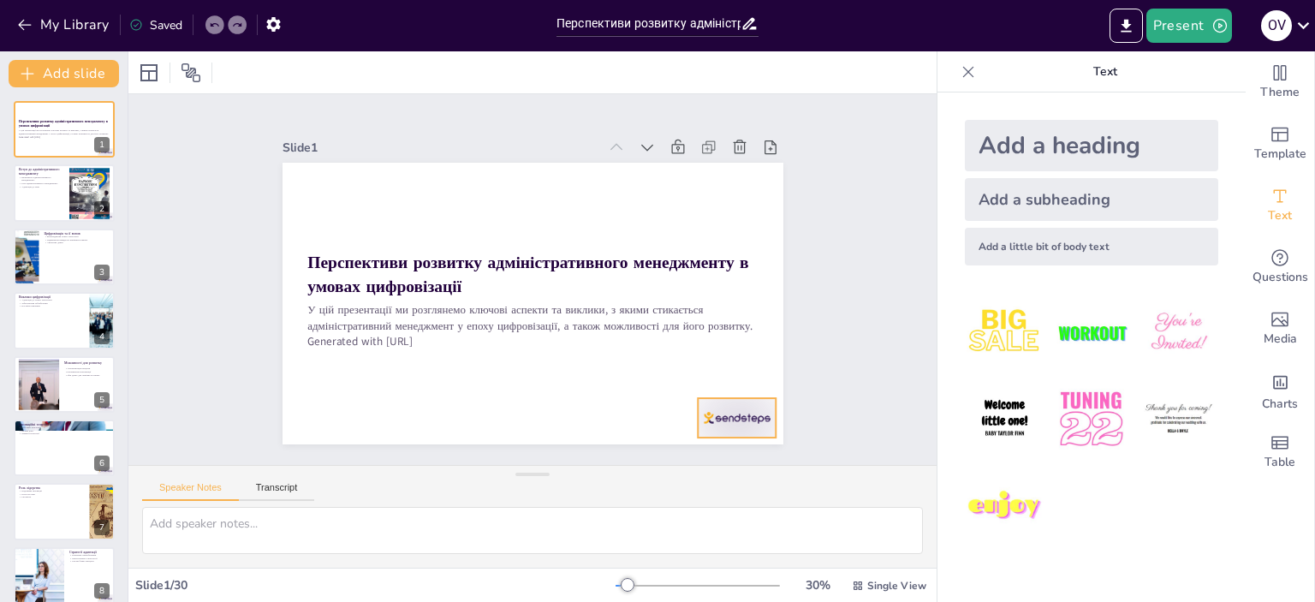
checkbox input "true"
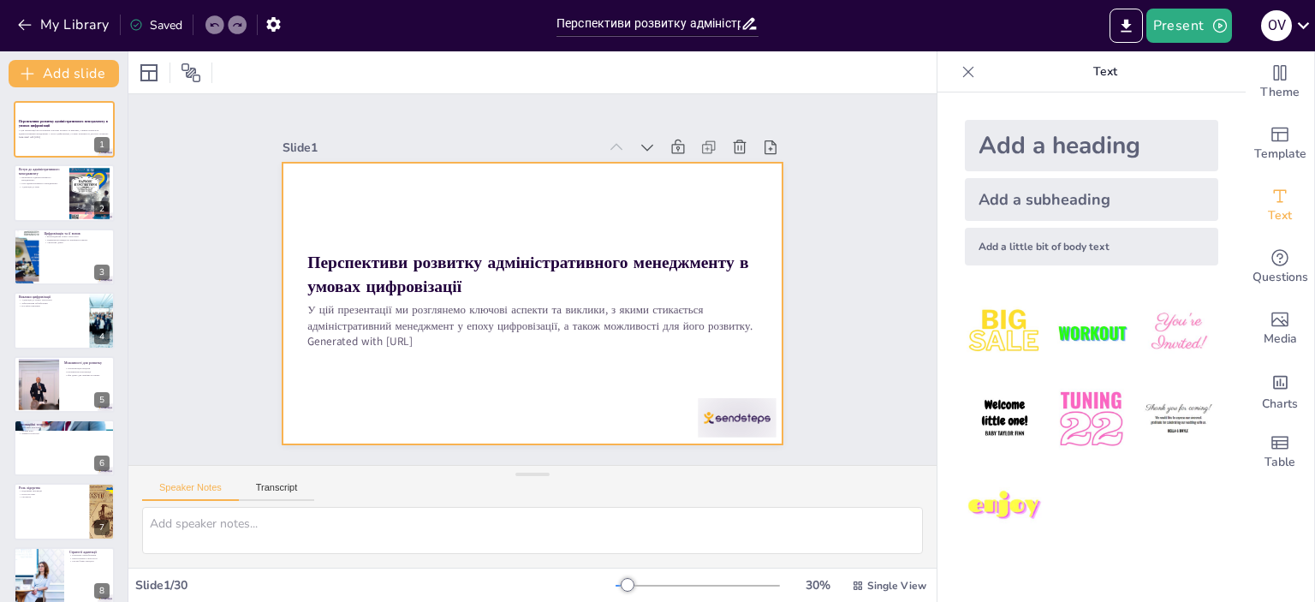
checkbox input "true"
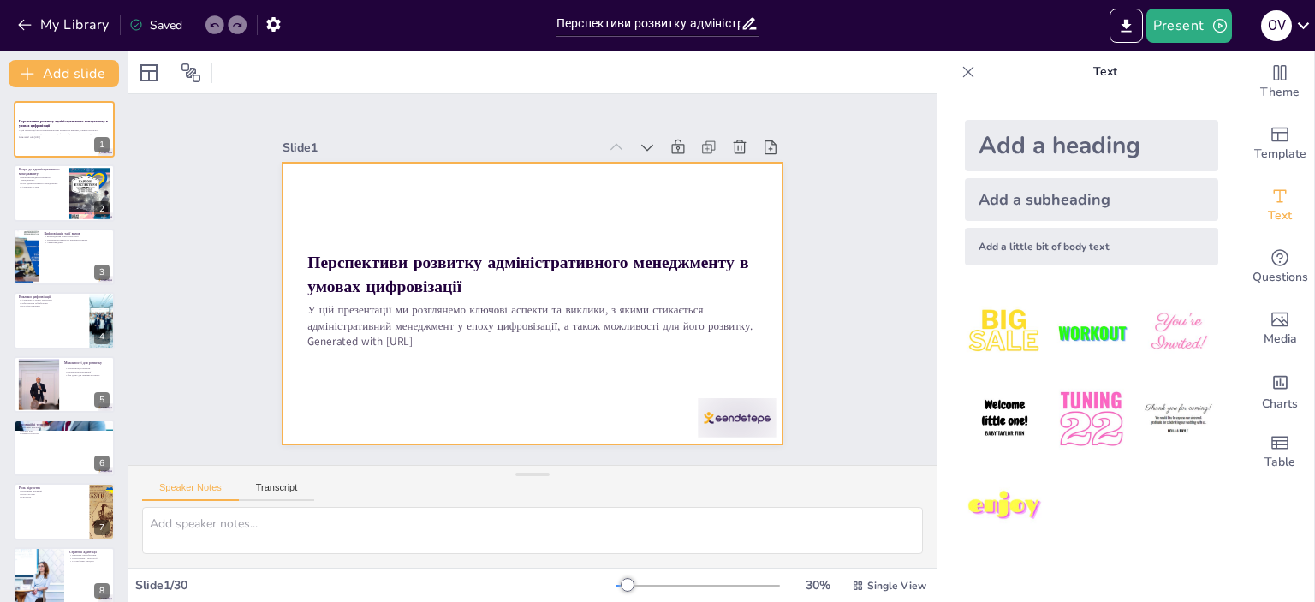
checkbox input "true"
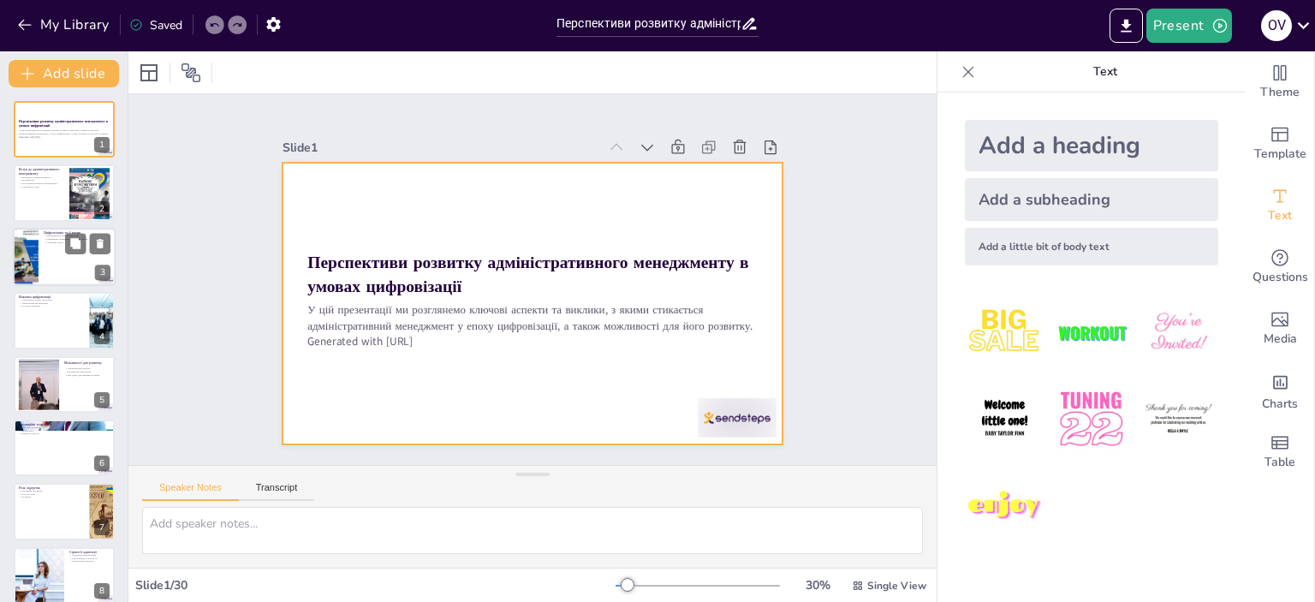
checkbox input "true"
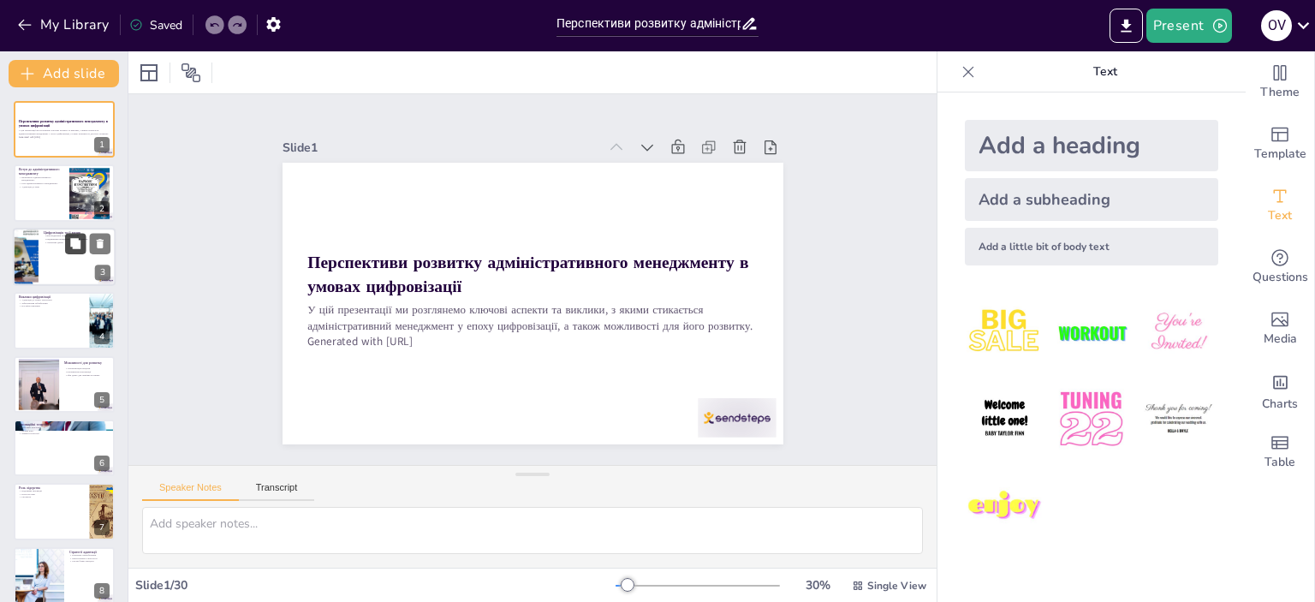
checkbox input "true"
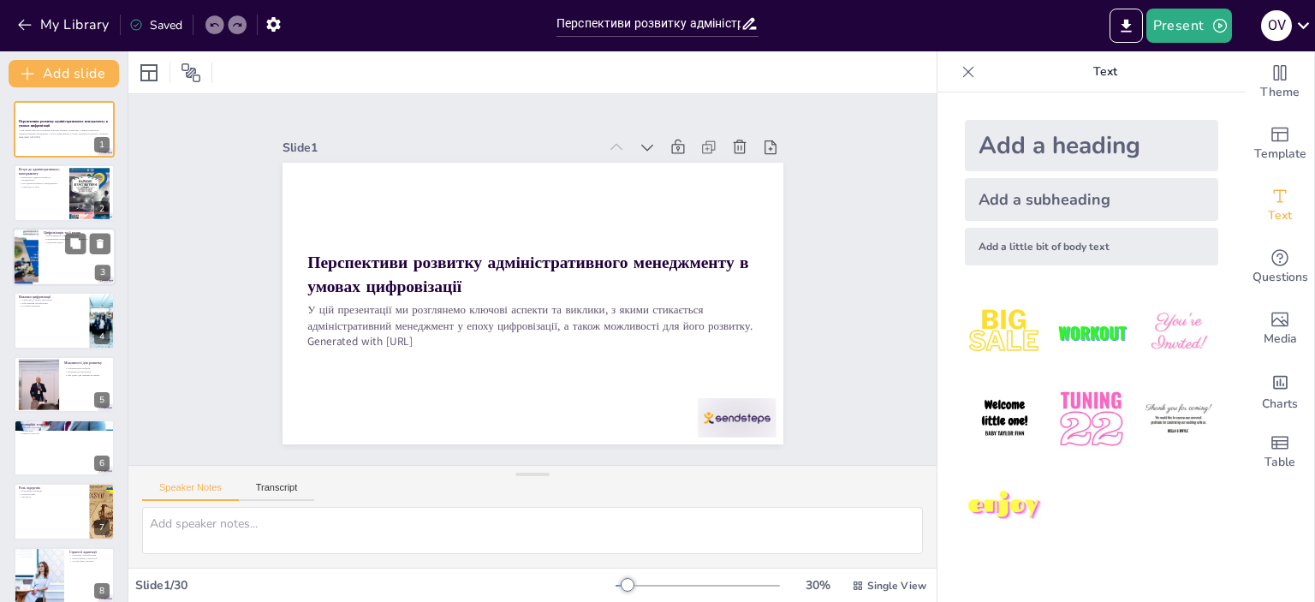
checkbox input "true"
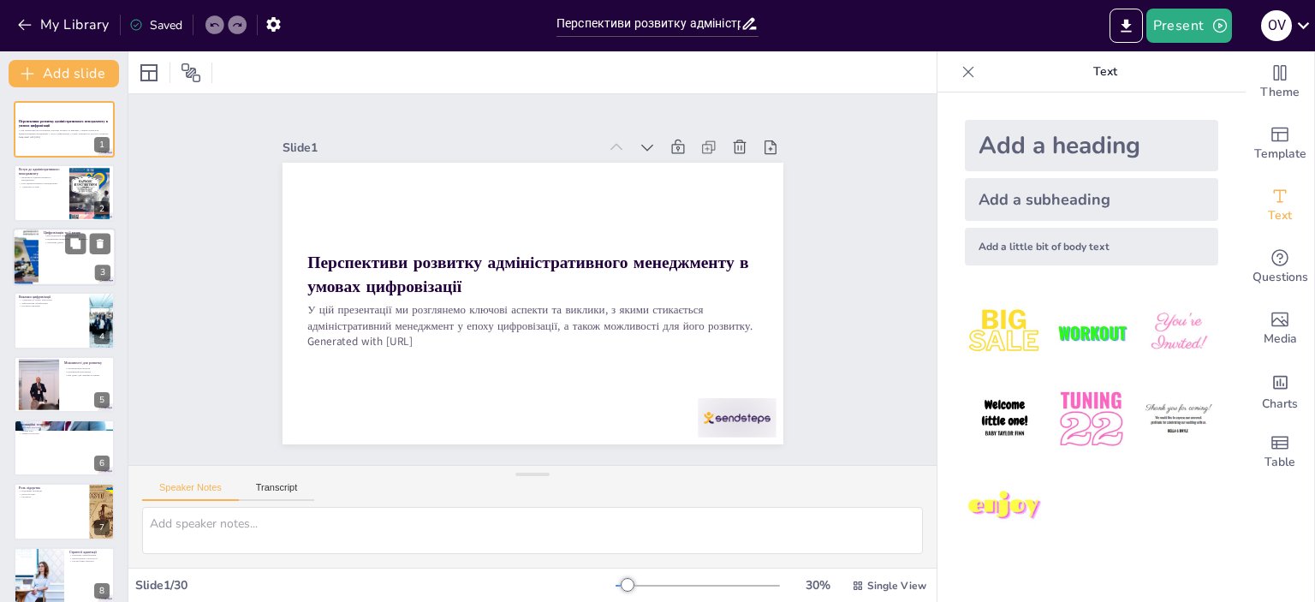
checkbox input "true"
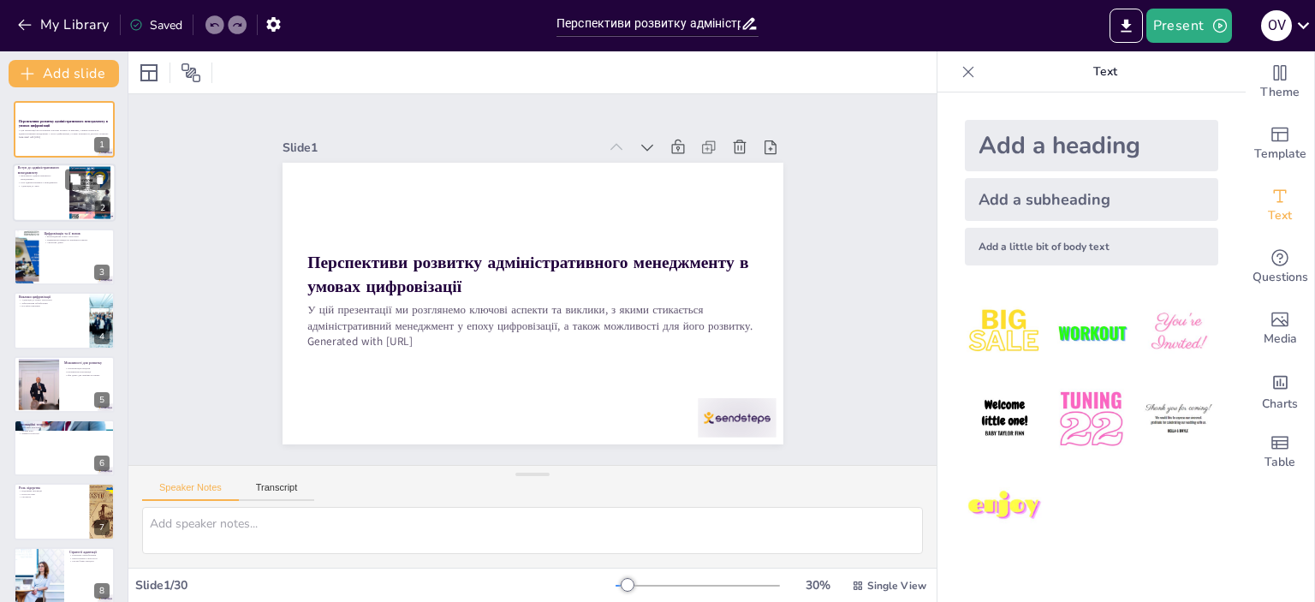
checkbox input "true"
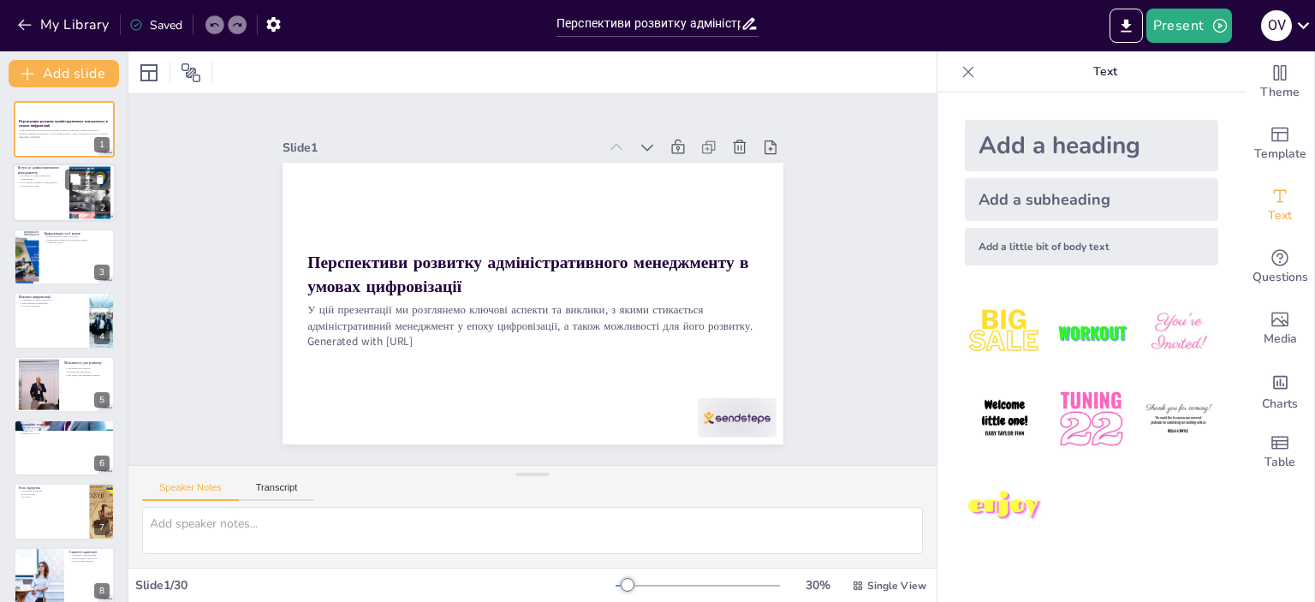
checkbox input "true"
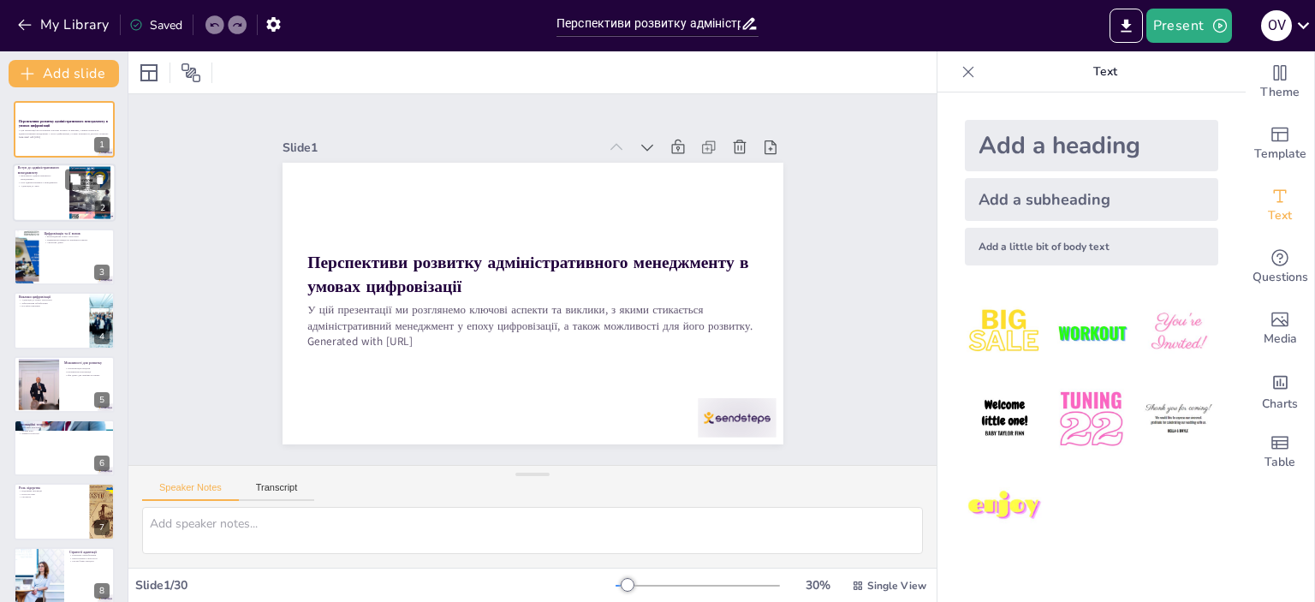
click at [84, 215] on div at bounding box center [89, 193] width 41 height 58
type textarea "Адміністративний менеджмент є основою будь-якої організації, адже він забезпечу…"
checkbox input "true"
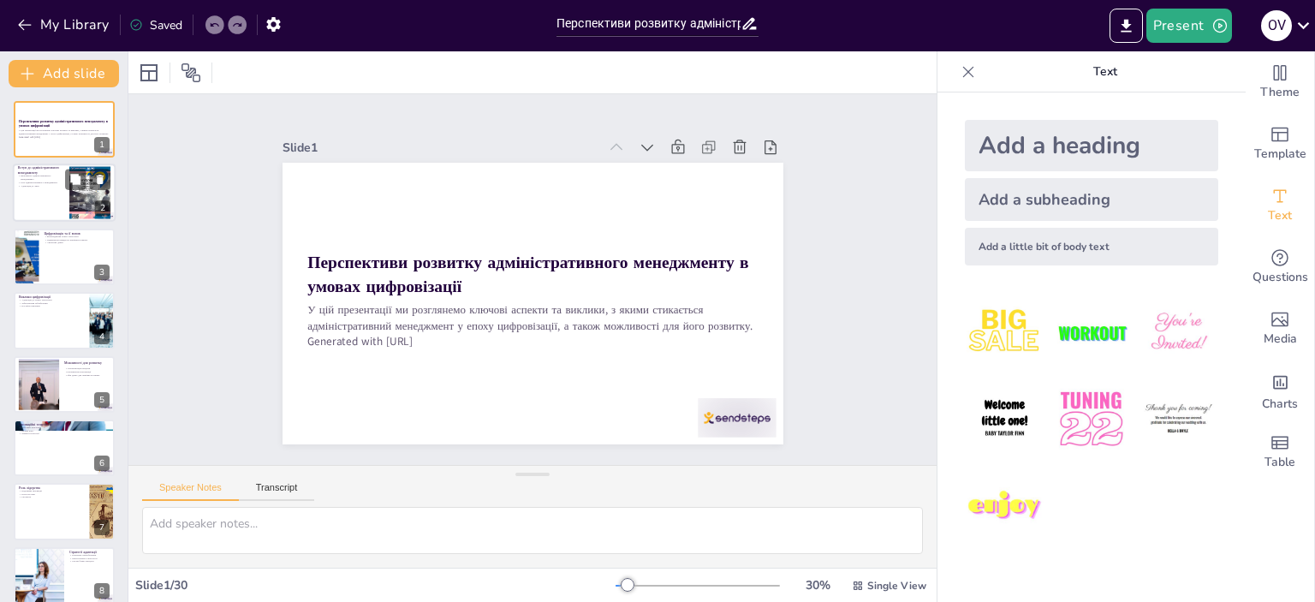
checkbox input "true"
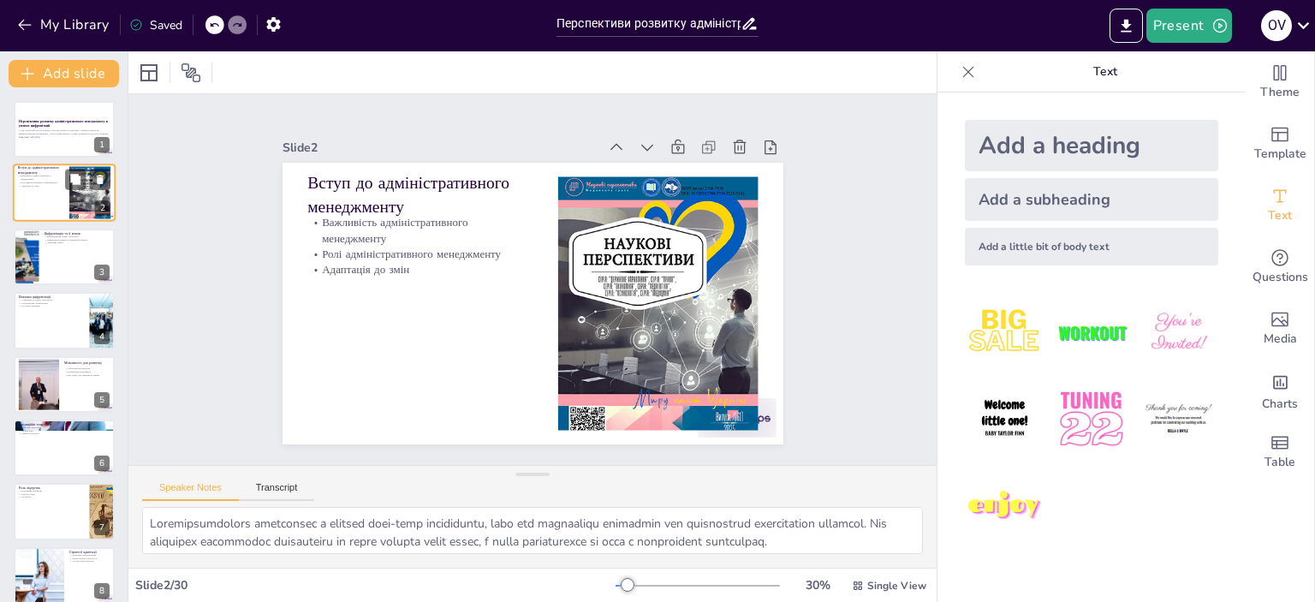
scroll to position [86, 0]
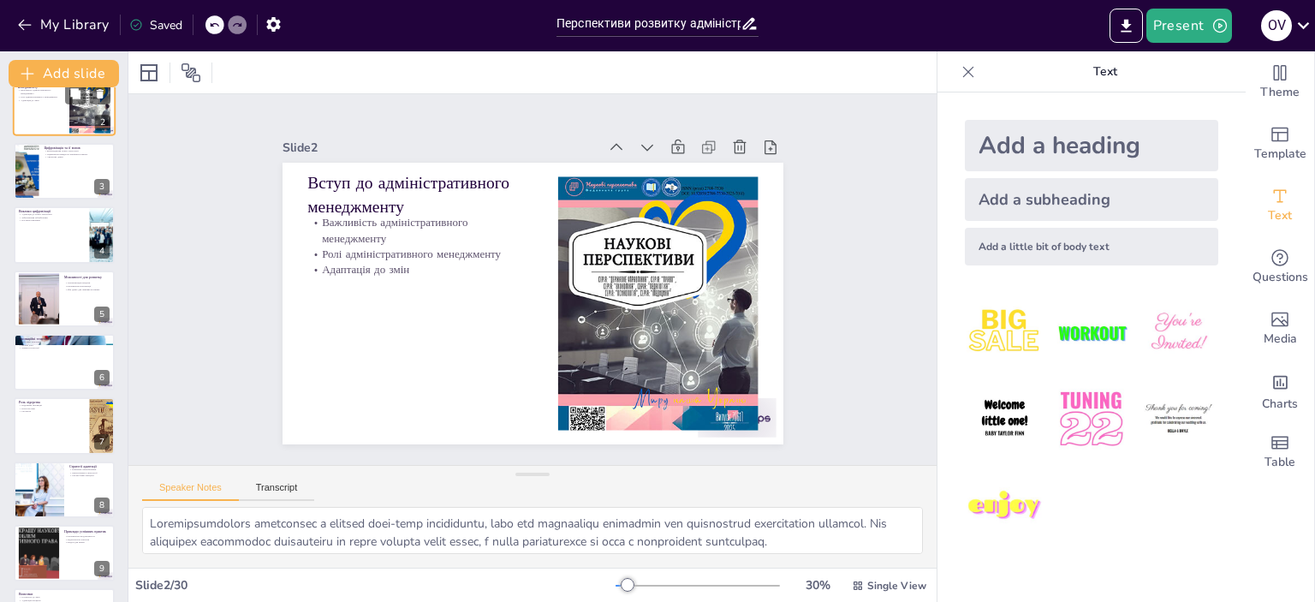
checkbox input "true"
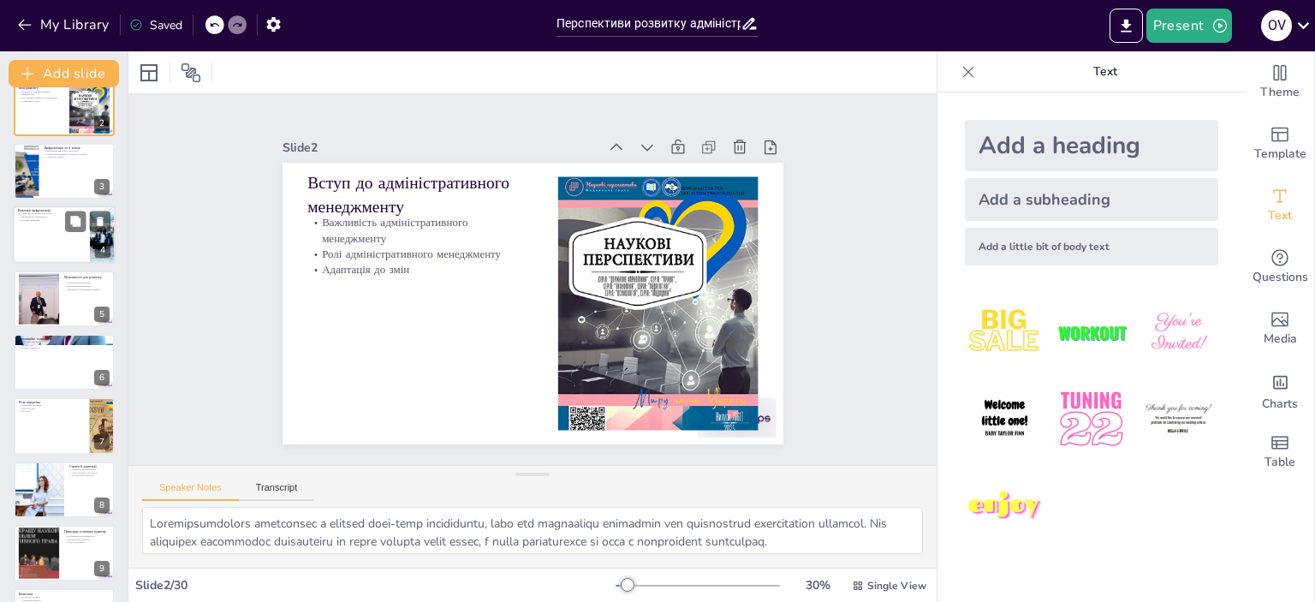
checkbox input "true"
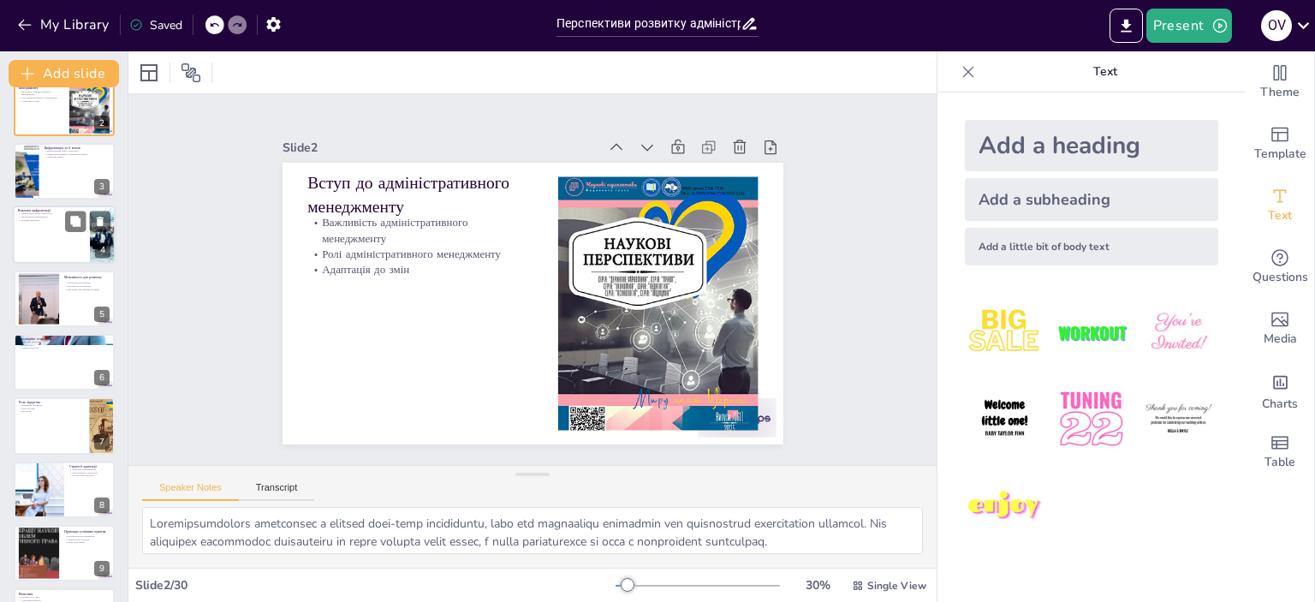
checkbox input "true"
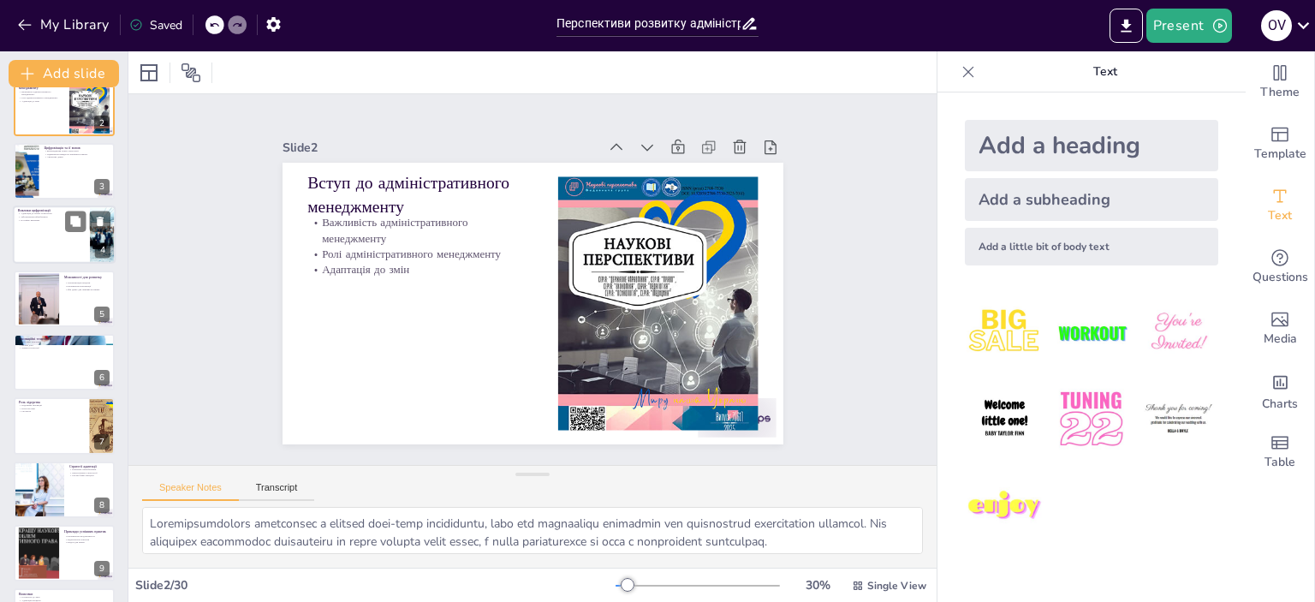
click at [46, 242] on div at bounding box center [64, 234] width 103 height 58
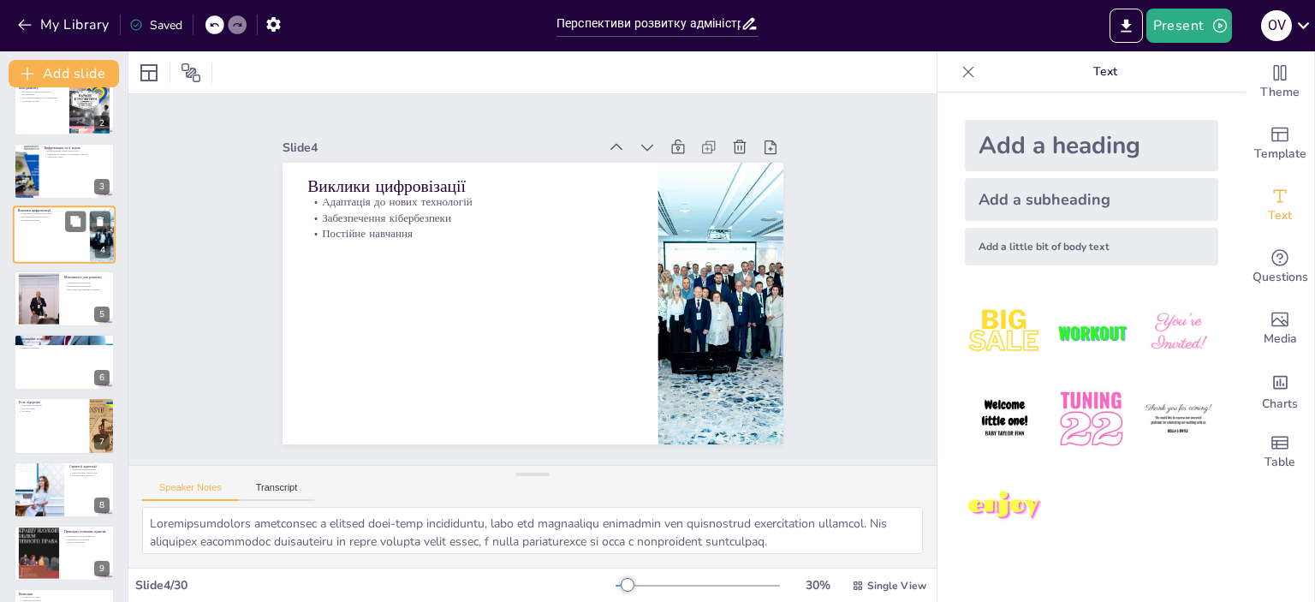
type textarea "Адаптація до нових технологій є складним процесом, який вимагає часу та ресурсі…"
checkbox input "true"
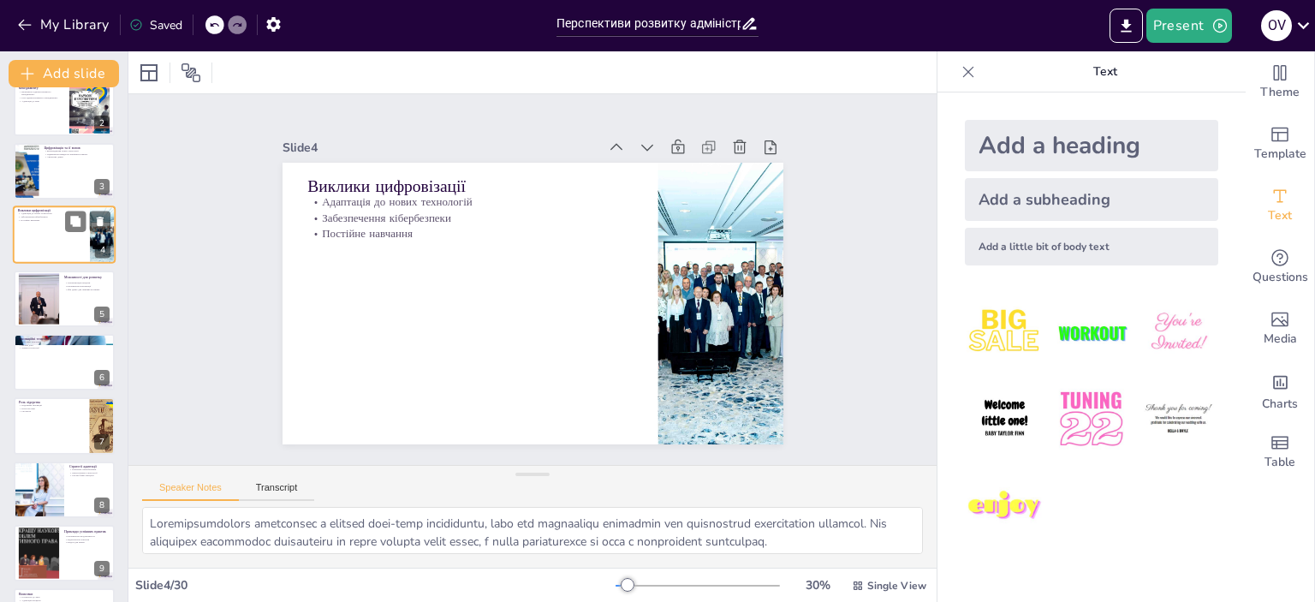
checkbox input "true"
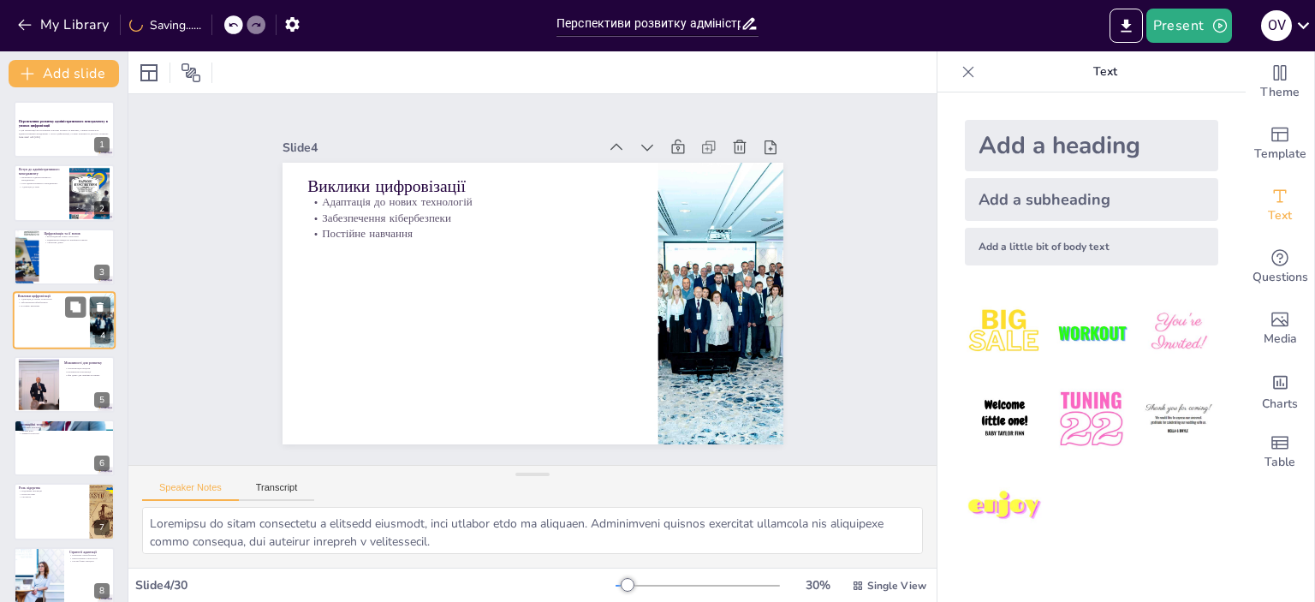
checkbox input "true"
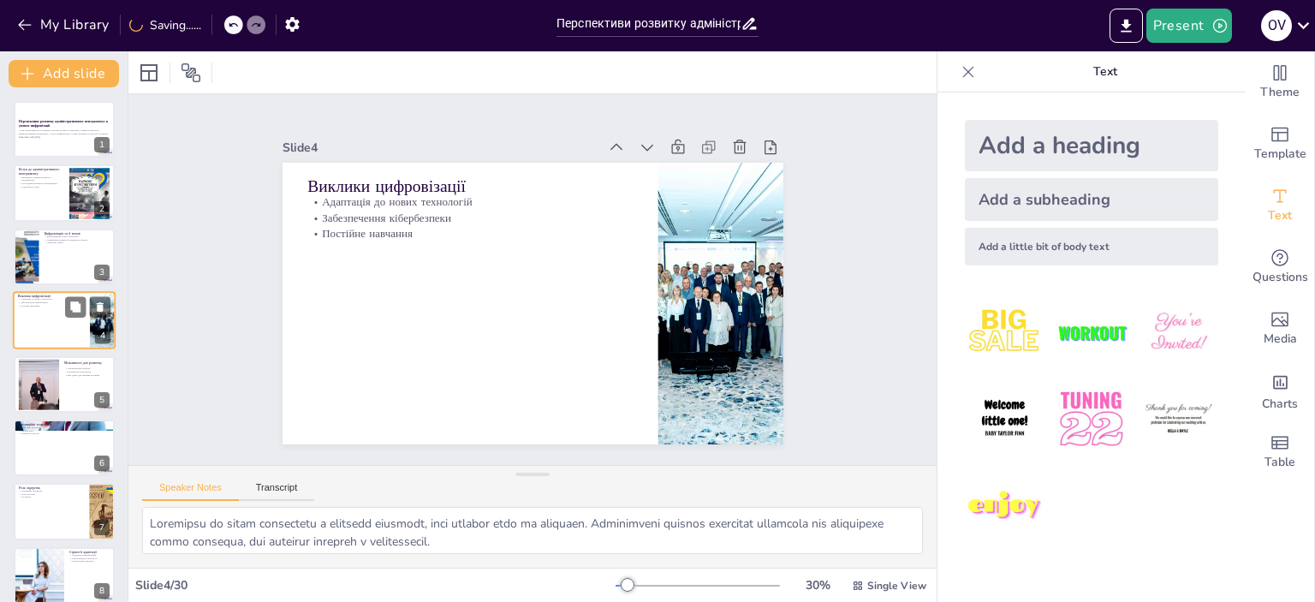
checkbox input "true"
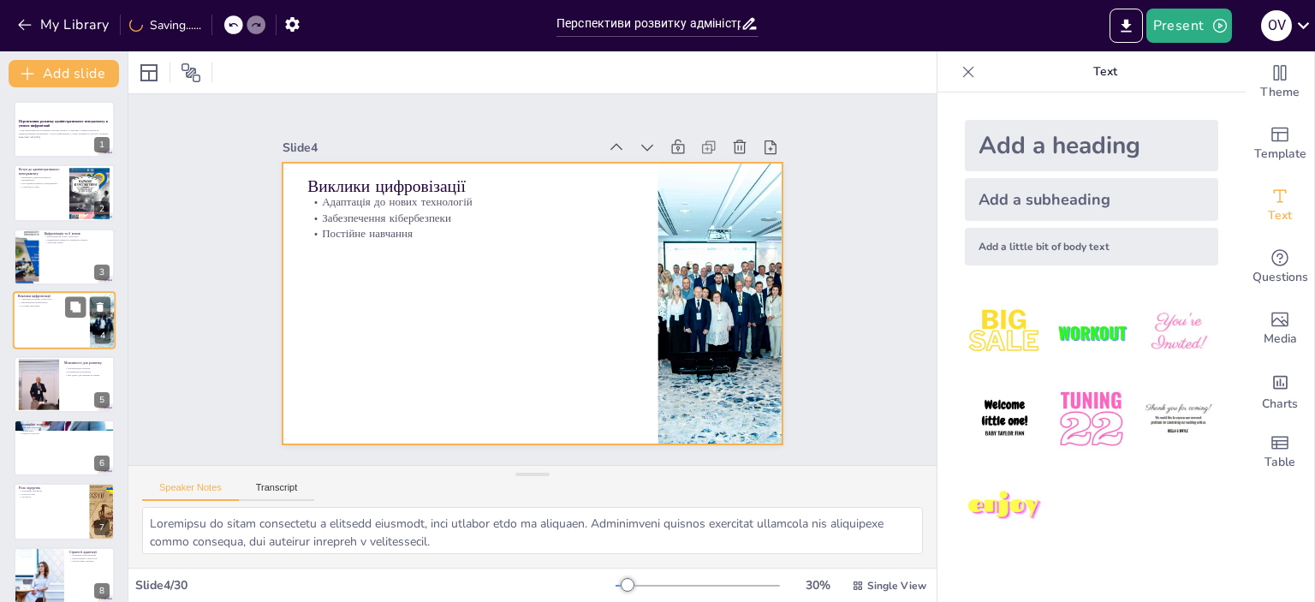
click at [42, 318] on div at bounding box center [64, 320] width 103 height 58
checkbox input "true"
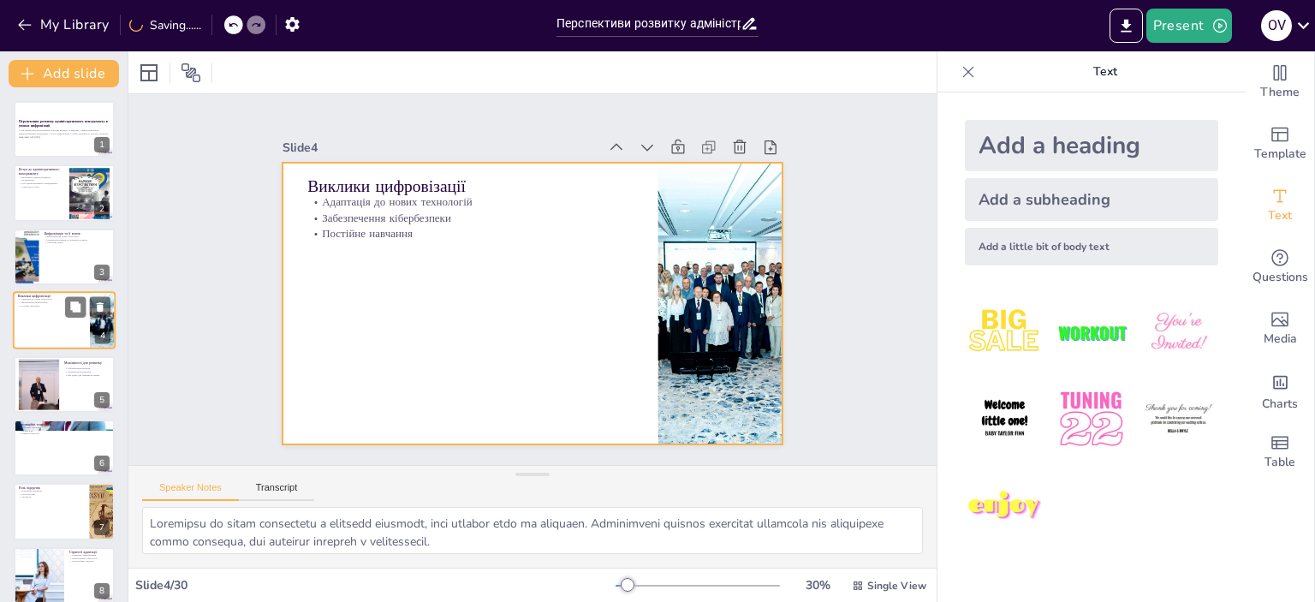
checkbox input "true"
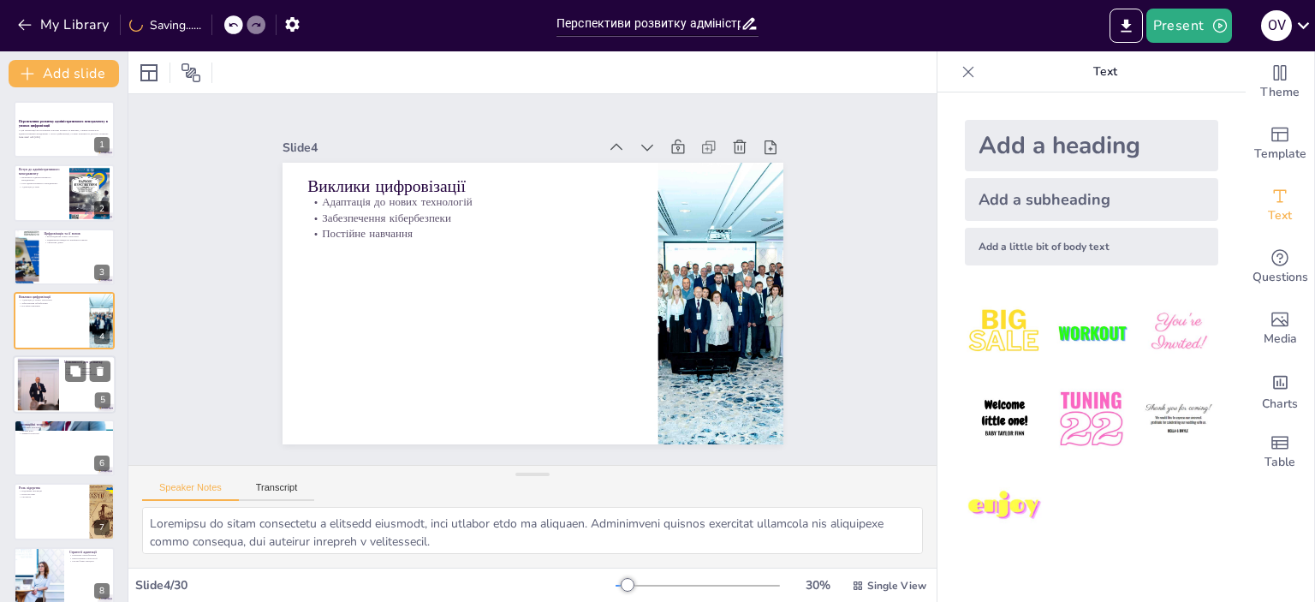
checkbox input "true"
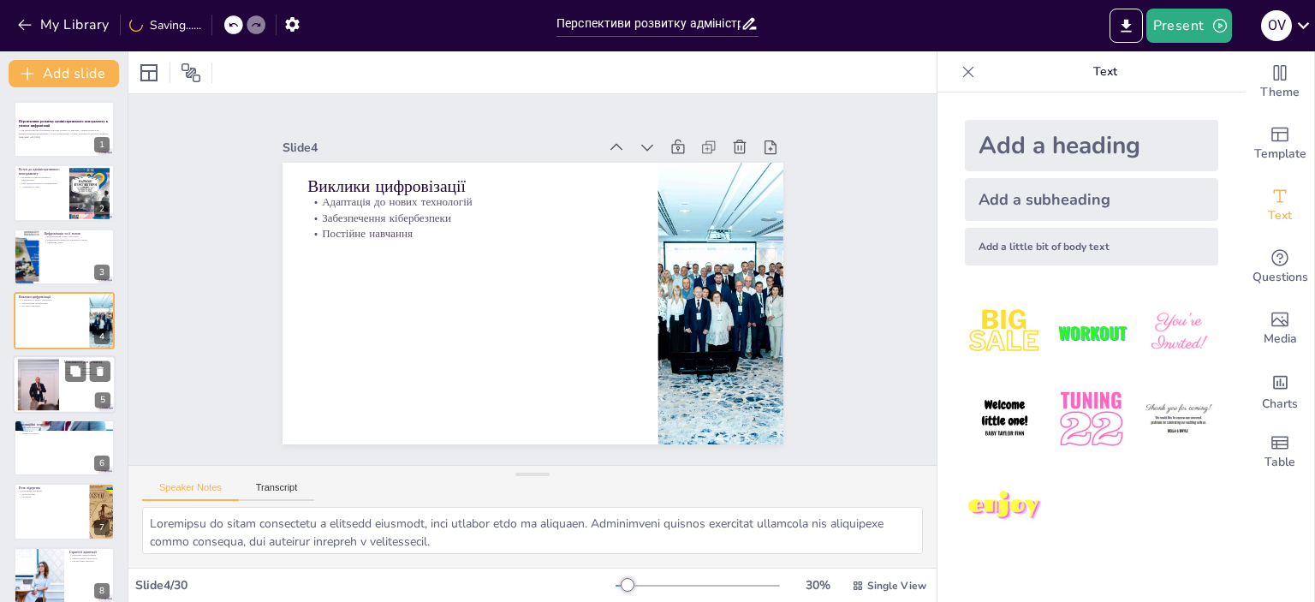
checkbox input "true"
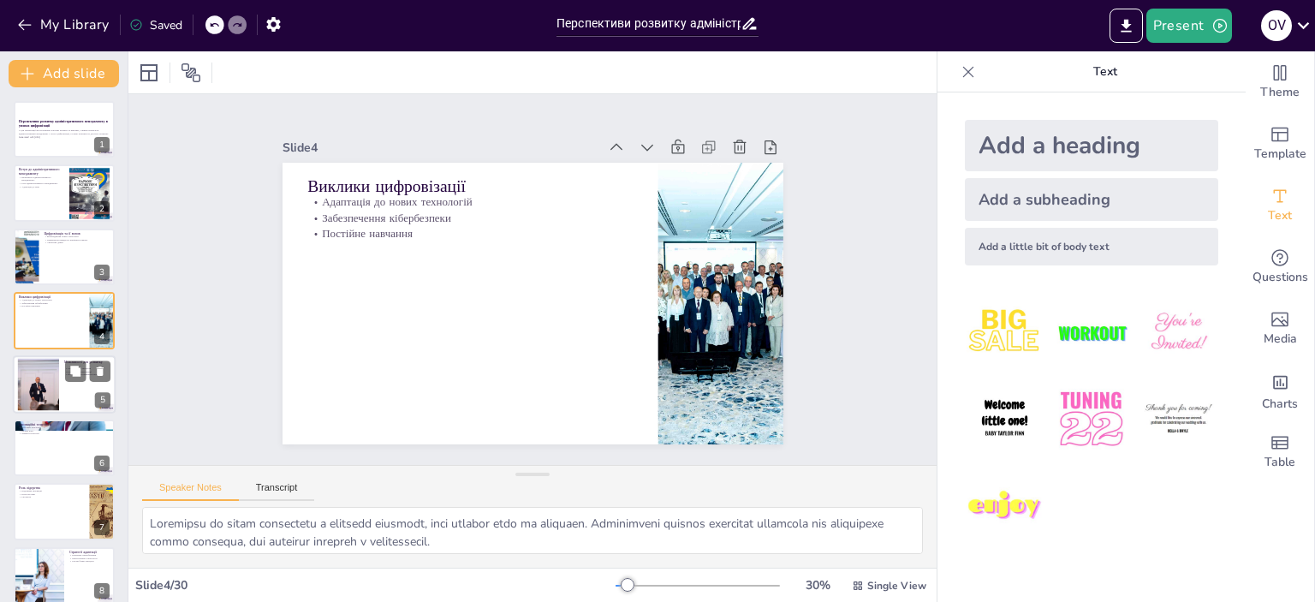
click at [38, 385] on div at bounding box center [38, 384] width 78 height 52
type textarea "Автоматизація процесів дозволяє зменшити витрати та підвищити ефективність. Орг…"
checkbox input "true"
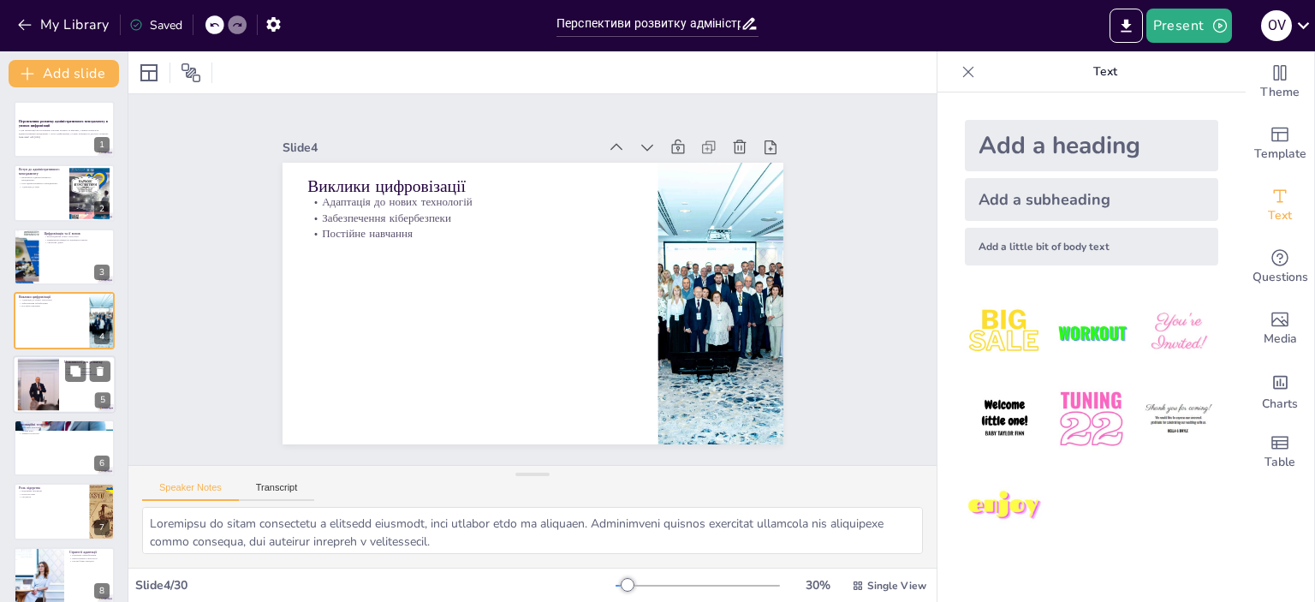
checkbox input "true"
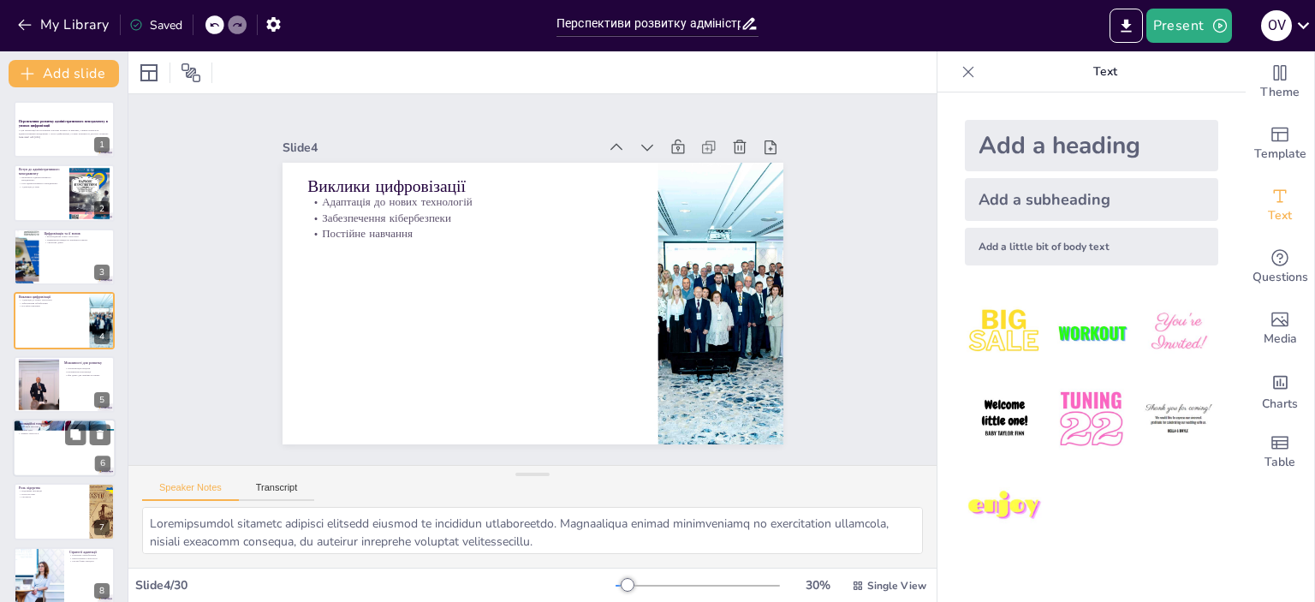
checkbox input "true"
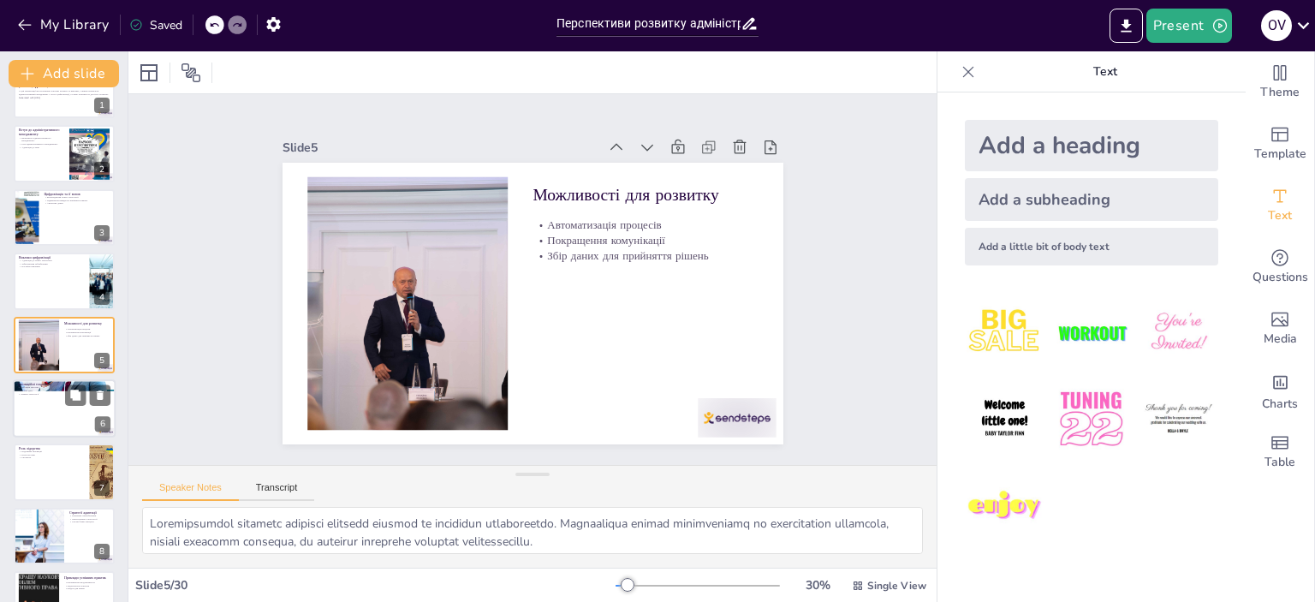
checkbox input "true"
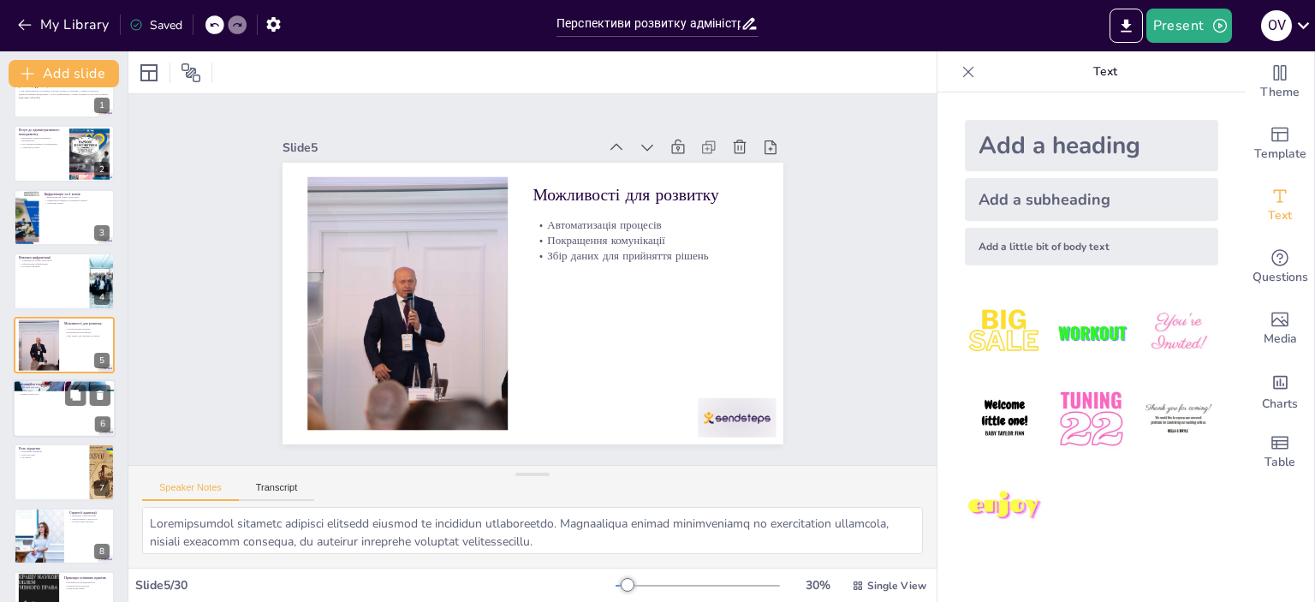
checkbox input "true"
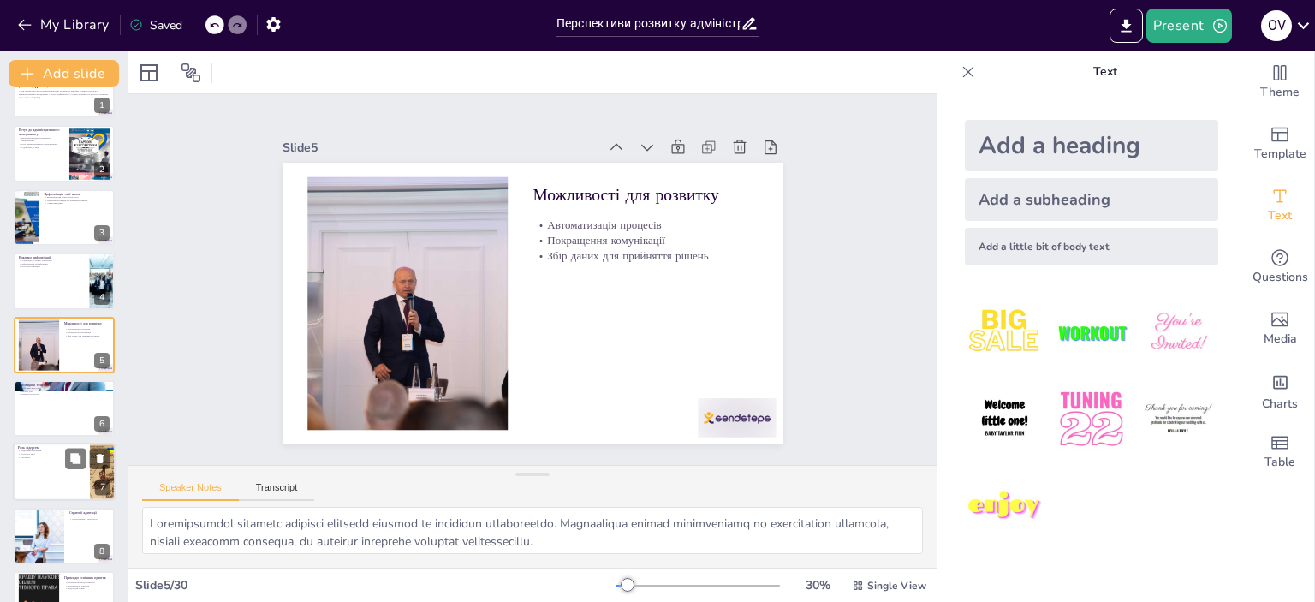
checkbox input "true"
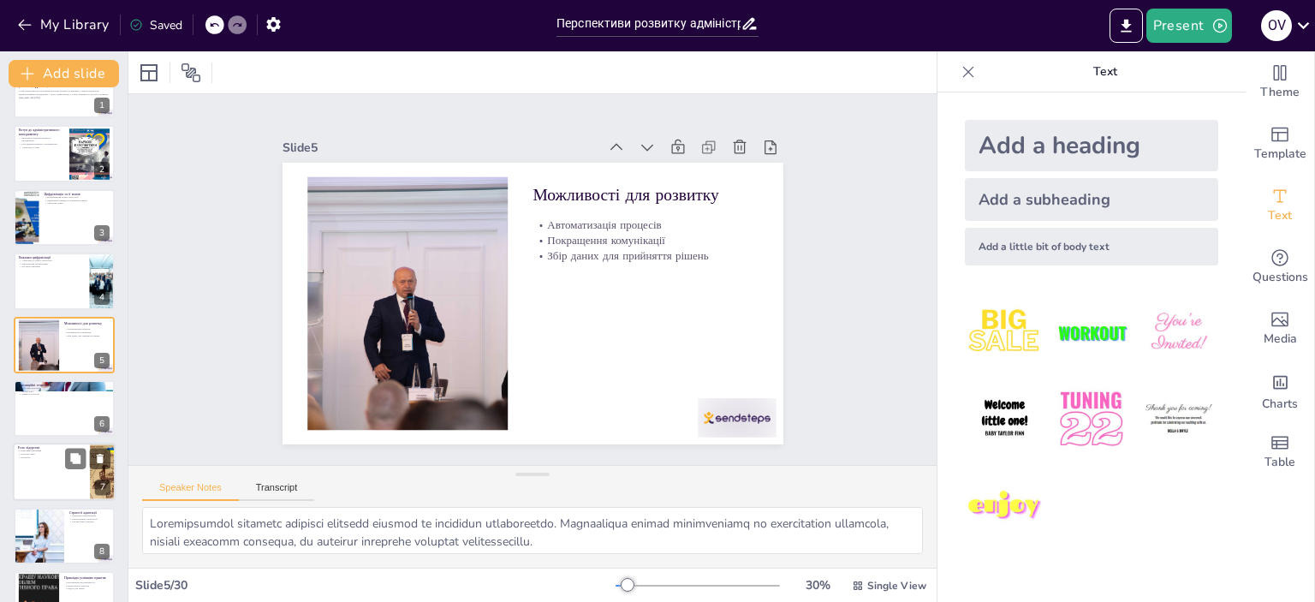
checkbox input "true"
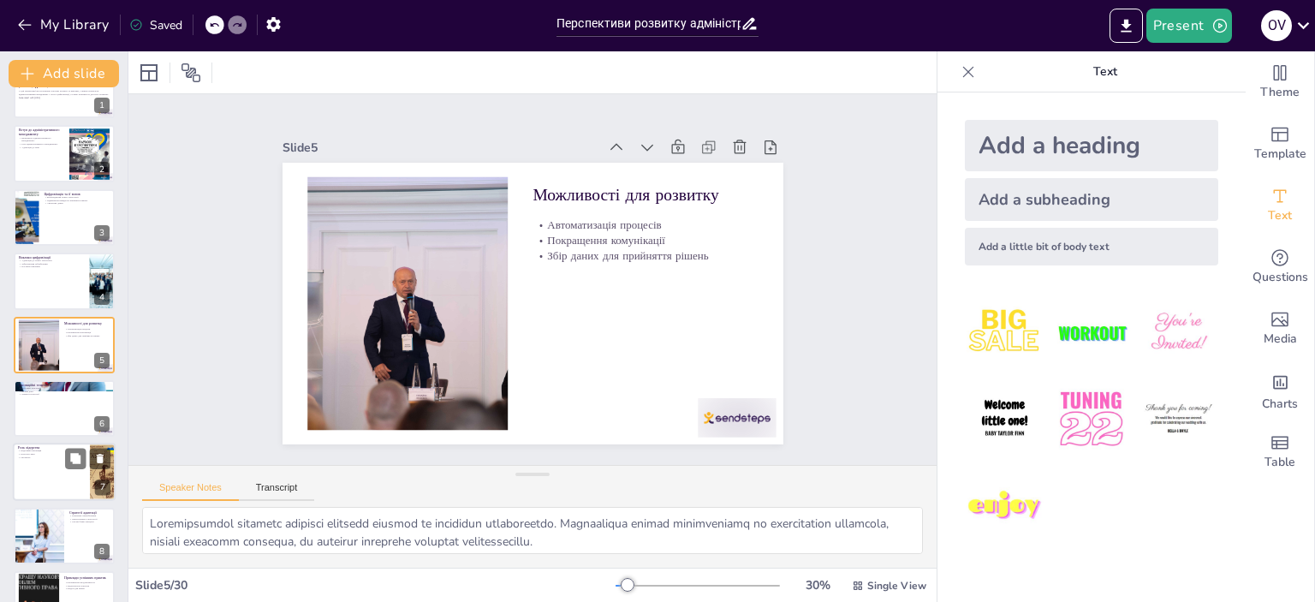
checkbox input "true"
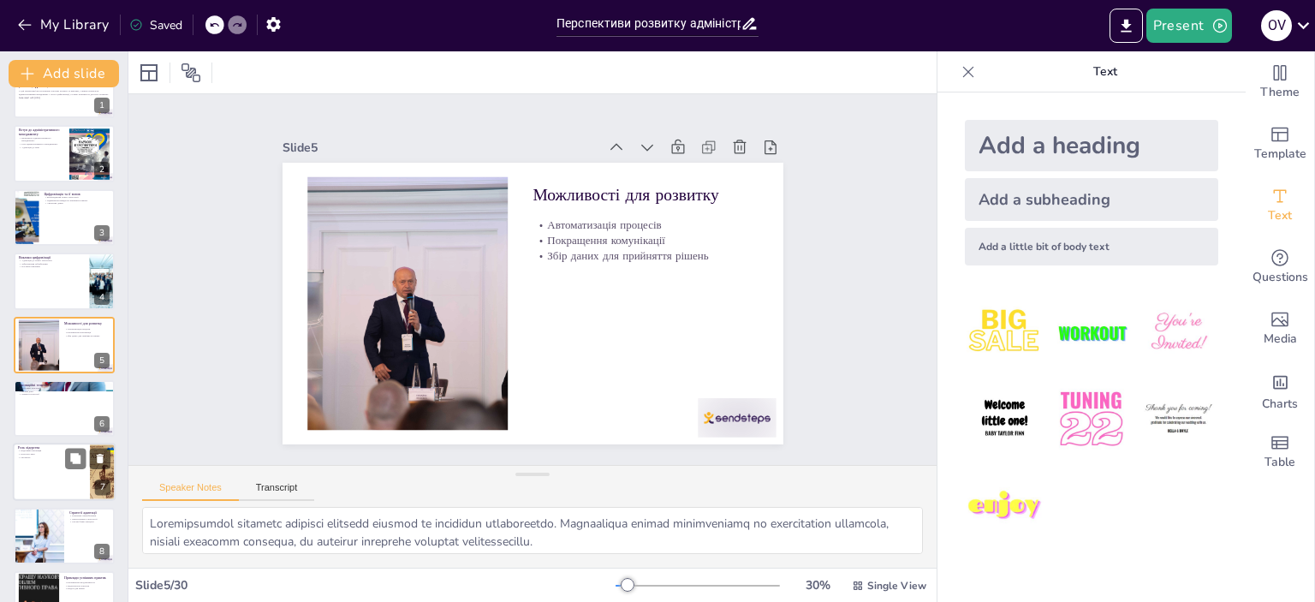
checkbox input "true"
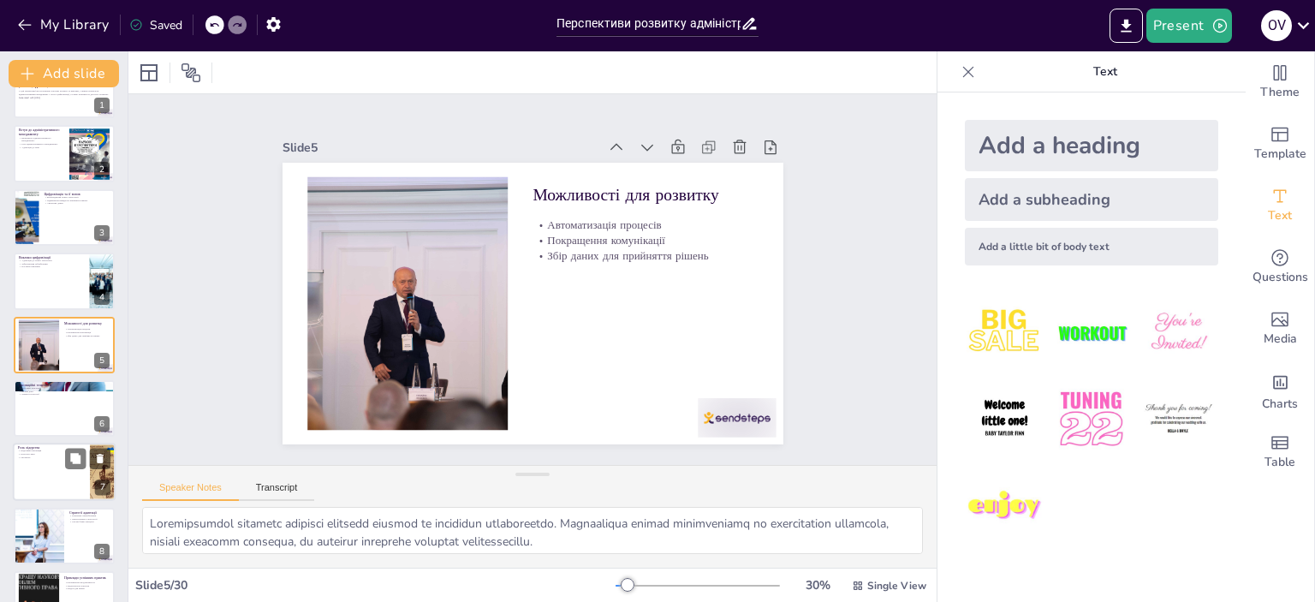
checkbox input "true"
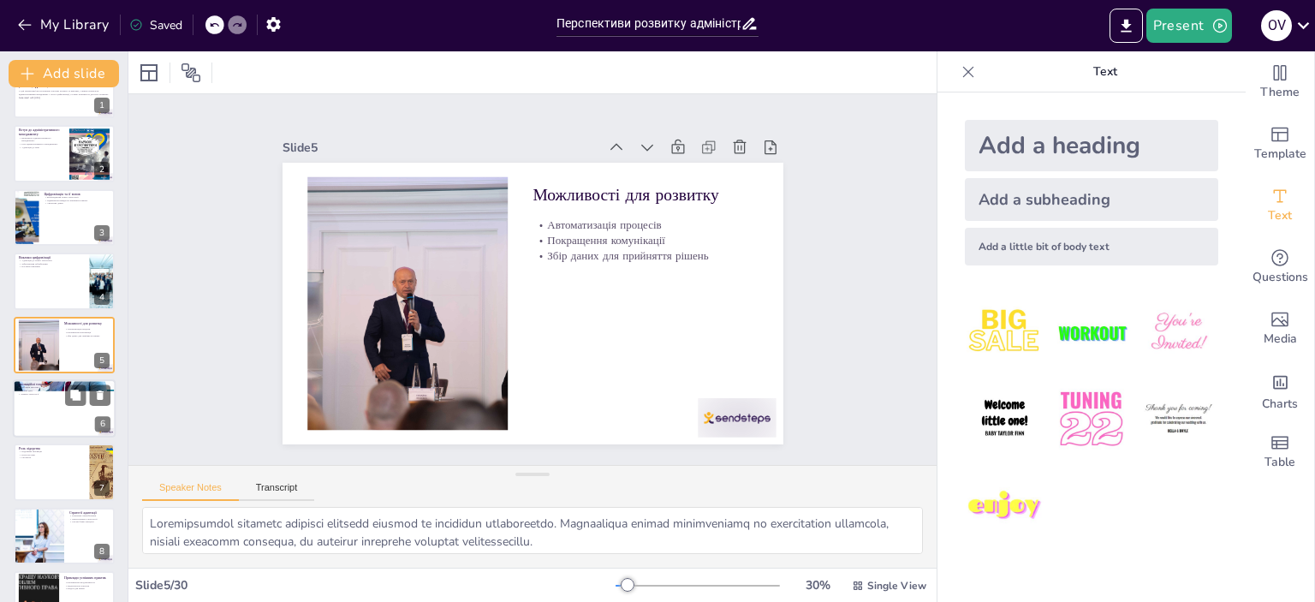
checkbox input "true"
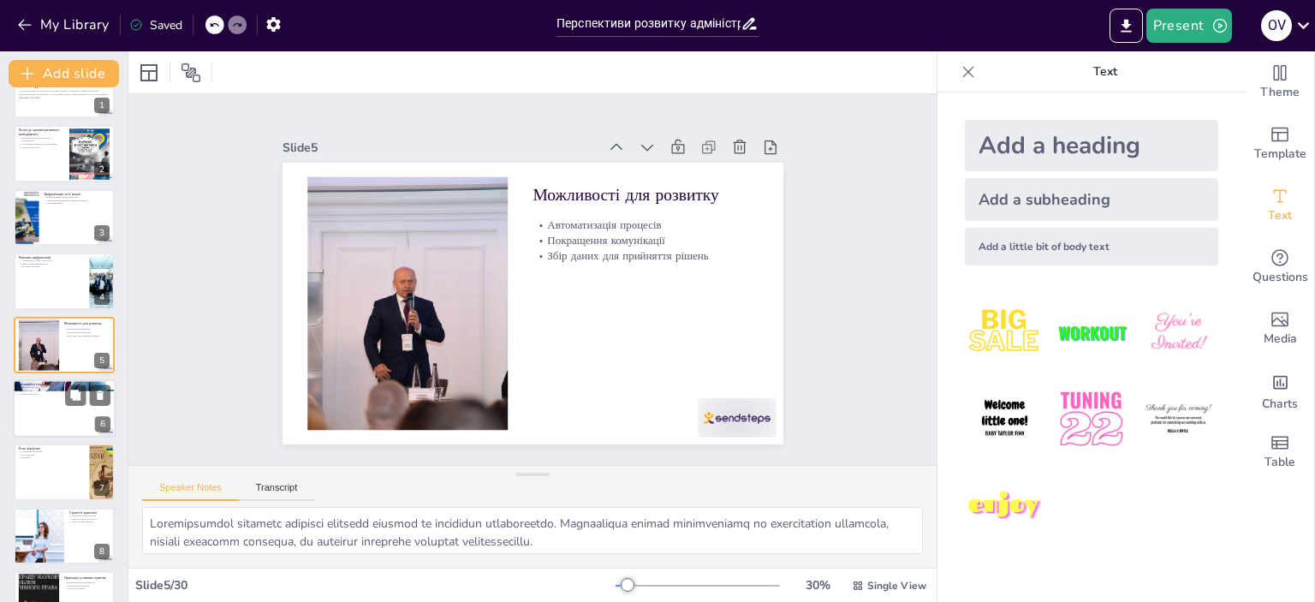
checkbox input "true"
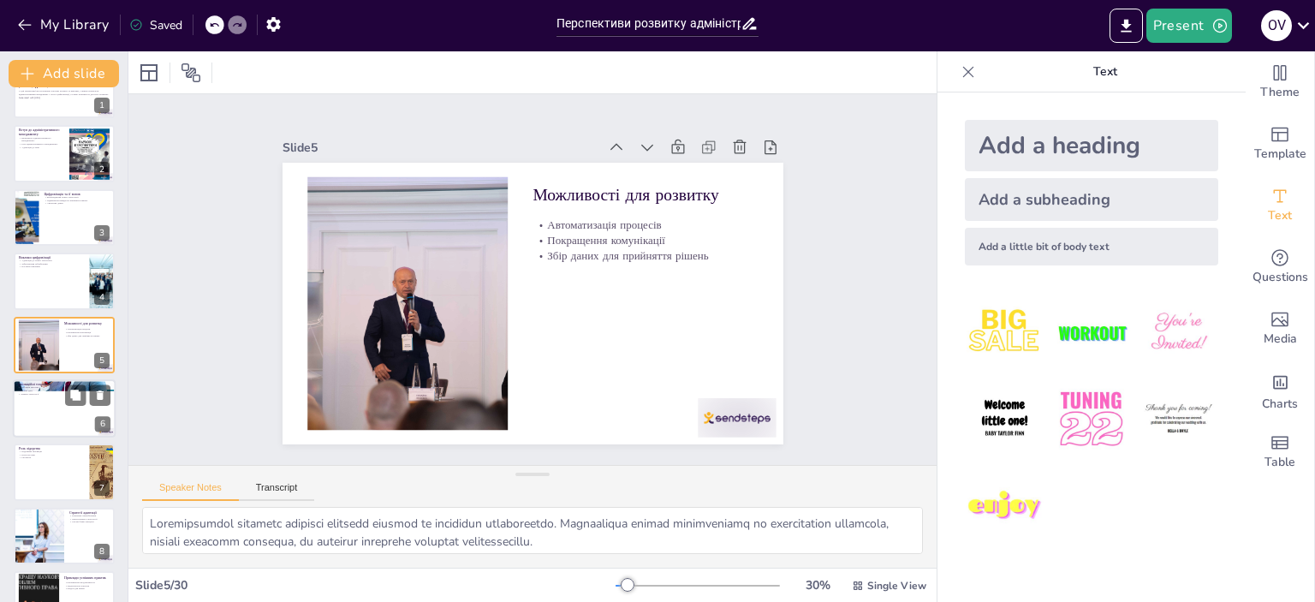
click at [44, 403] on div at bounding box center [64, 408] width 103 height 58
type textarea "Штучний інтелект є потужним інструментом для автоматизації та оптимізації проце…"
checkbox input "true"
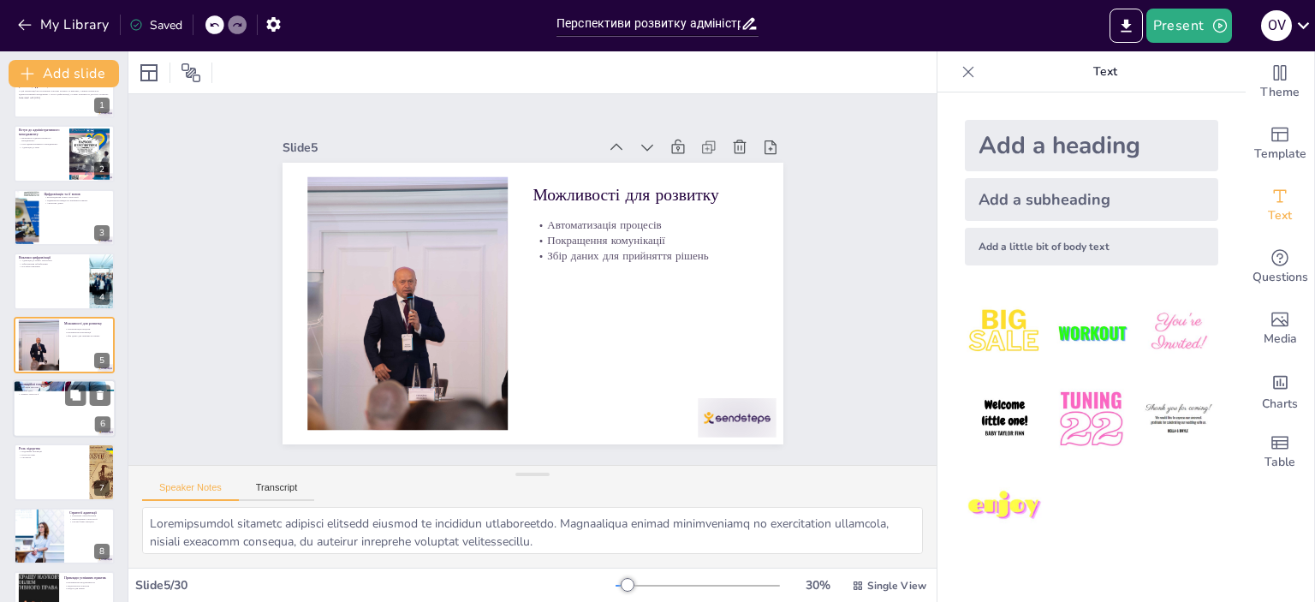
checkbox input "true"
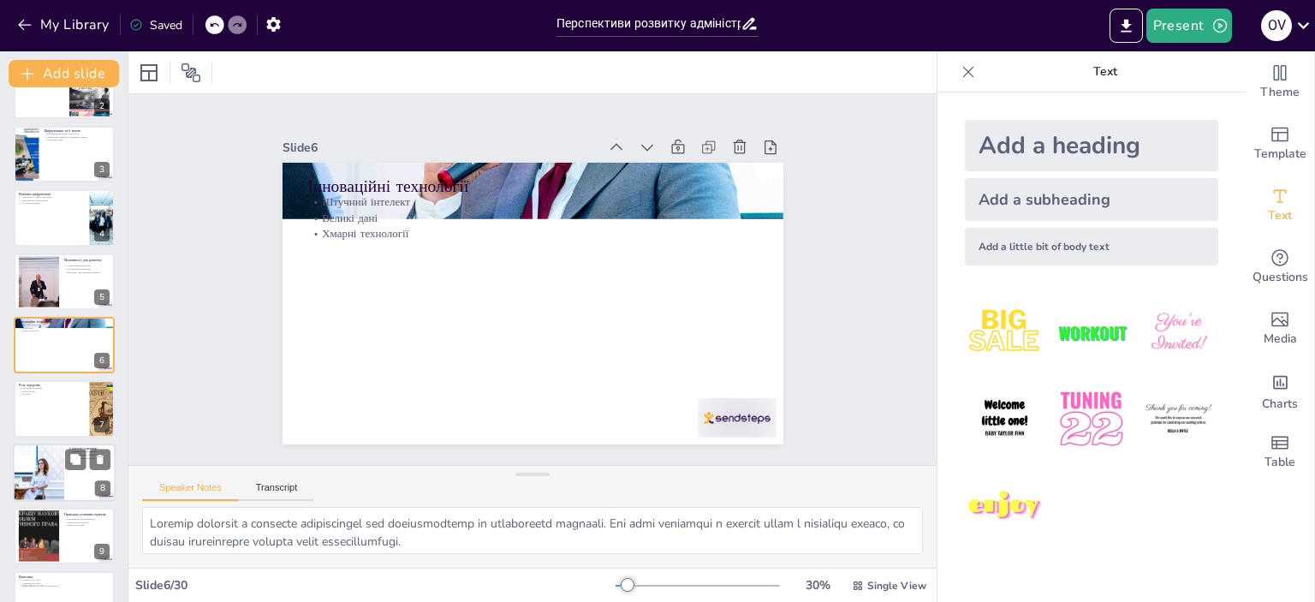
checkbox input "true"
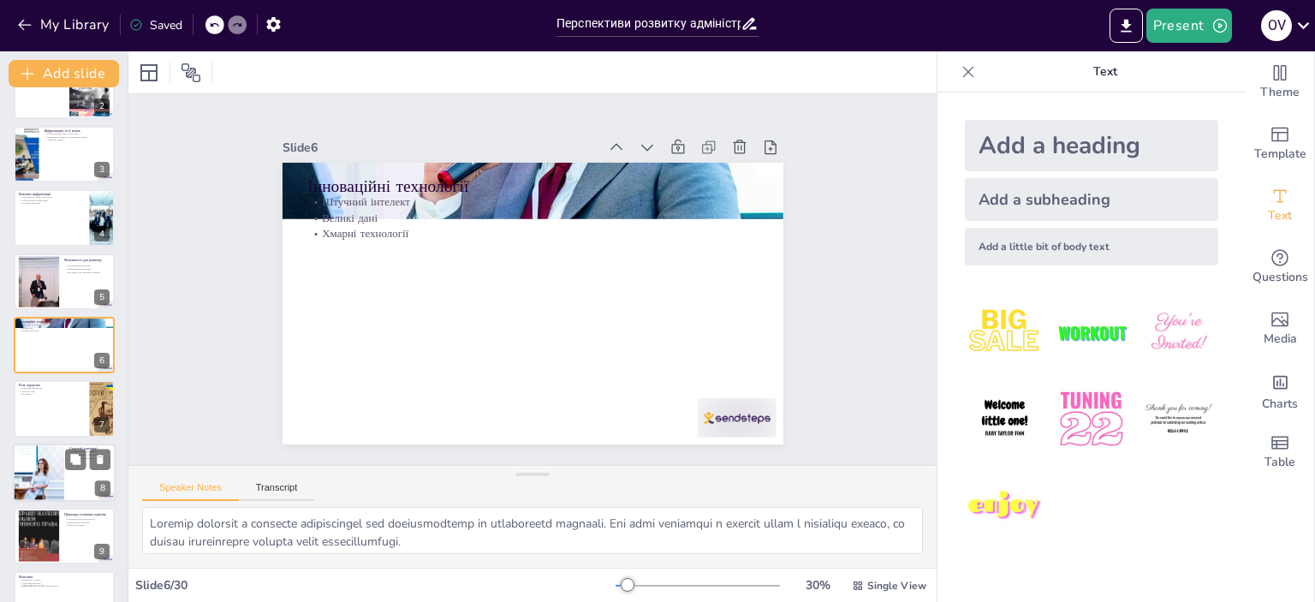
checkbox input "true"
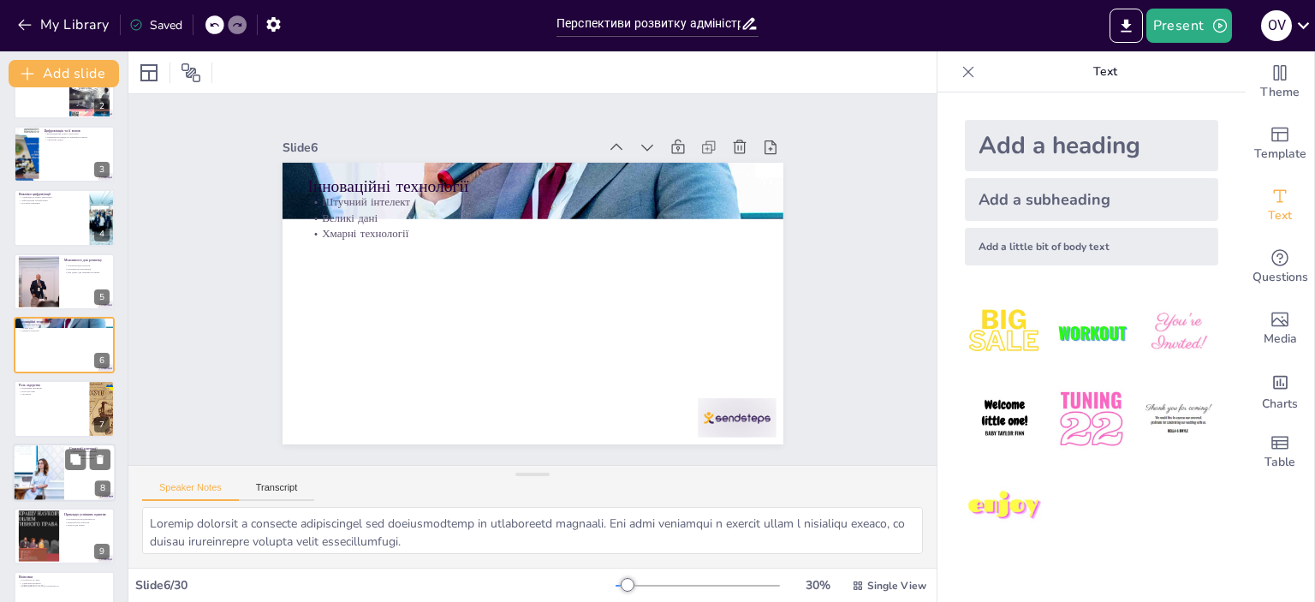
click at [50, 470] on div at bounding box center [38, 472] width 76 height 58
type textarea "Навчання співробітників є критично важливим для адаптації до нових технологій. …"
checkbox input "true"
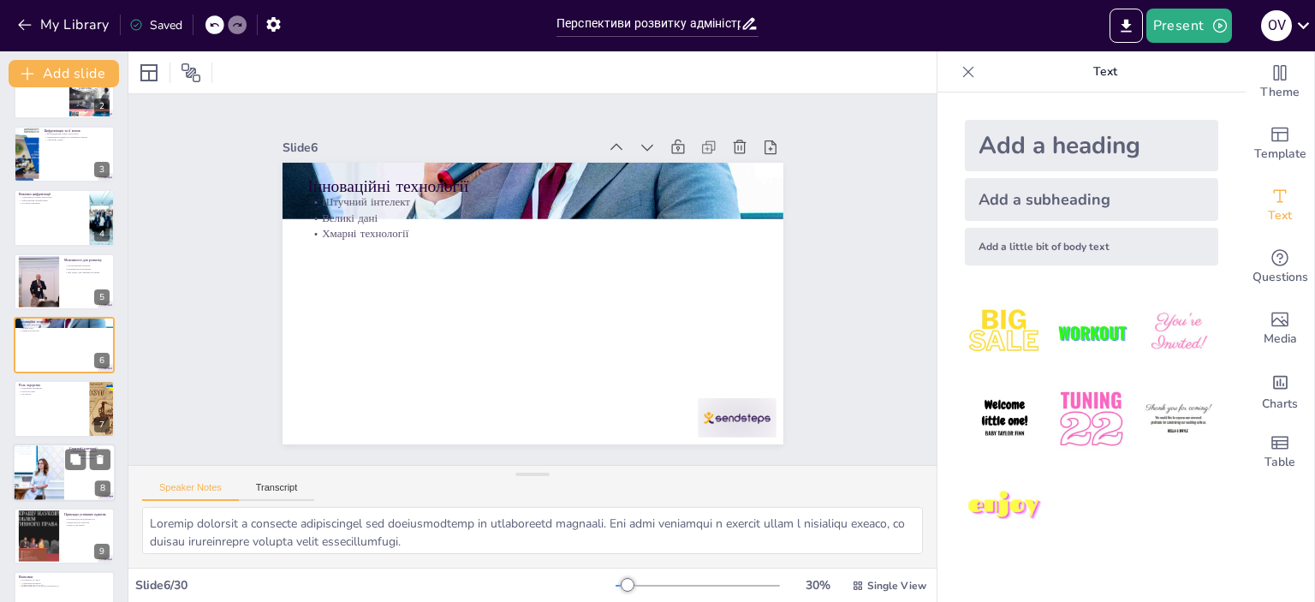
checkbox input "true"
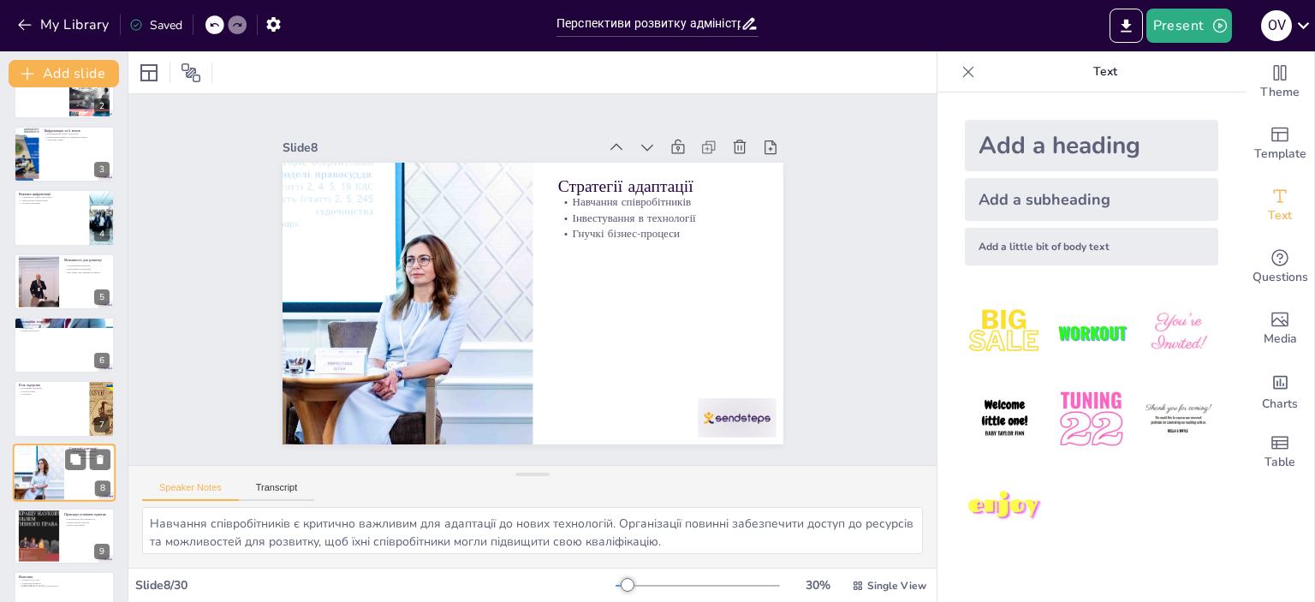
scroll to position [230, 0]
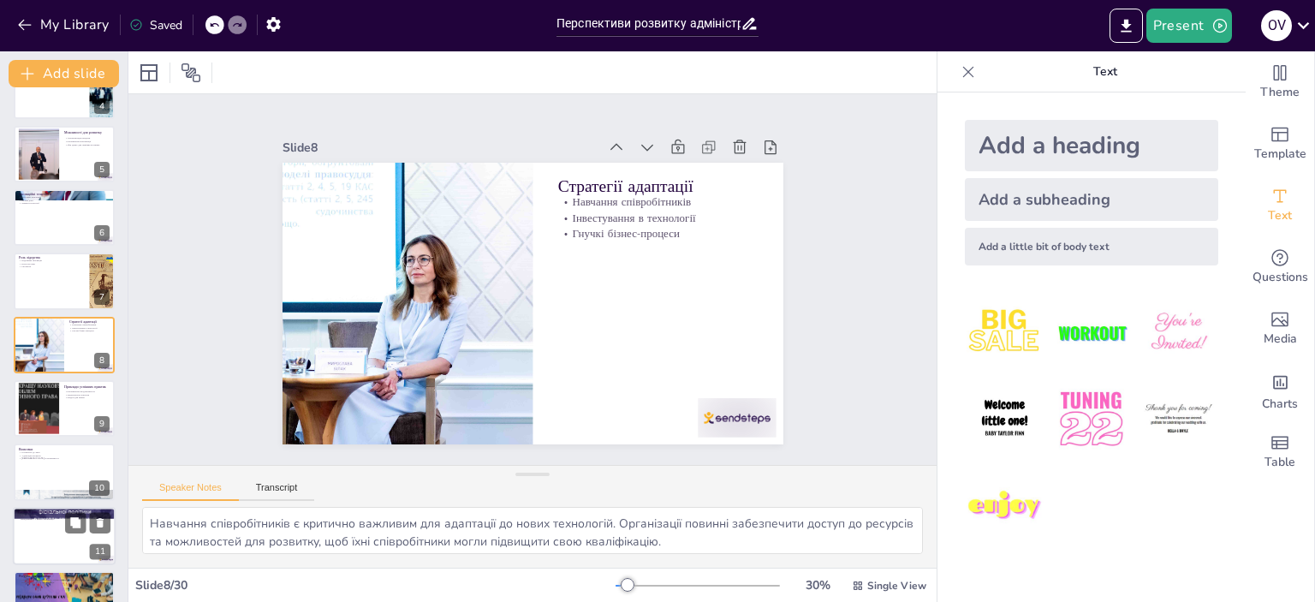
click at [45, 526] on div at bounding box center [64, 536] width 103 height 58
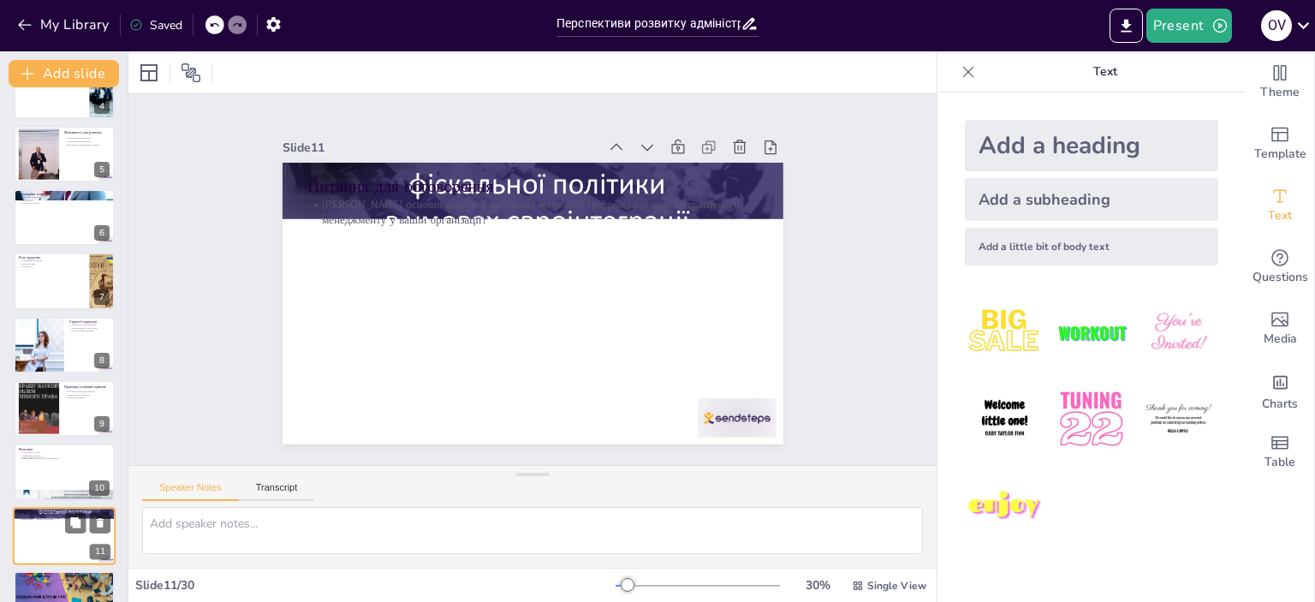
scroll to position [421, 0]
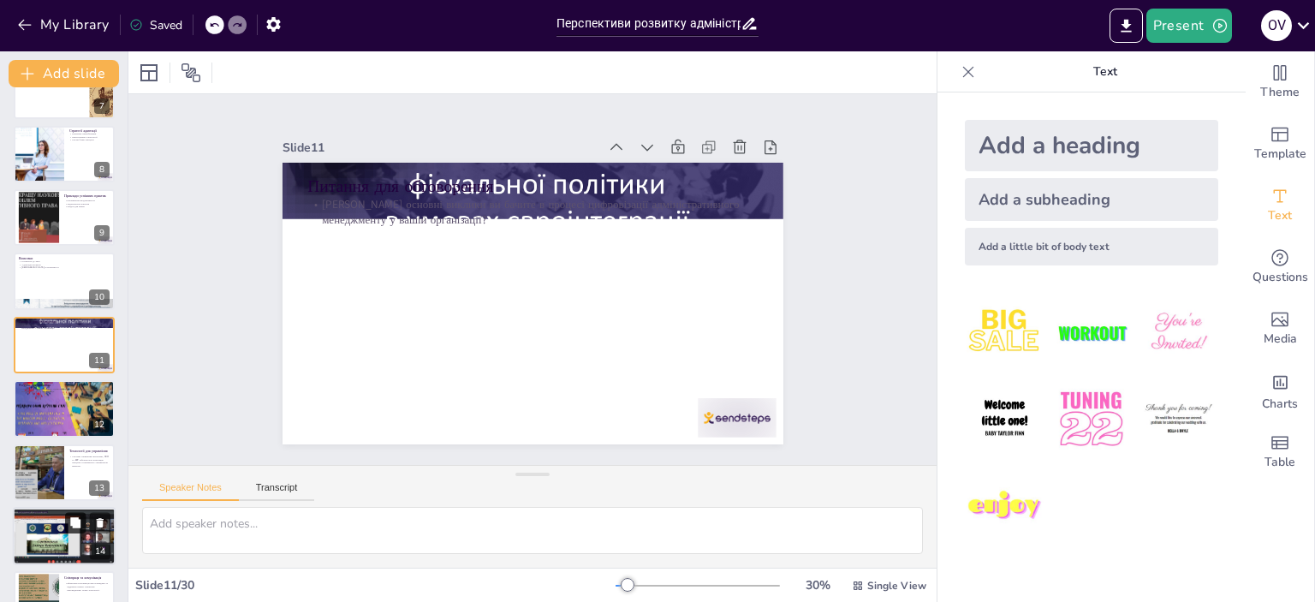
click at [68, 527] on button at bounding box center [75, 522] width 21 height 21
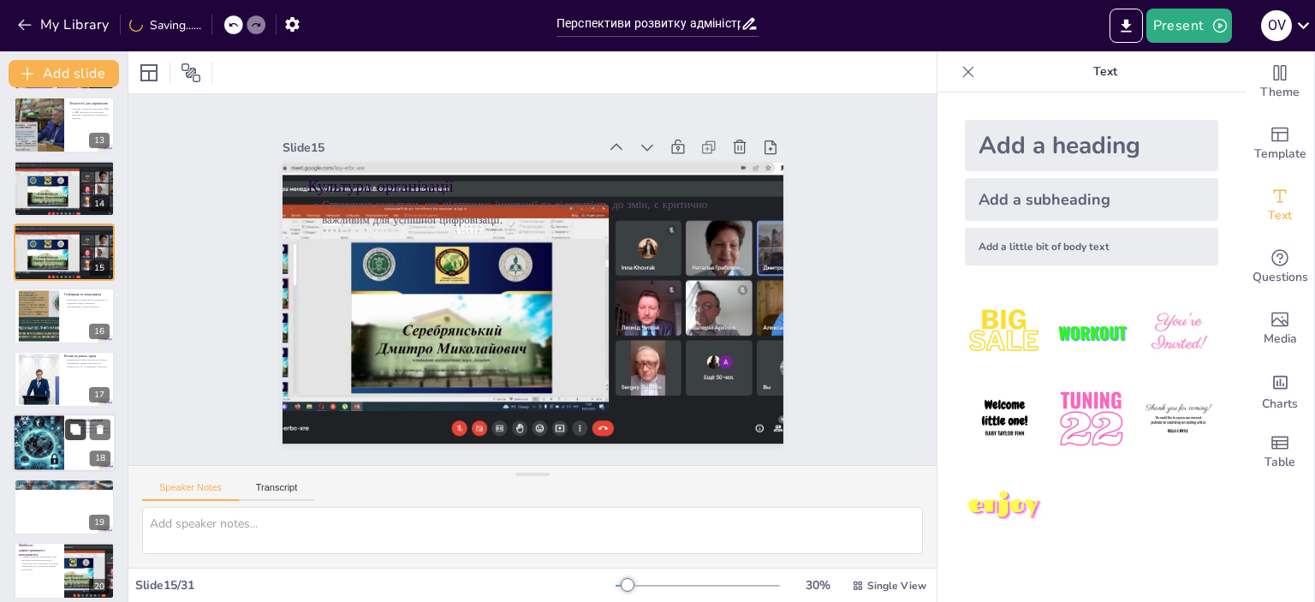
scroll to position [846, 0]
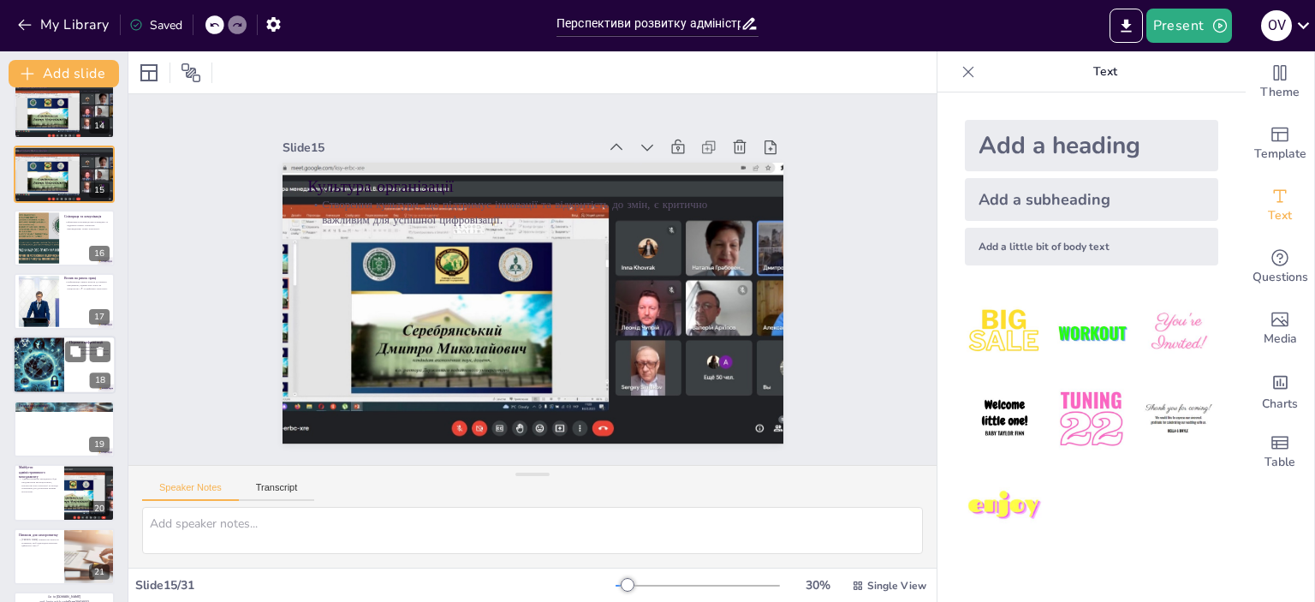
click at [62, 383] on div at bounding box center [38, 365] width 58 height 58
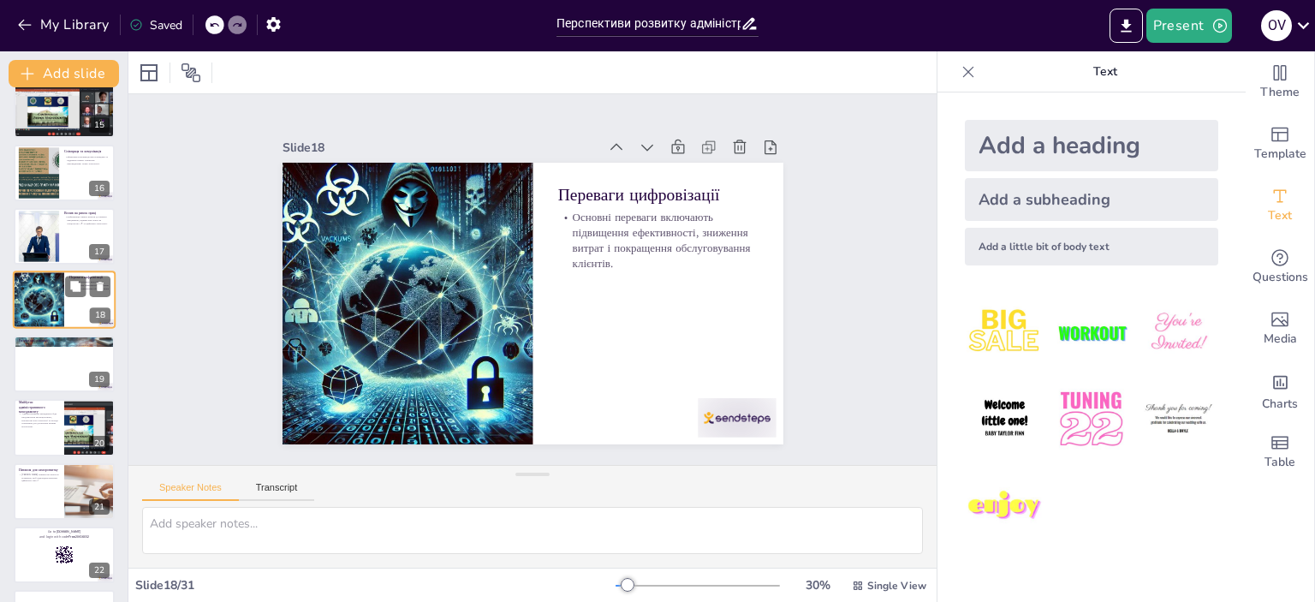
scroll to position [952, 0]
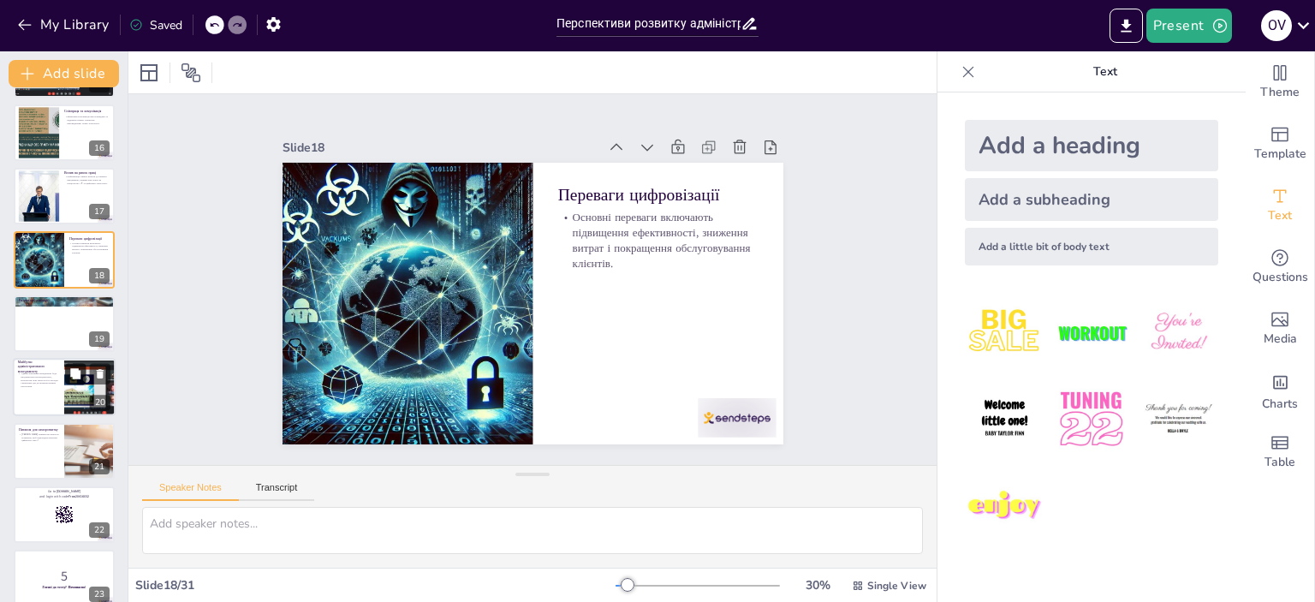
click at [66, 373] on button at bounding box center [75, 374] width 21 height 21
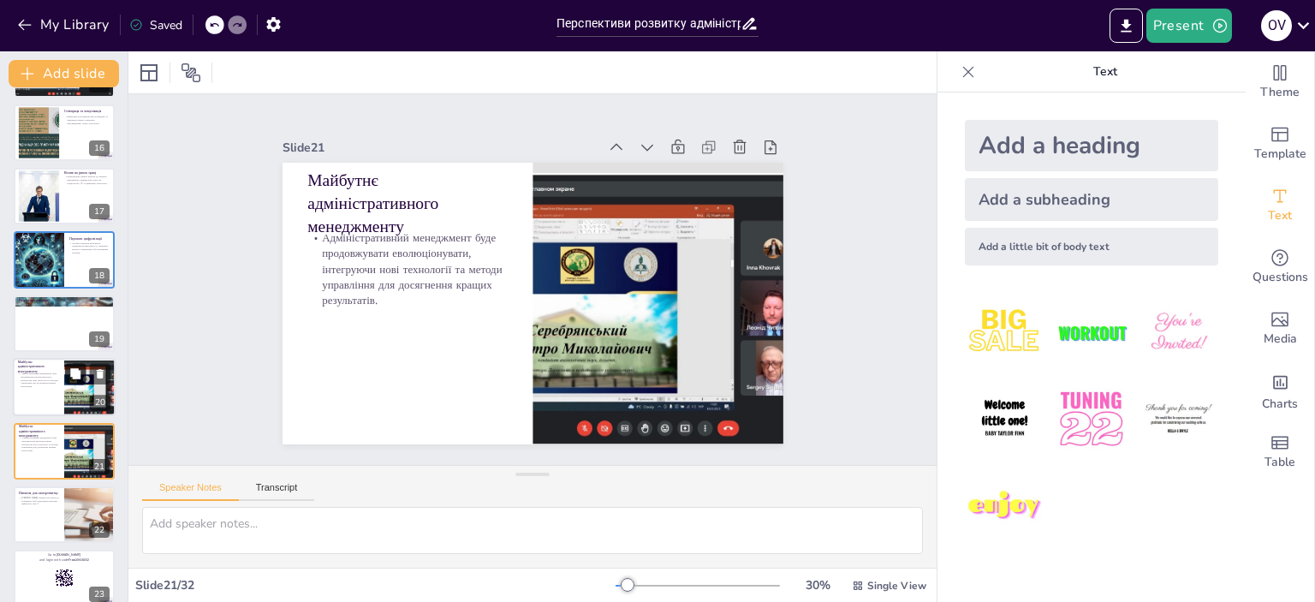
scroll to position [1058, 0]
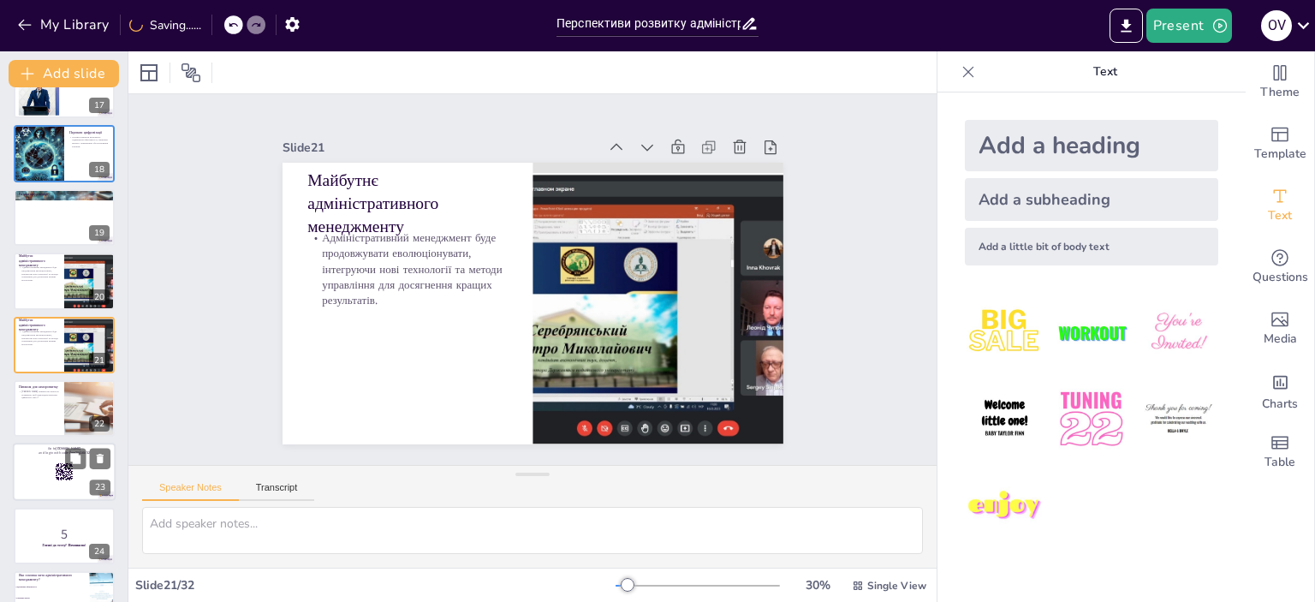
click at [58, 464] on rect at bounding box center [58, 465] width 1 height 3
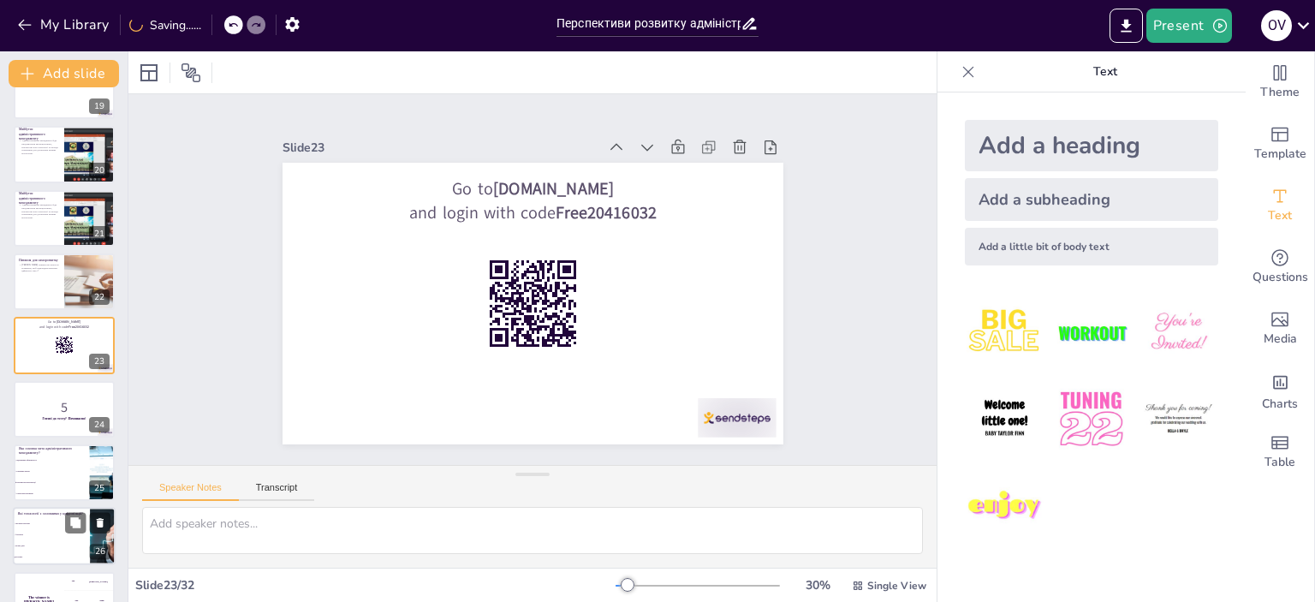
click at [37, 519] on li "штучний інтелект" at bounding box center [51, 524] width 77 height 11
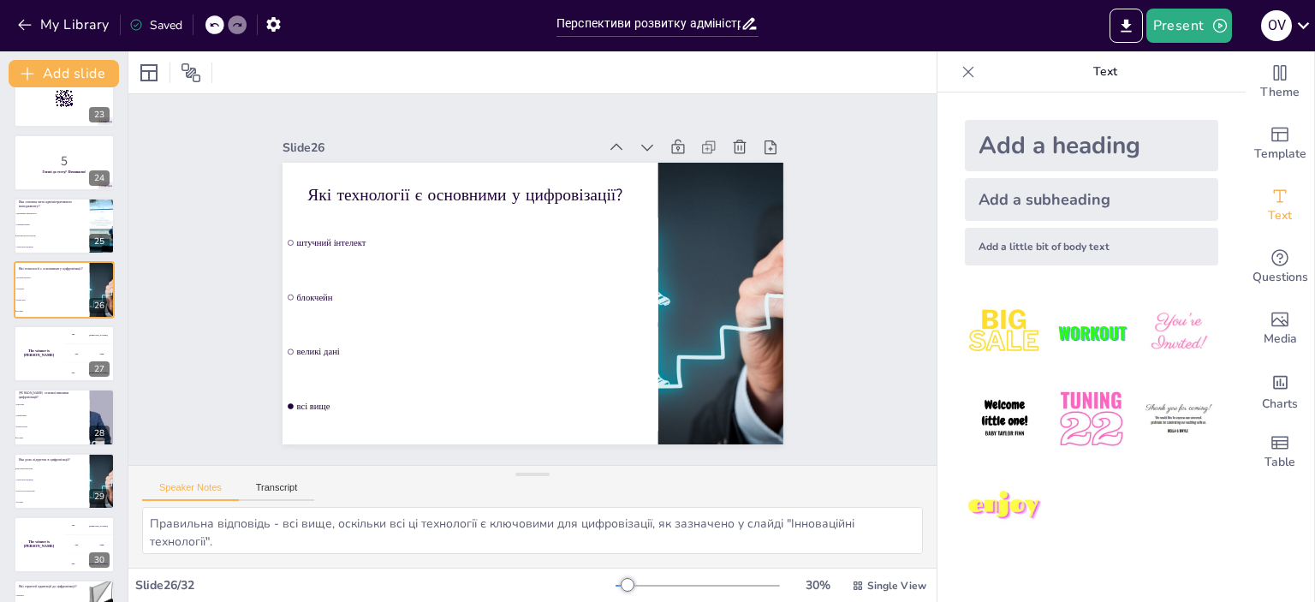
scroll to position [1543, 0]
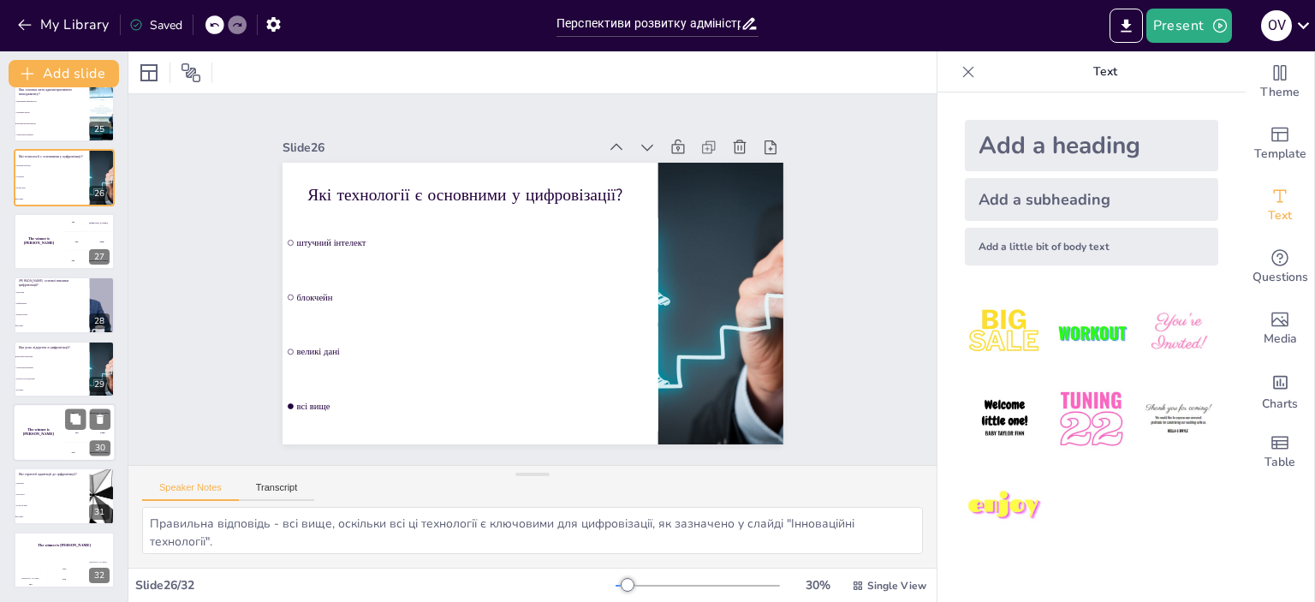
click at [58, 430] on h4 "The winner is Niels 🏆" at bounding box center [38, 432] width 51 height 9
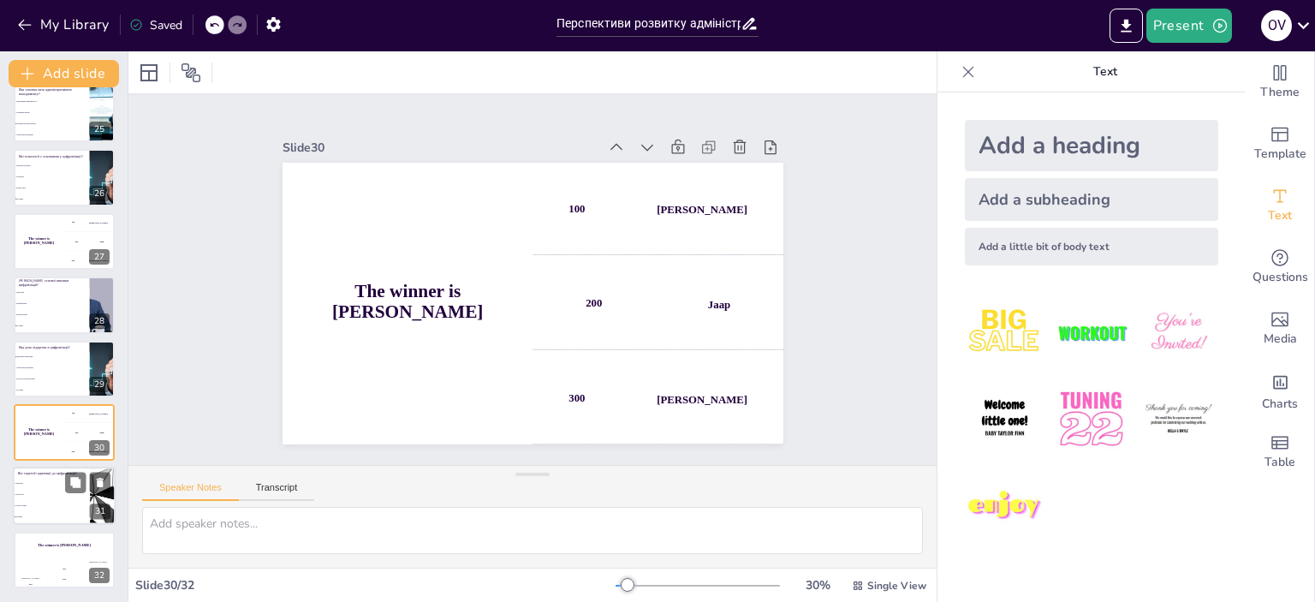
click at [55, 510] on li "культура змін" at bounding box center [51, 506] width 77 height 11
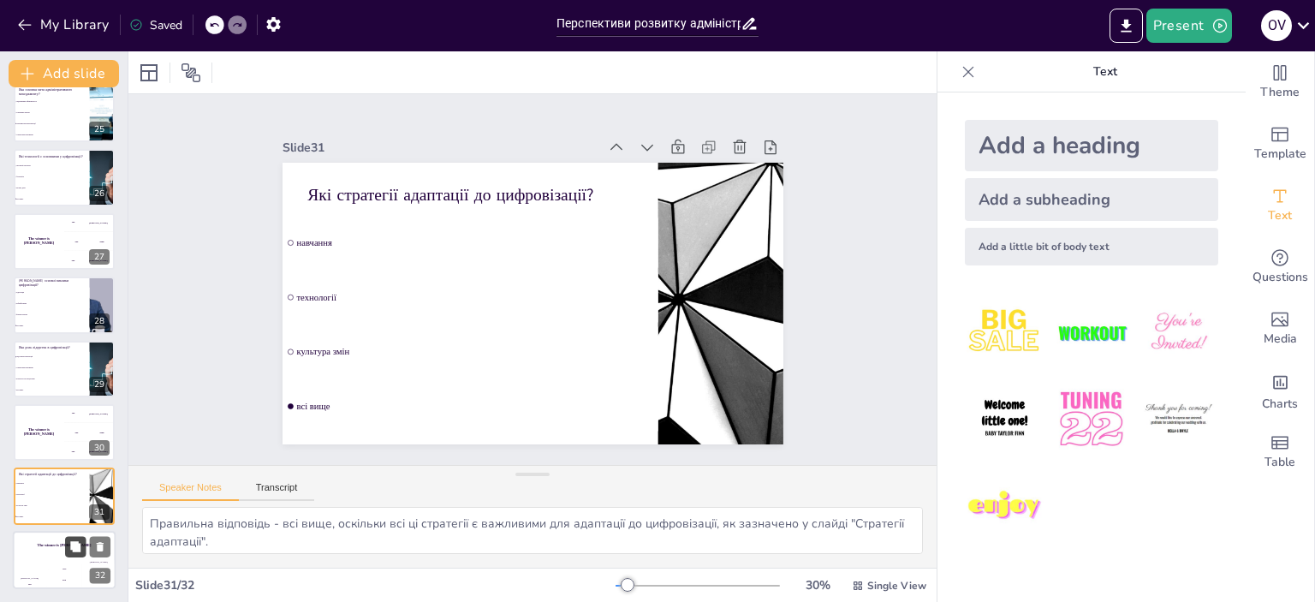
click at [70, 537] on button at bounding box center [75, 546] width 21 height 21
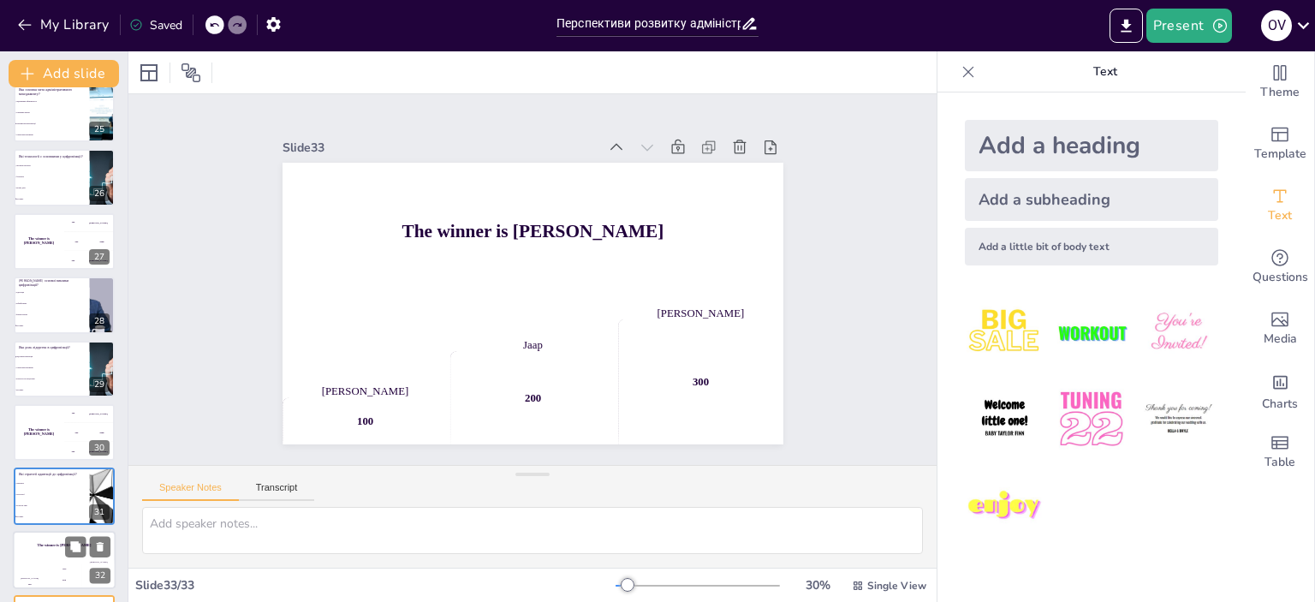
scroll to position [1606, 0]
